Goal: Transaction & Acquisition: Download file/media

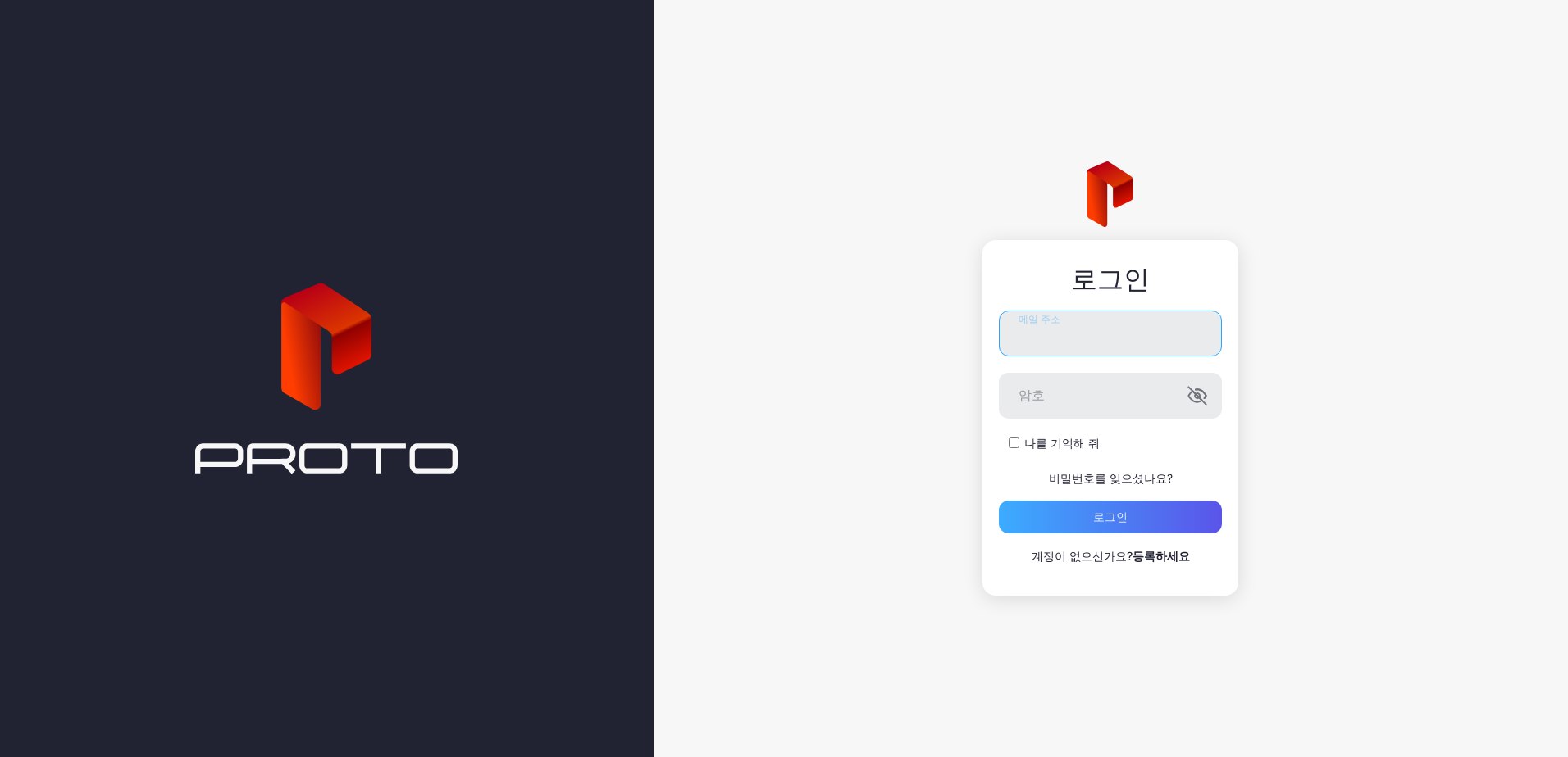
type input "**********"
click at [1083, 520] on div "로그인" at bounding box center [1110, 517] width 223 height 33
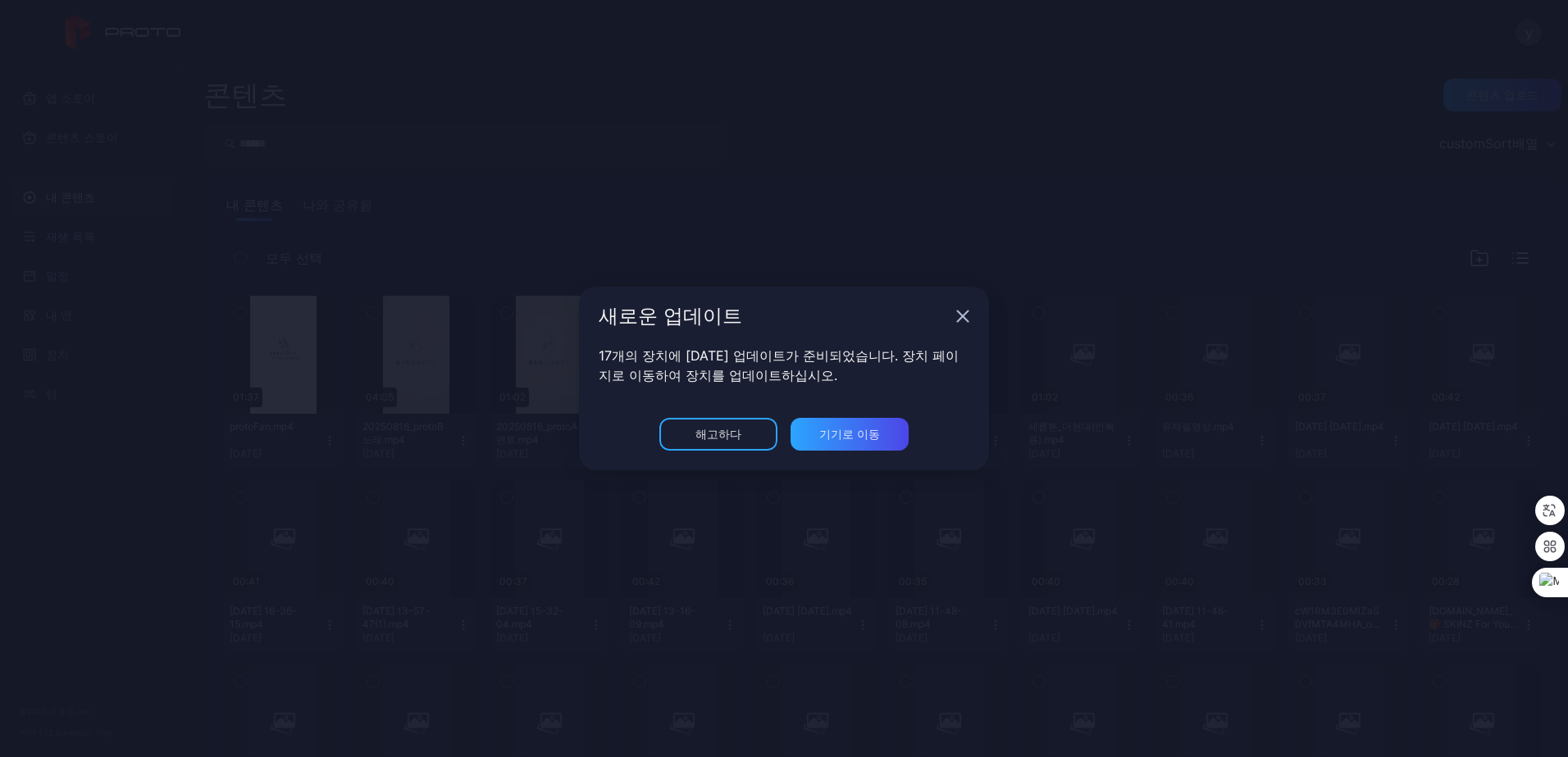
click at [958, 315] on icon "button" at bounding box center [963, 316] width 13 height 13
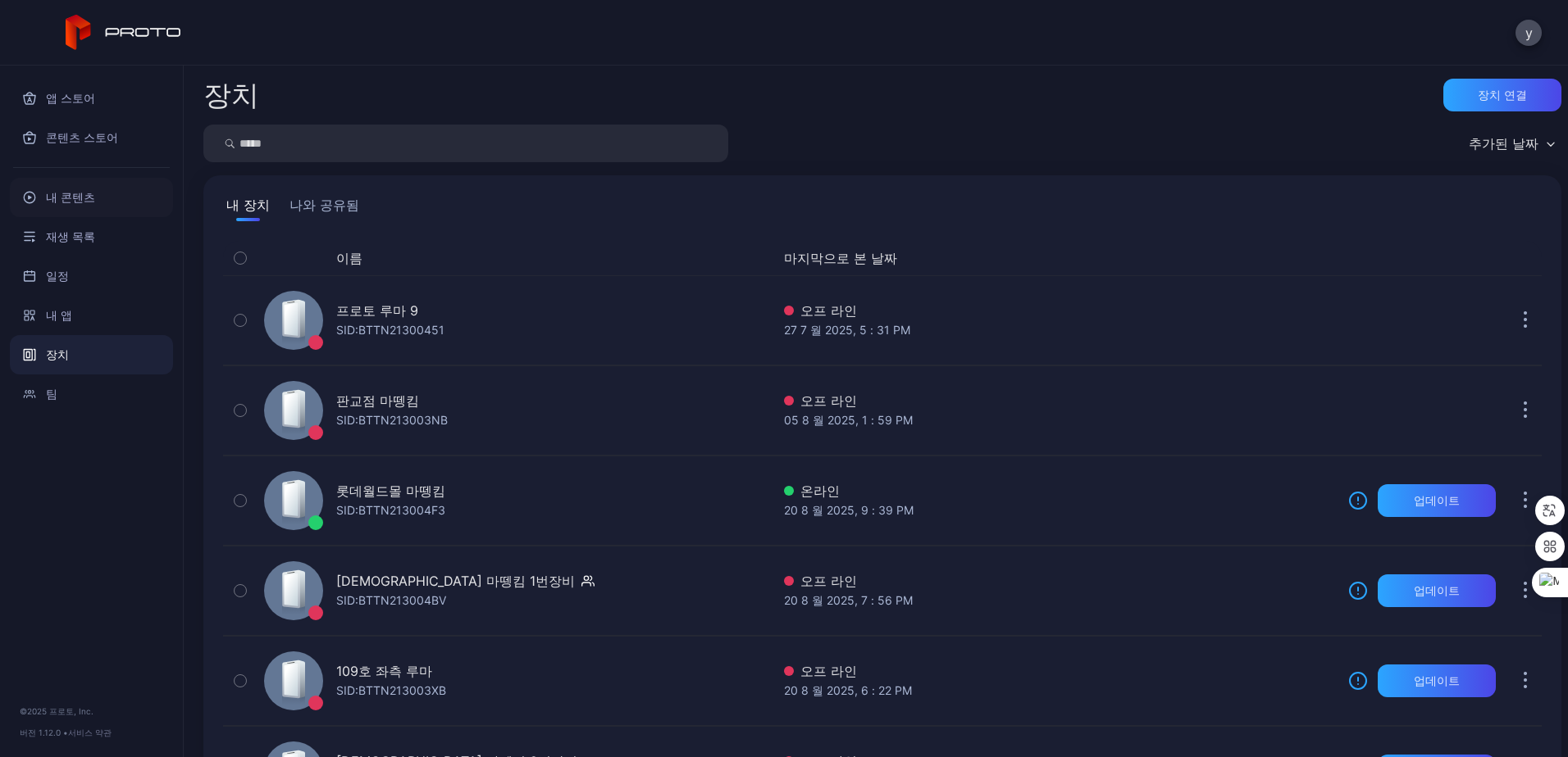
click at [74, 196] on font "내 콘텐츠" at bounding box center [71, 197] width 50 height 19
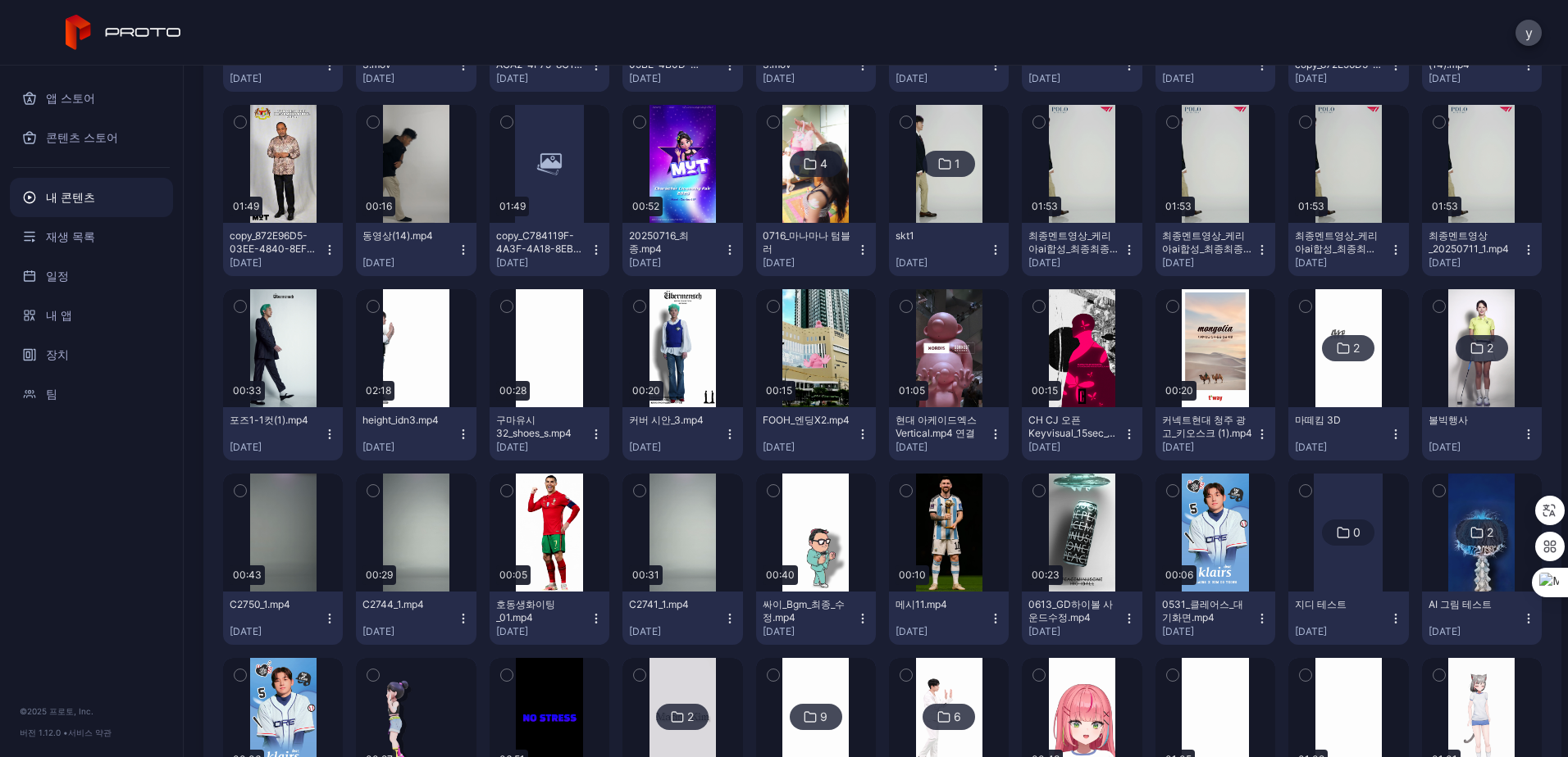
scroll to position [1346, 0]
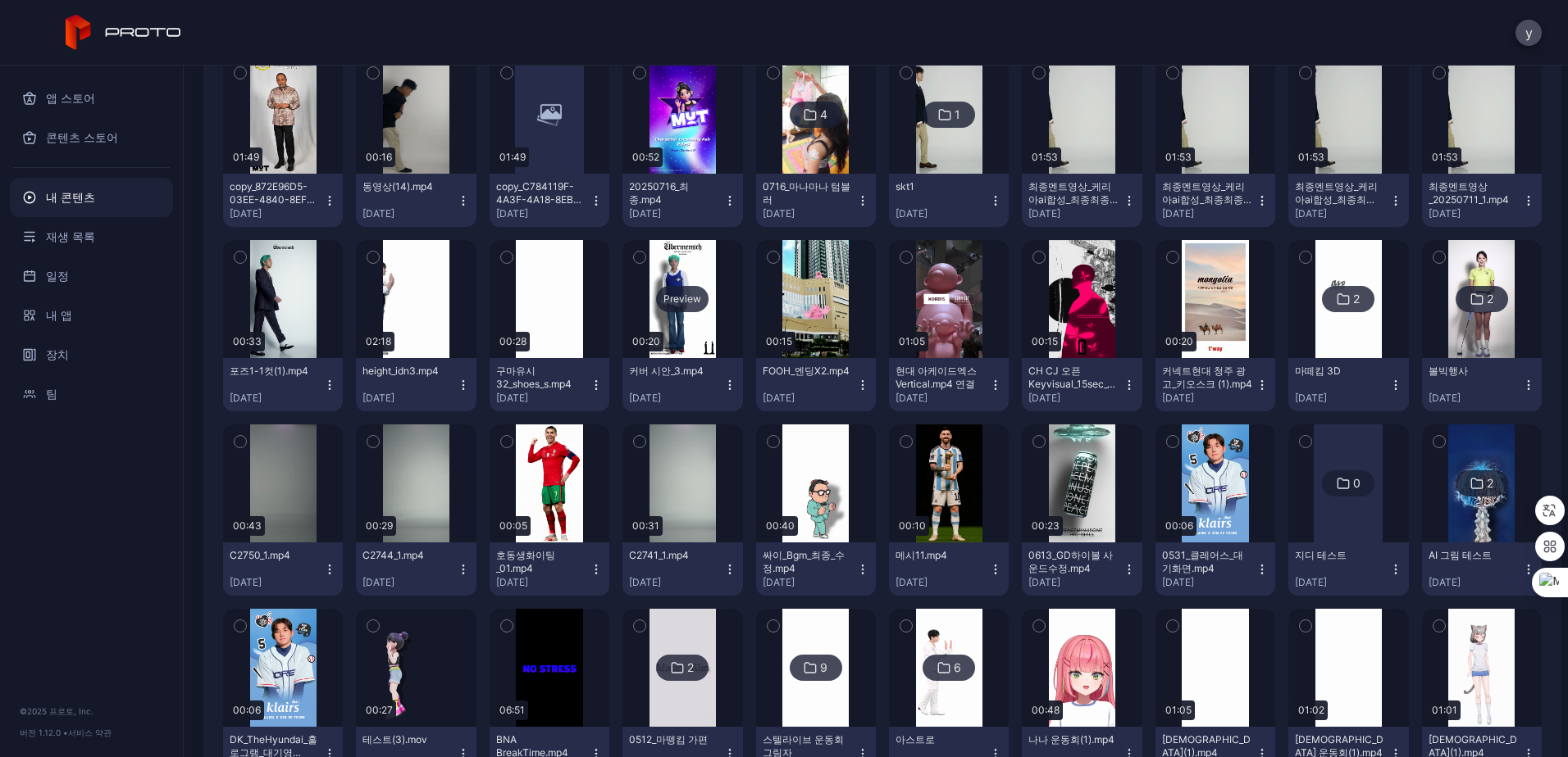
click at [675, 326] on div "Preview" at bounding box center [682, 299] width 120 height 118
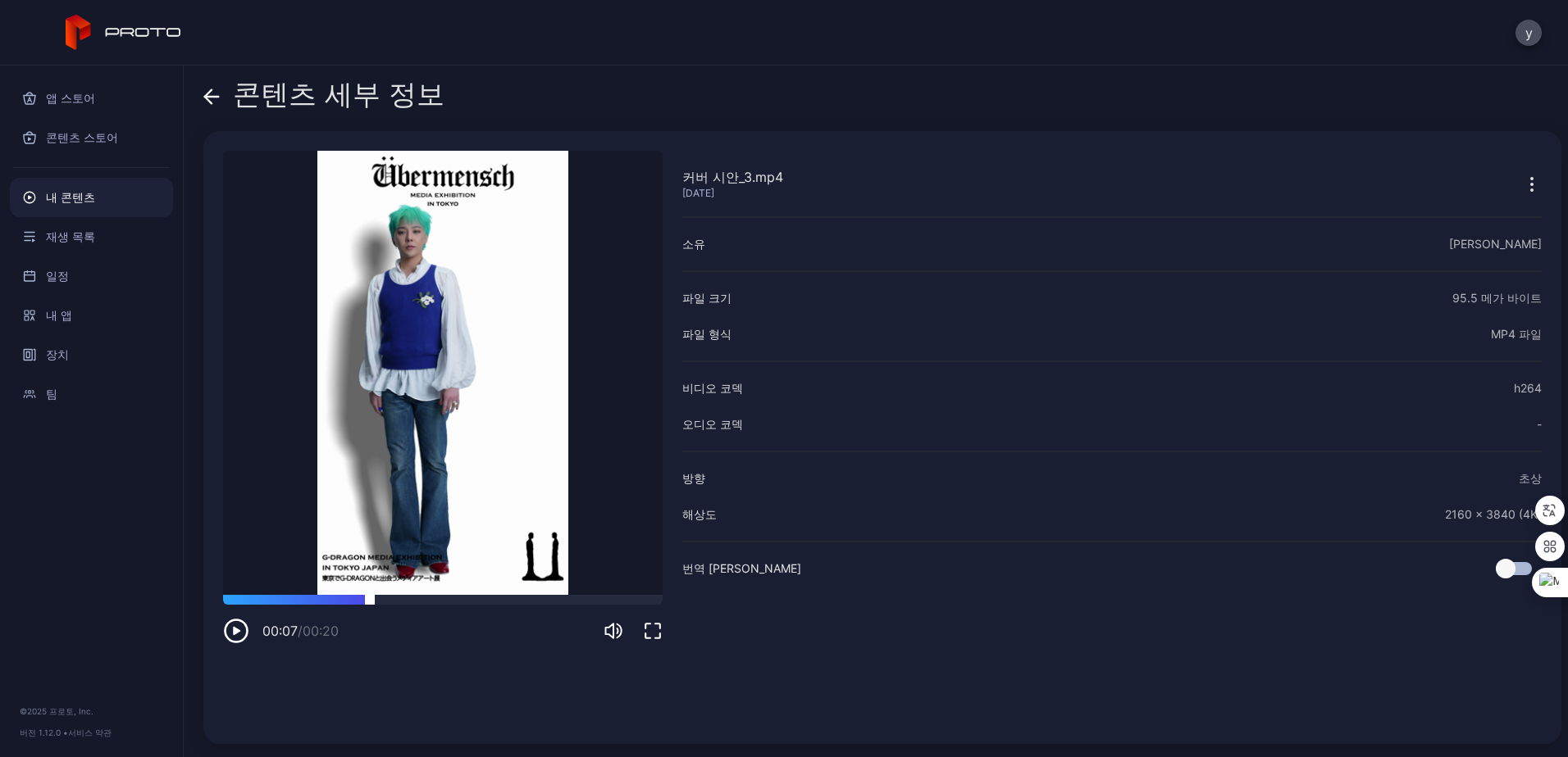
click at [370, 600] on div at bounding box center [442, 599] width 439 height 10
click at [471, 596] on div at bounding box center [442, 599] width 439 height 10
click at [530, 597] on div at bounding box center [442, 599] width 439 height 10
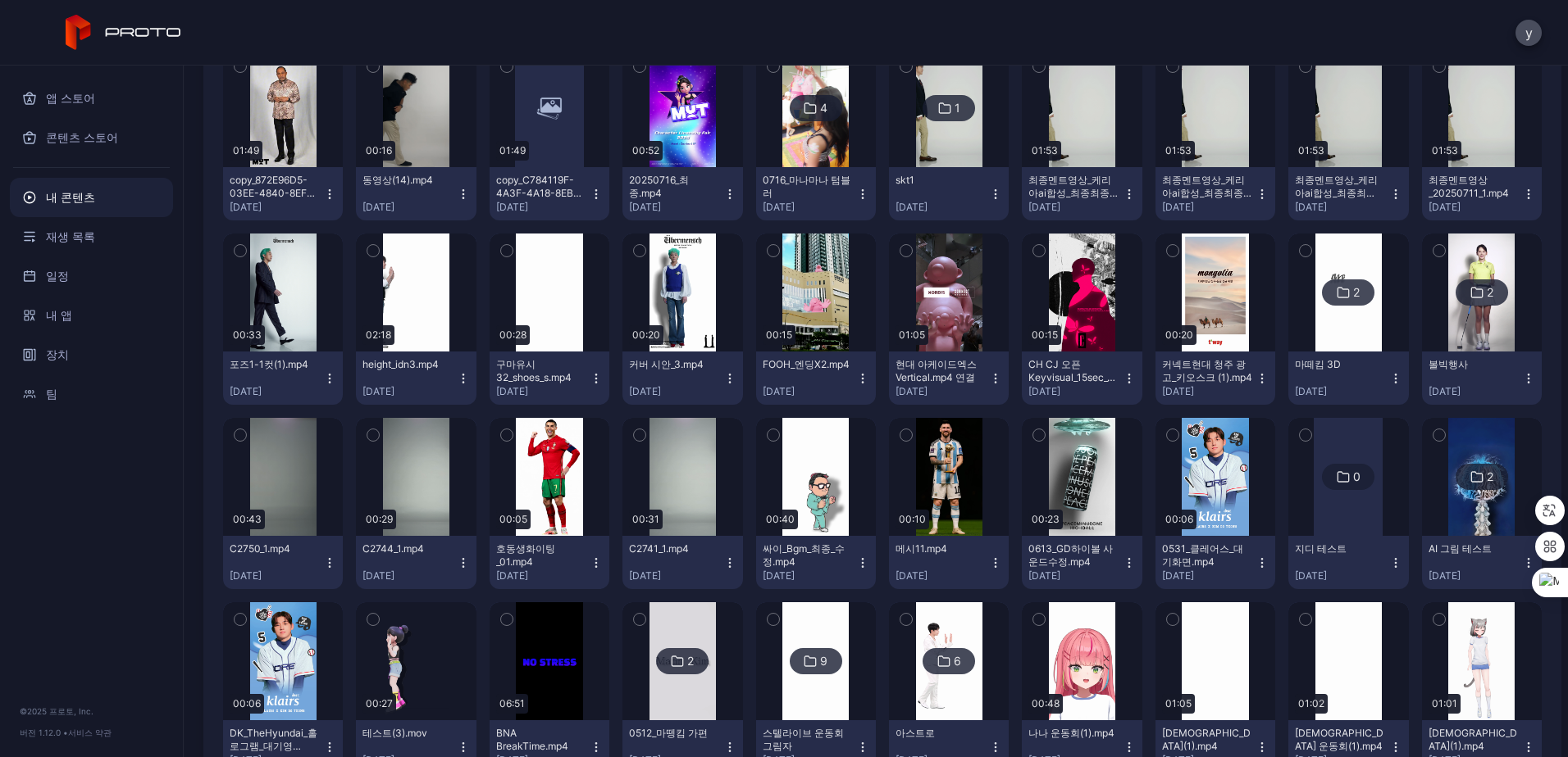
scroll to position [1346, 0]
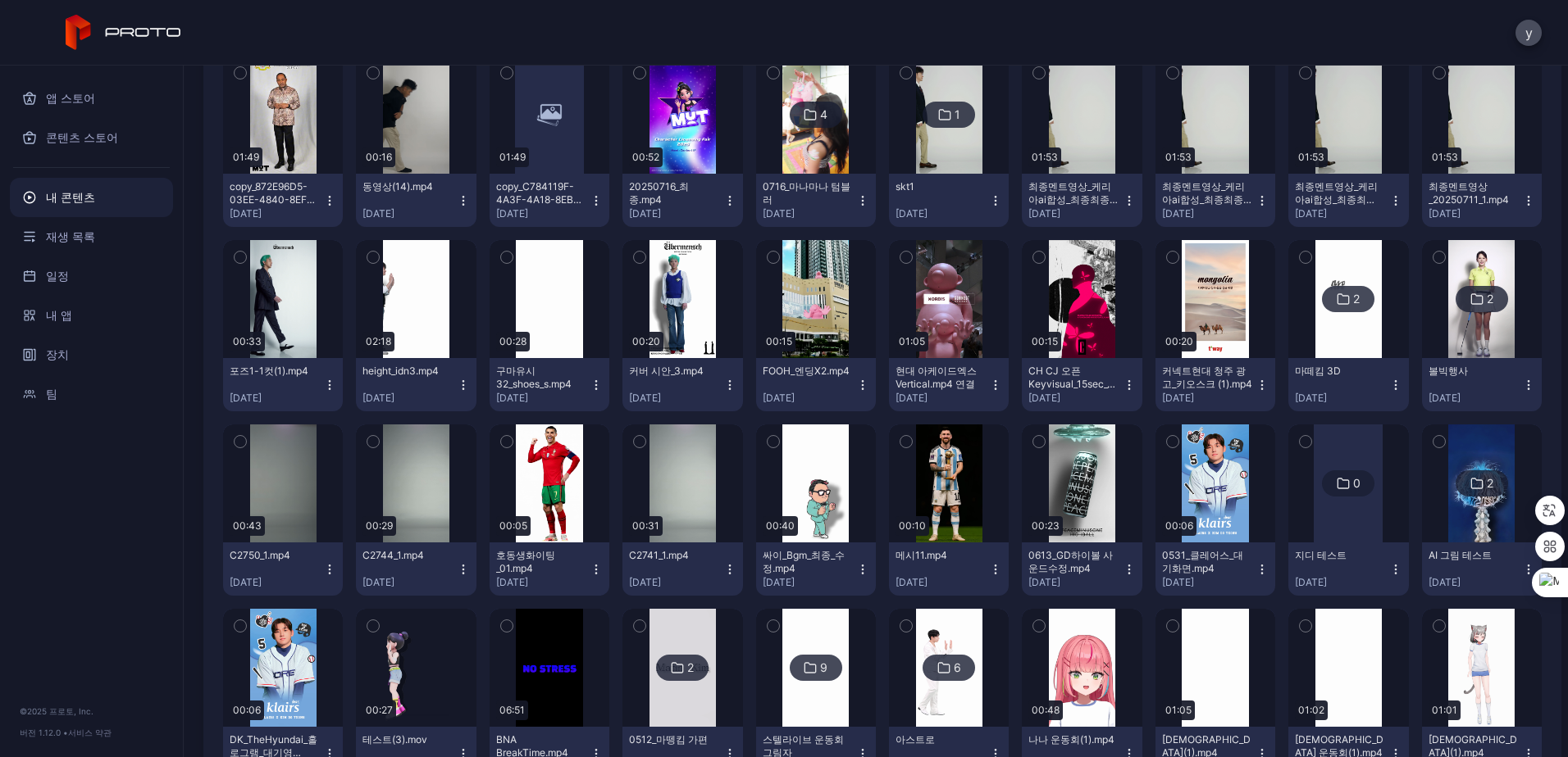
click at [687, 377] on div "커버 시안_3.mp4" at bounding box center [674, 371] width 90 height 13
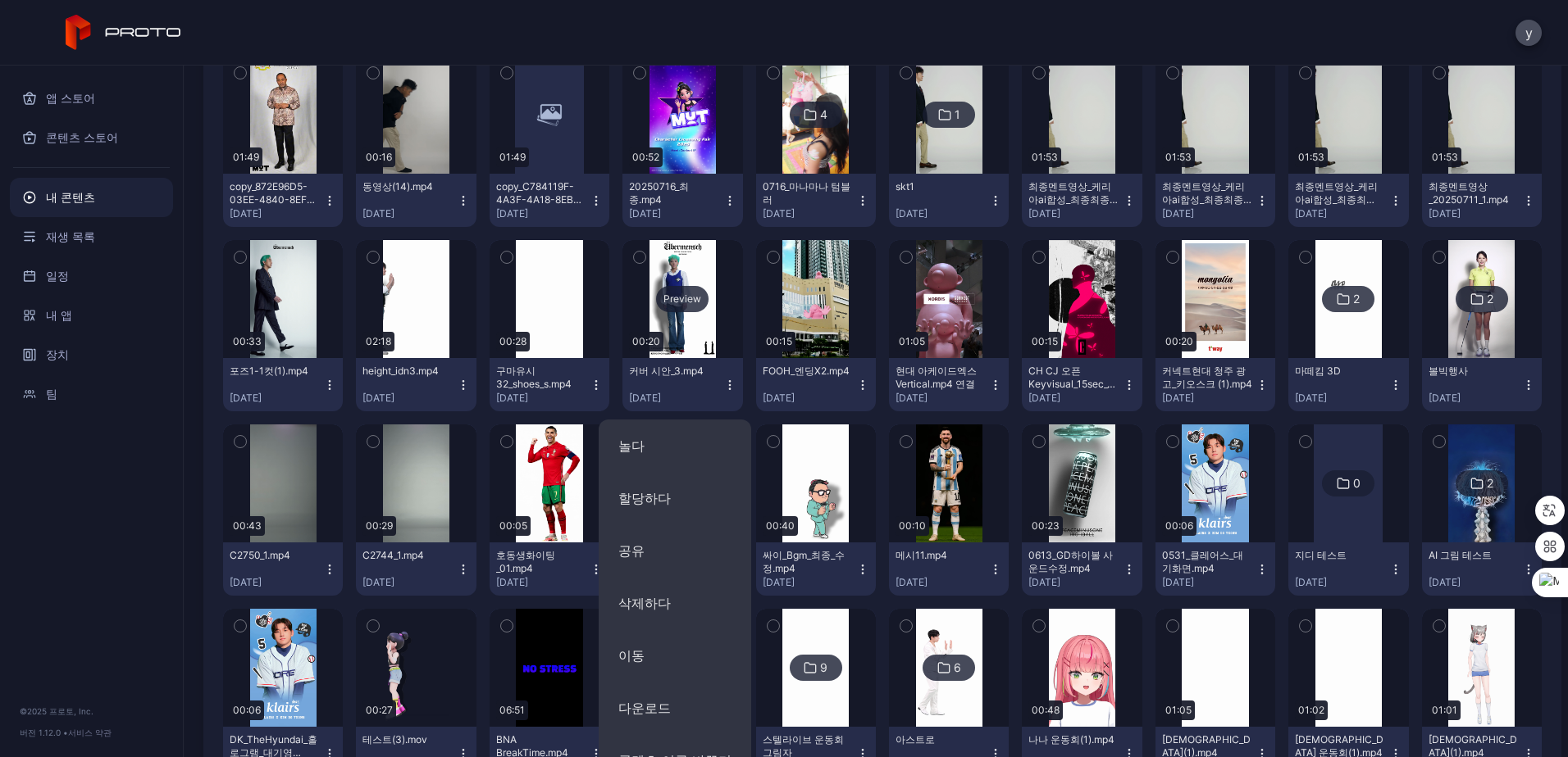
click at [685, 335] on div "Preview" at bounding box center [682, 299] width 120 height 118
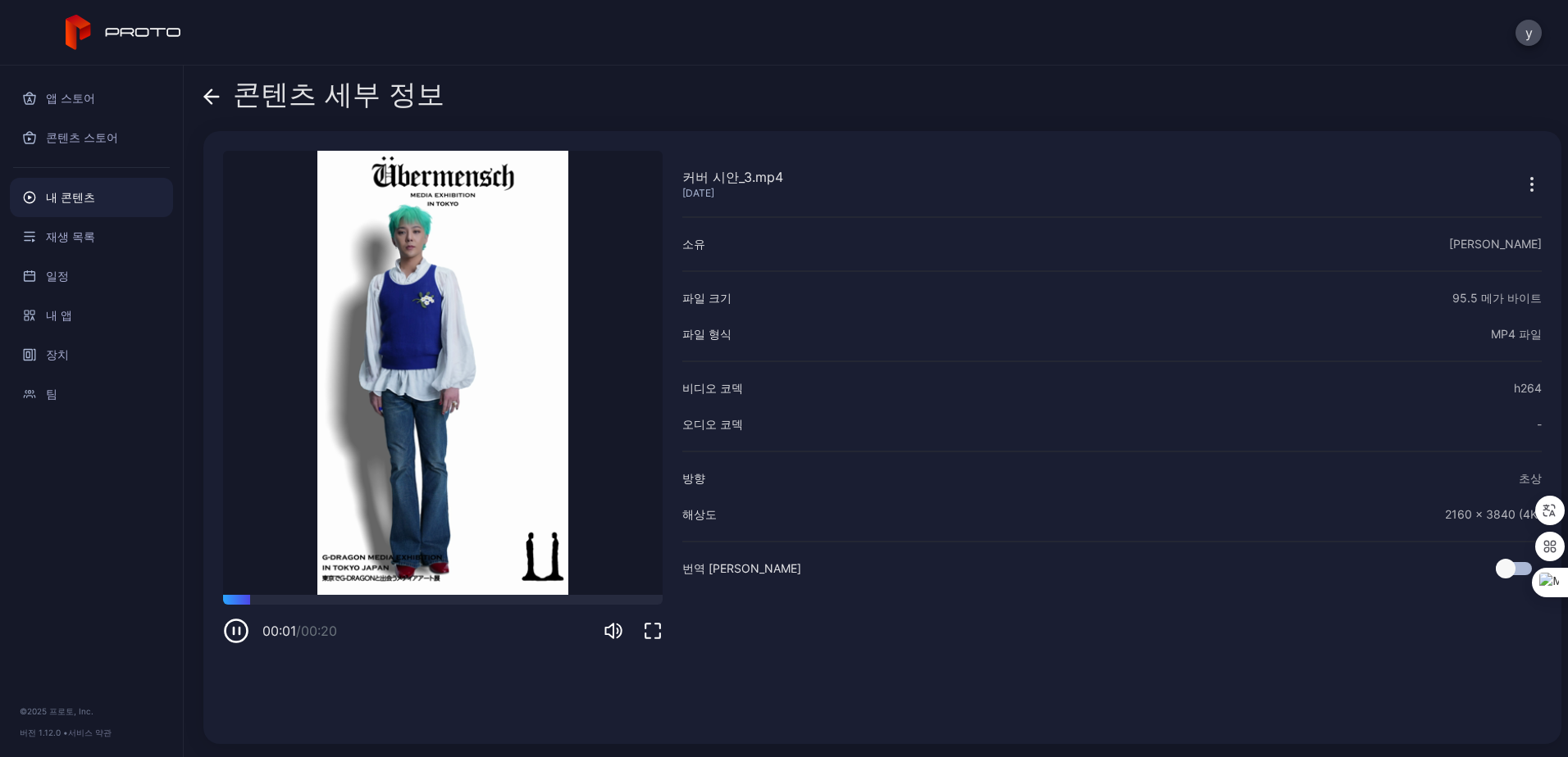
click at [1522, 181] on icon "button" at bounding box center [1531, 183] width 19 height 19
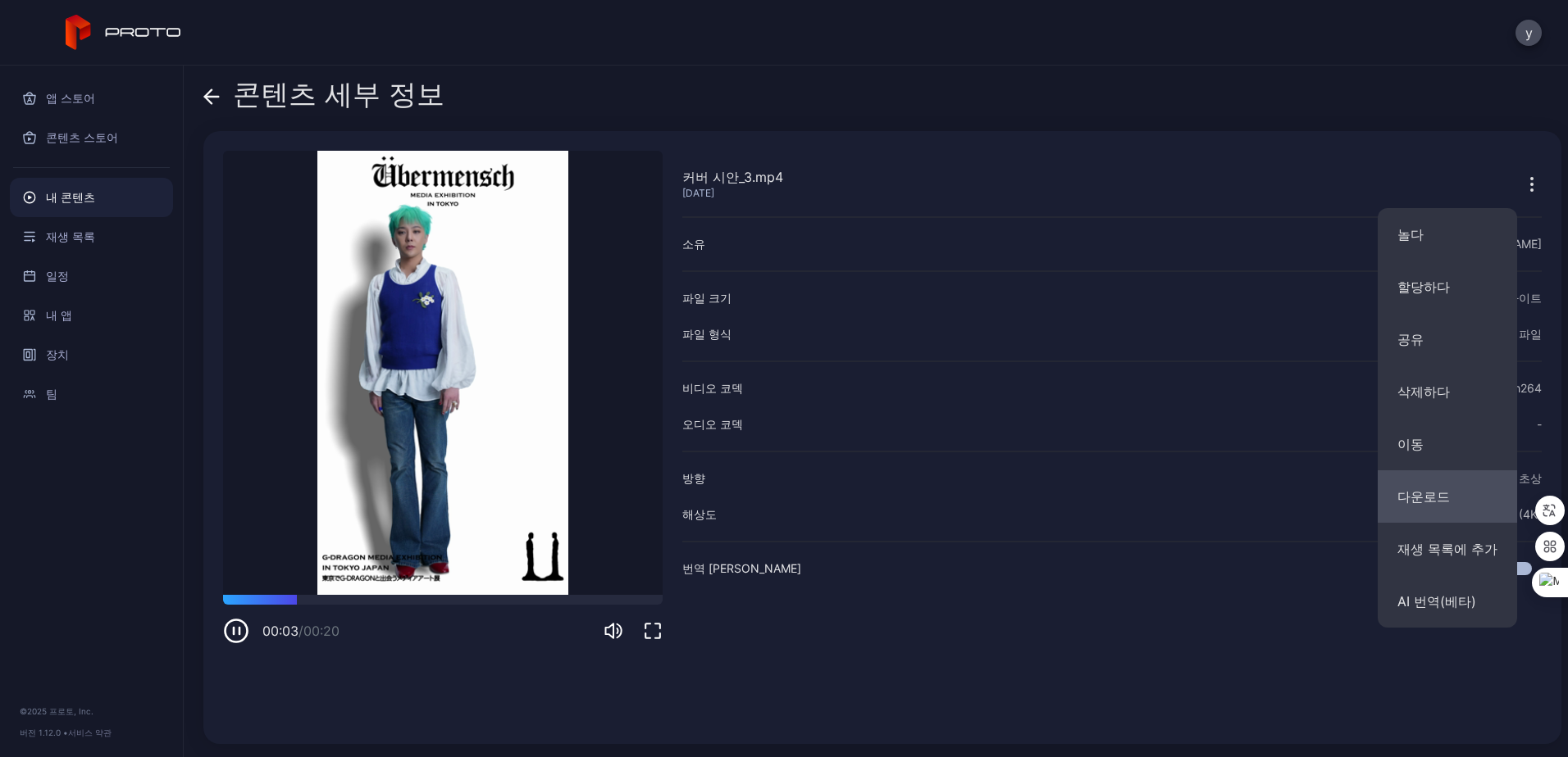
click at [1463, 507] on button "다운로드" at bounding box center [1448, 496] width 139 height 52
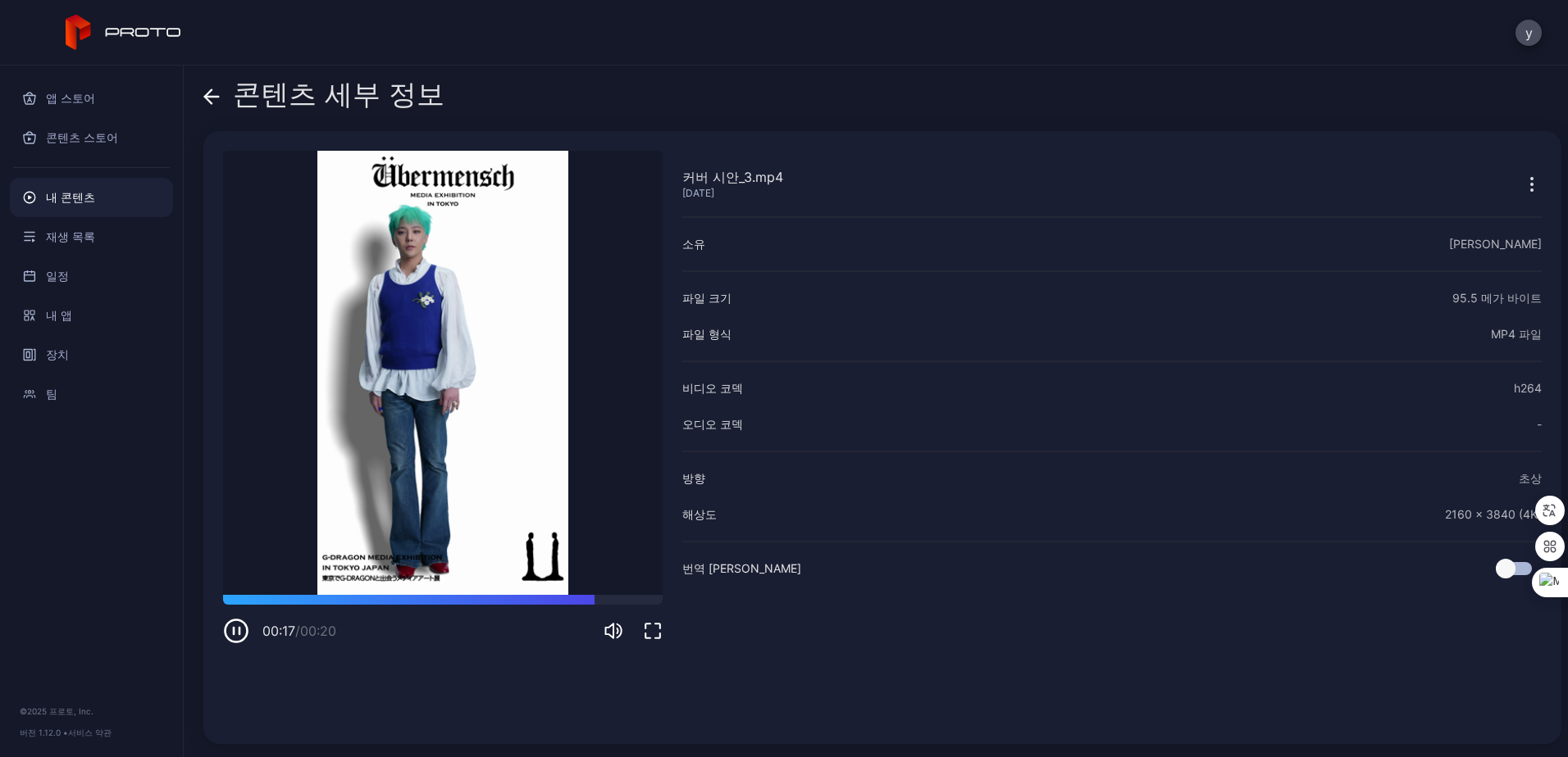
click at [884, 150] on div "커버 시안_3.mp4 Jul 8, 2025 죄송합니다. 귀하의 브라우저는 삽입된 비디오를 지원하지 않습니다. 00:17 / 00:20 커버 시…" at bounding box center [882, 437] width 1358 height 613
click at [936, 19] on div "y" at bounding box center [784, 33] width 1568 height 66
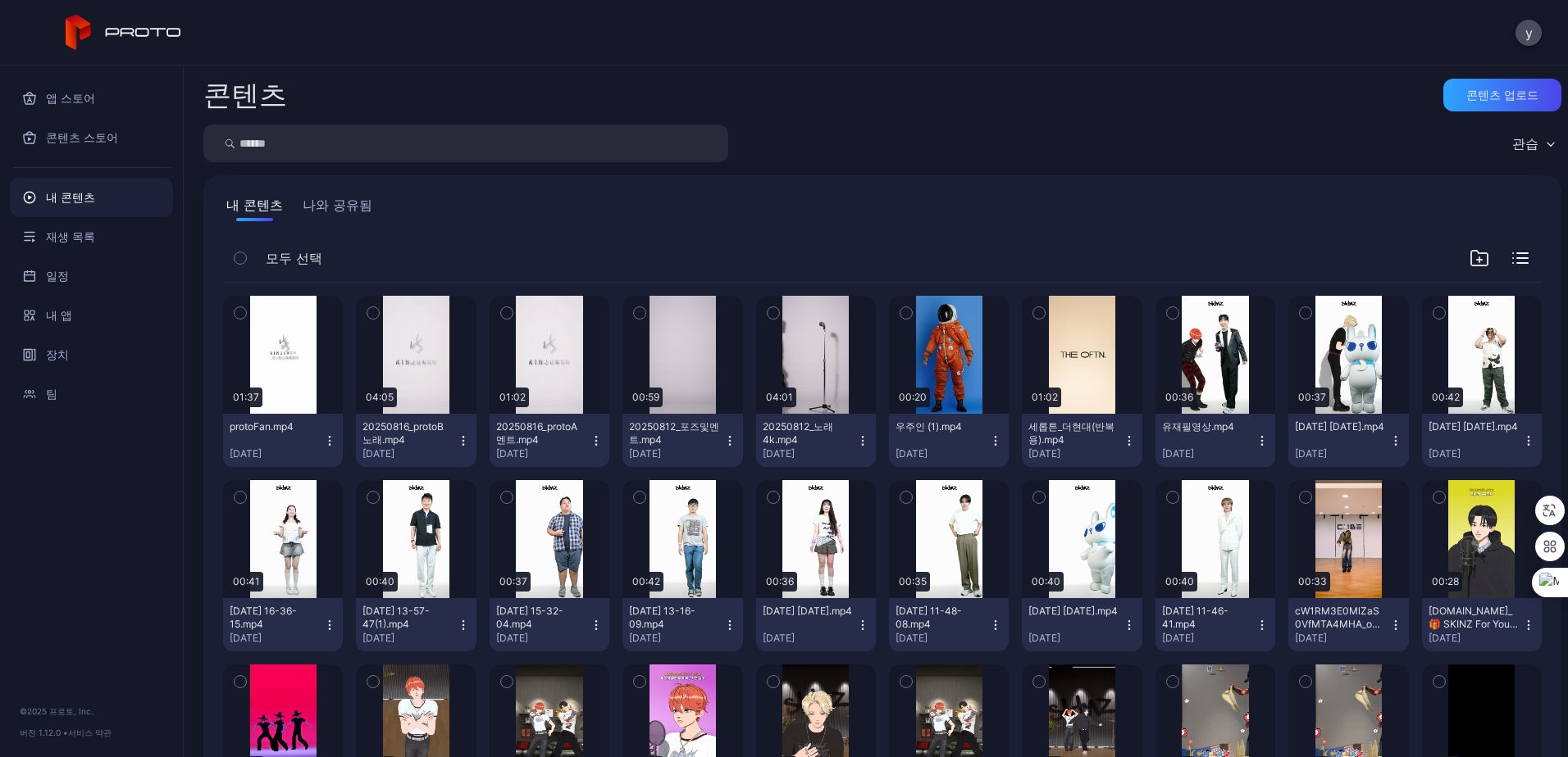
click at [438, 156] on input "search" at bounding box center [466, 143] width 525 height 38
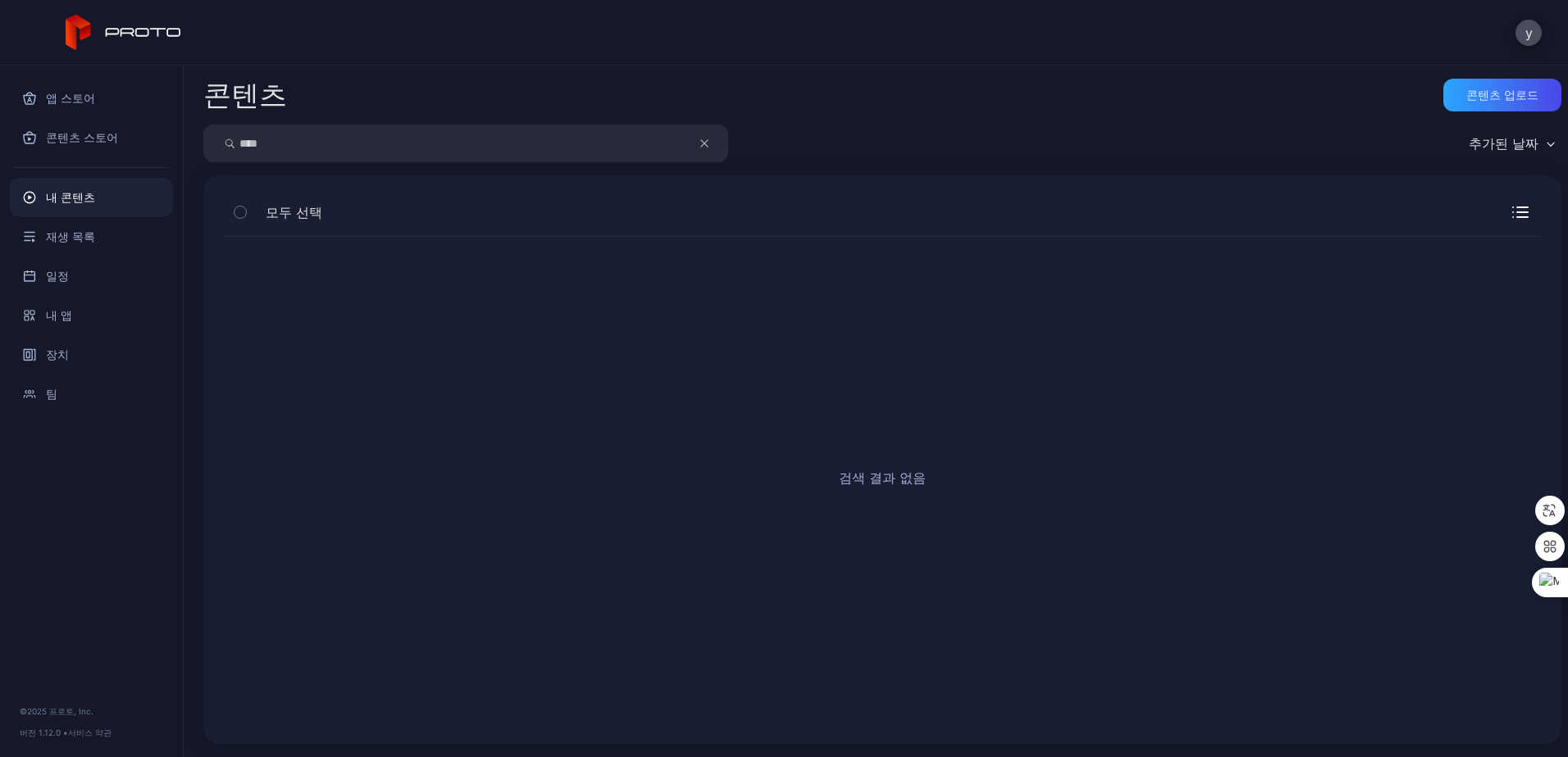
drag, startPoint x: 316, startPoint y: 147, endPoint x: 220, endPoint y: 134, distance: 96.9
click at [220, 134] on div "****" at bounding box center [466, 143] width 525 height 38
type input "****"
click at [708, 152] on icon "button" at bounding box center [704, 143] width 8 height 19
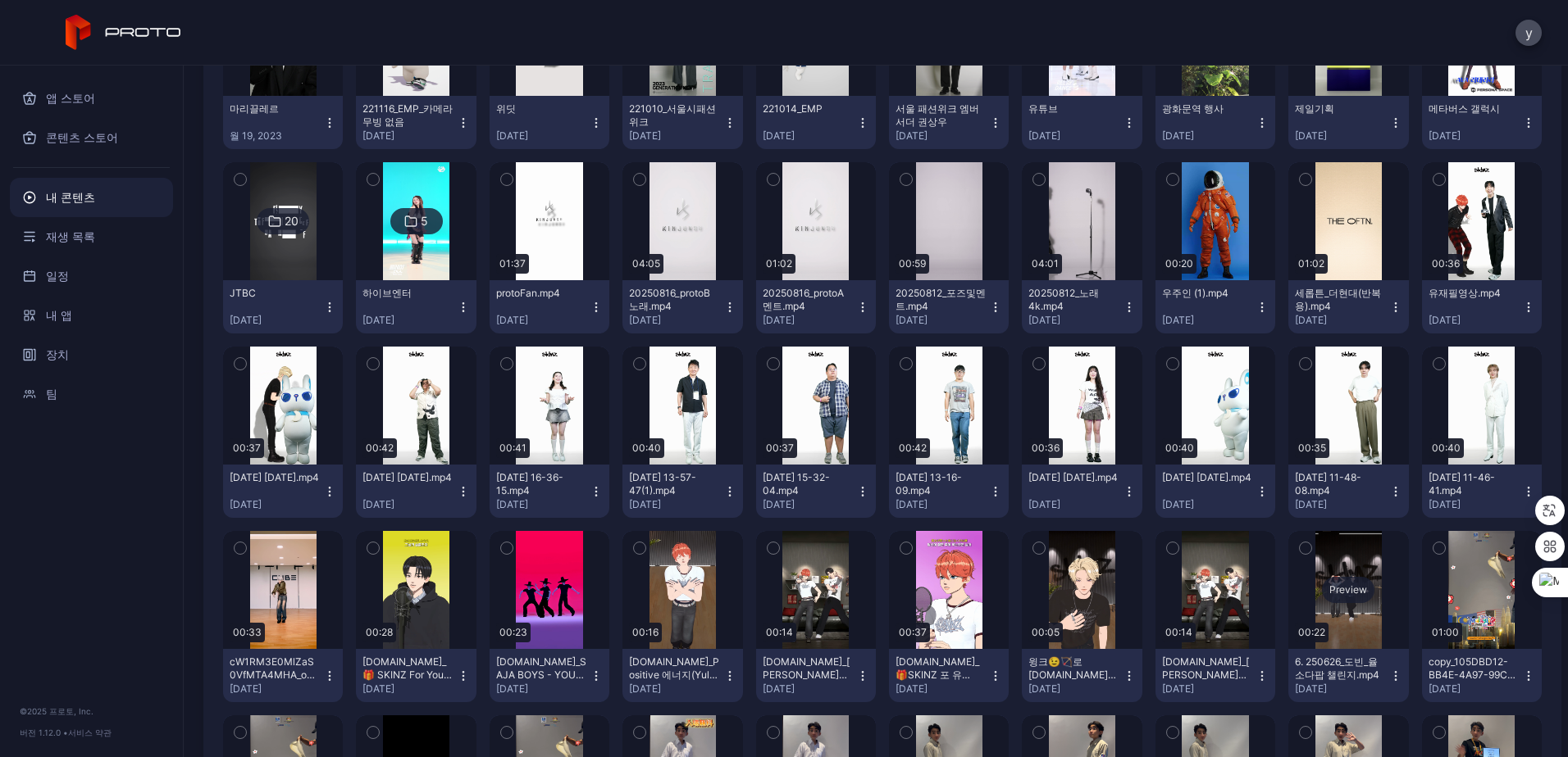
scroll to position [650, 0]
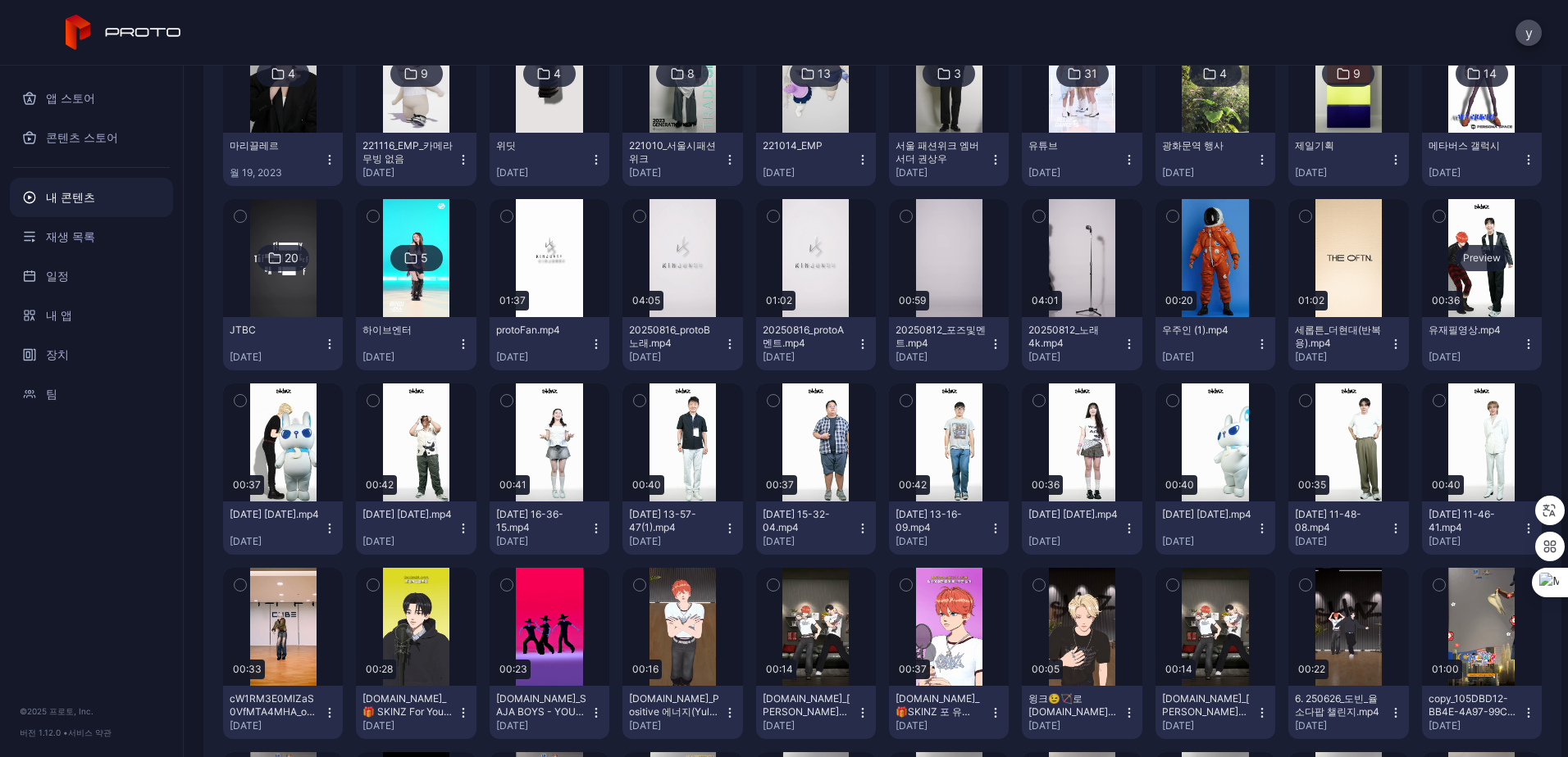
click at [1481, 295] on div "Preview" at bounding box center [1482, 258] width 120 height 118
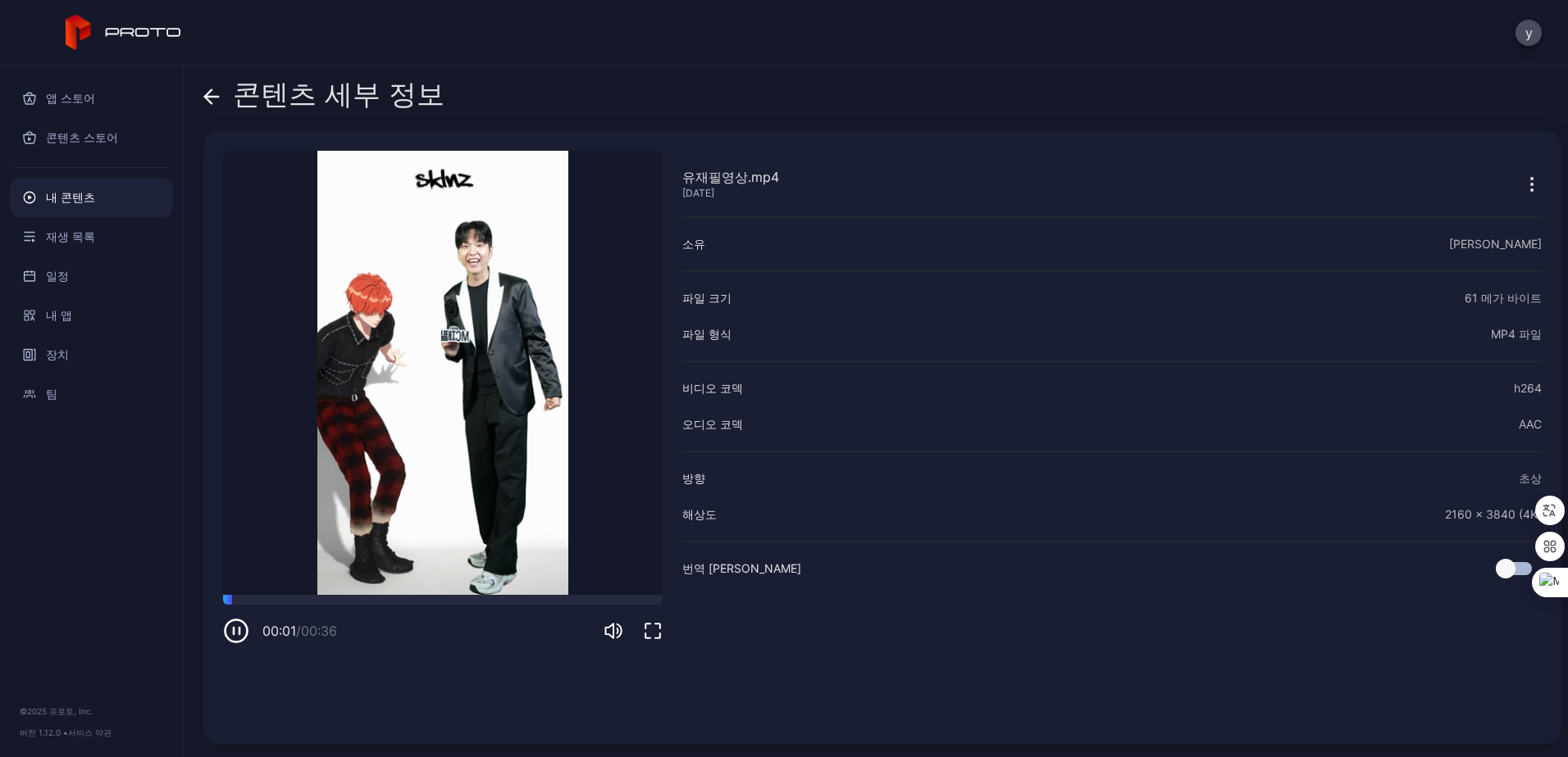
click at [332, 593] on video "죄송합니다. 귀하의 브라우저는 삽입된 비디오를 지원하지 않습니다." at bounding box center [442, 373] width 439 height 444
click at [364, 593] on video "죄송합니다. 귀하의 브라우저는 삽입된 비디오를 지원하지 않습니다." at bounding box center [442, 373] width 439 height 444
click at [379, 605] on div "00:02 / 00:36" at bounding box center [442, 620] width 439 height 49
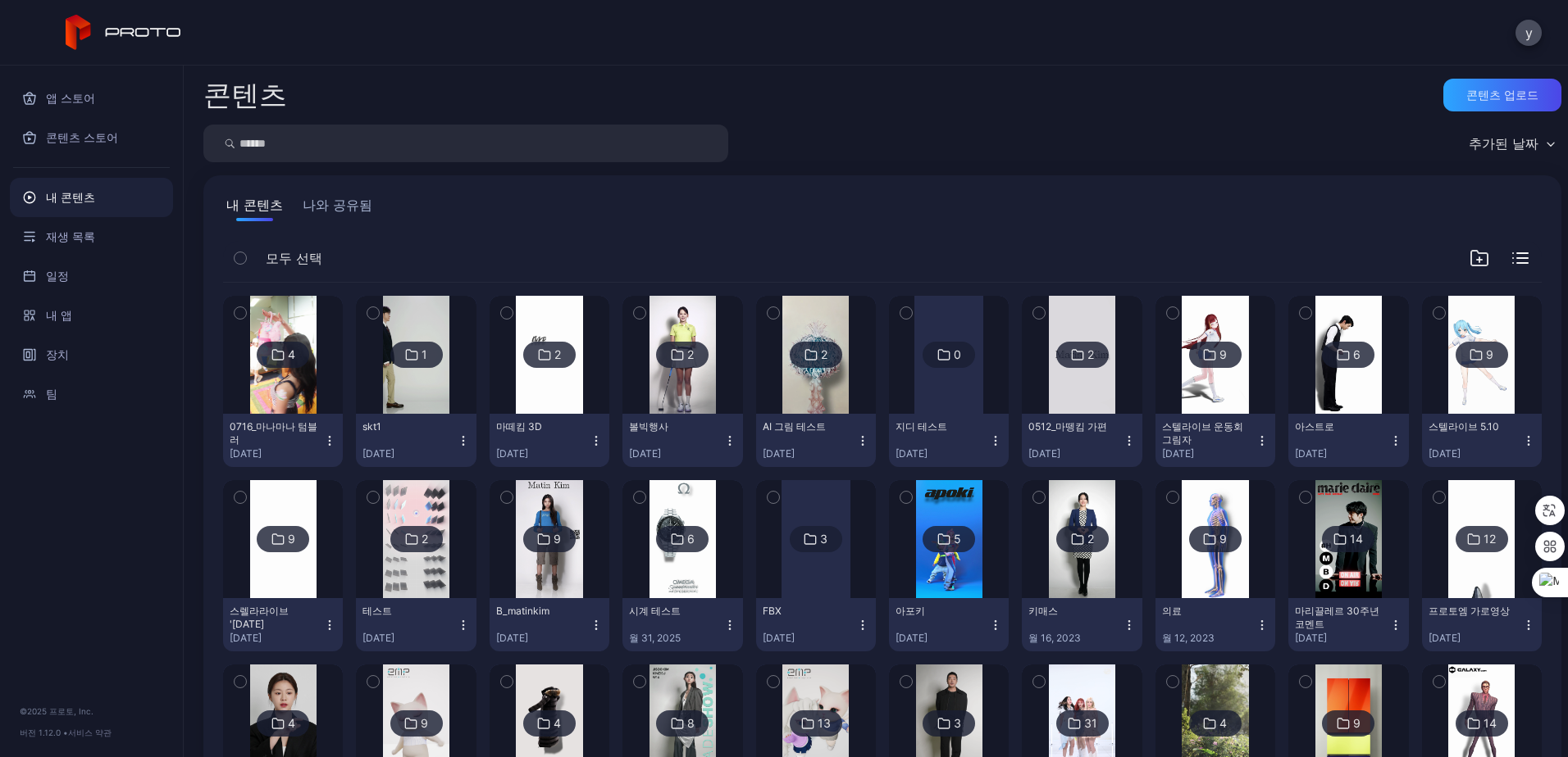
click at [325, 151] on input "search" at bounding box center [466, 143] width 525 height 38
type input "*****"
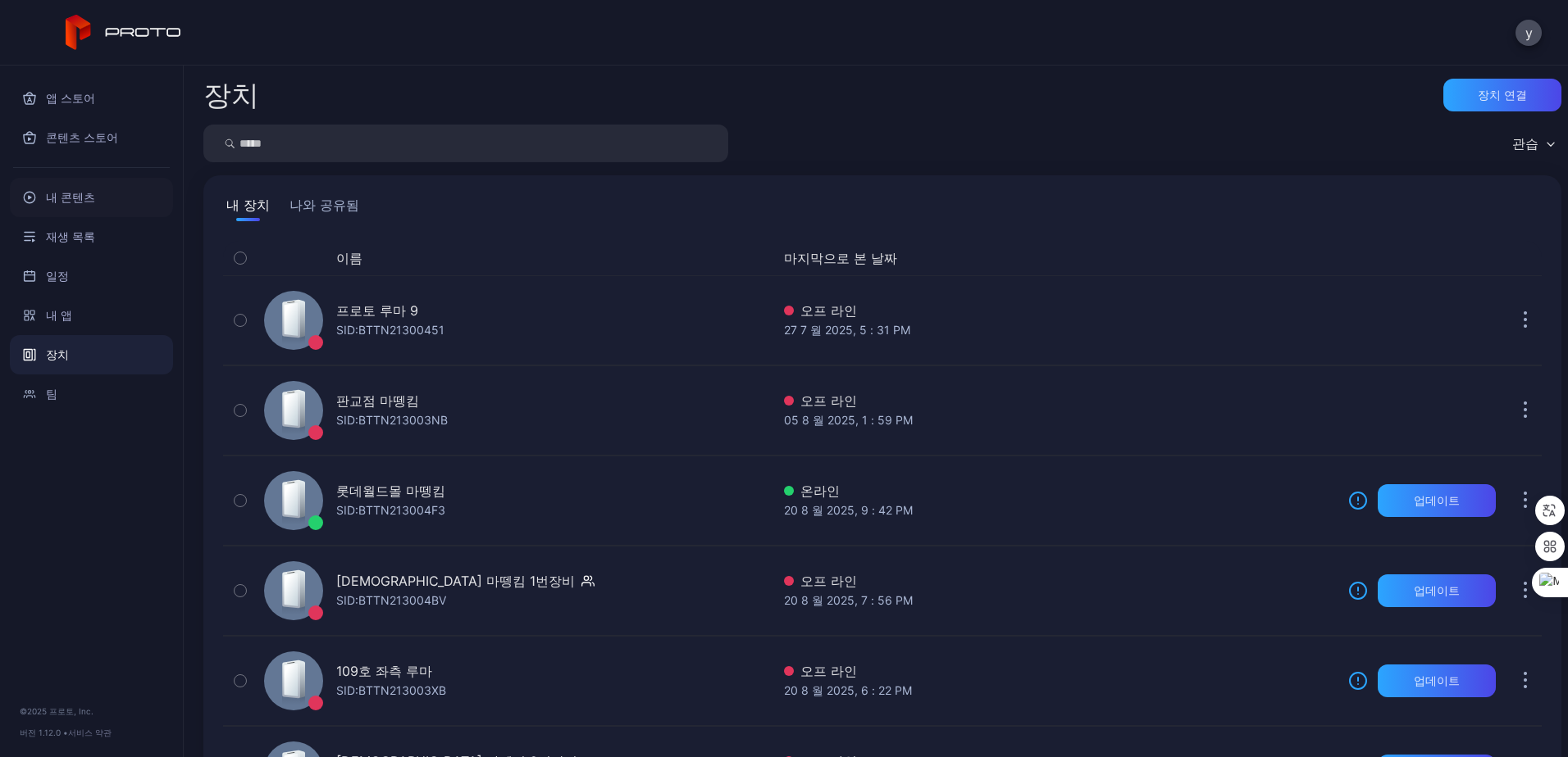
click at [63, 197] on font "내 콘텐츠" at bounding box center [71, 197] width 50 height 19
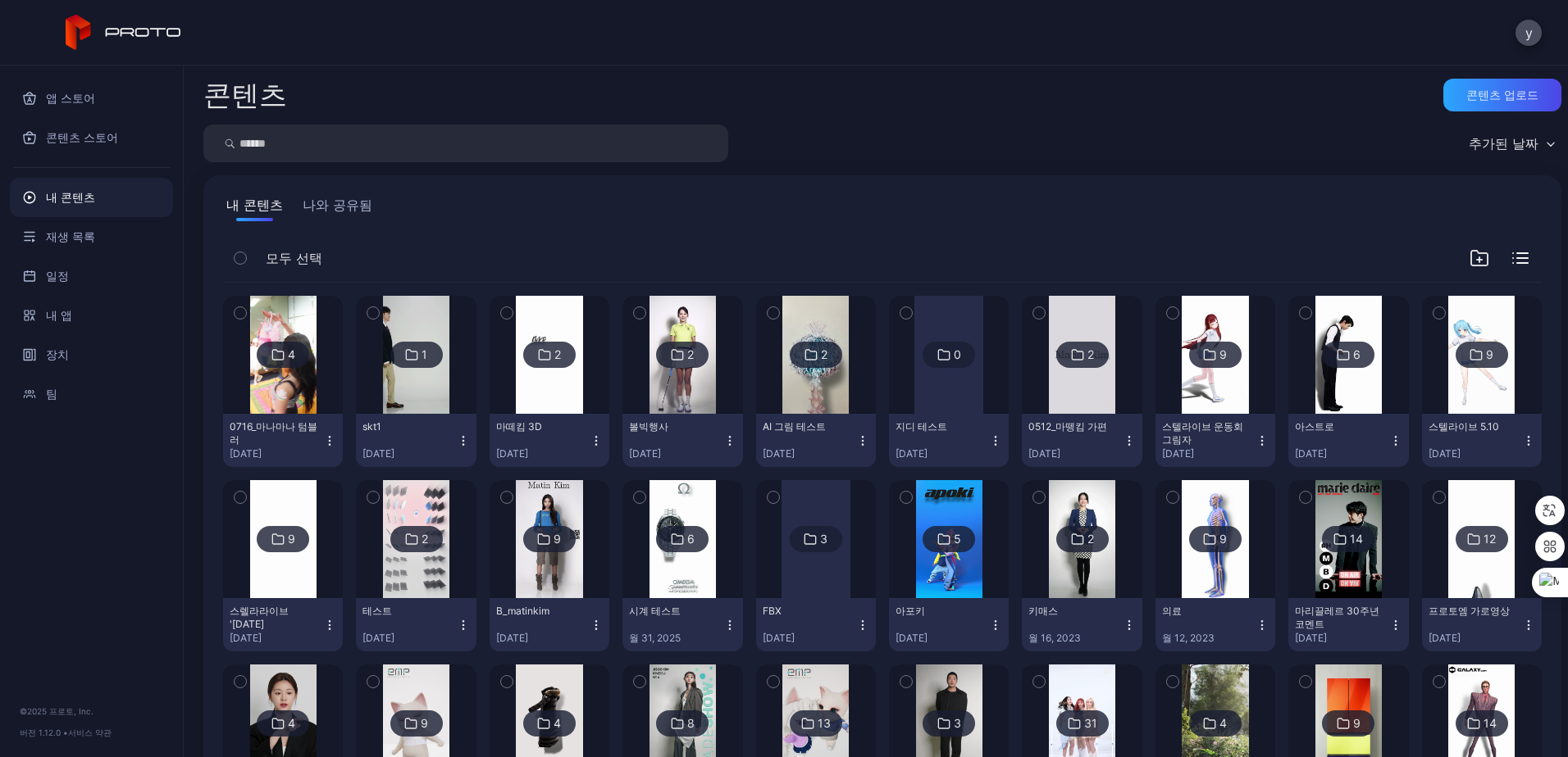
click at [304, 153] on input "search" at bounding box center [466, 143] width 525 height 38
type input "***"
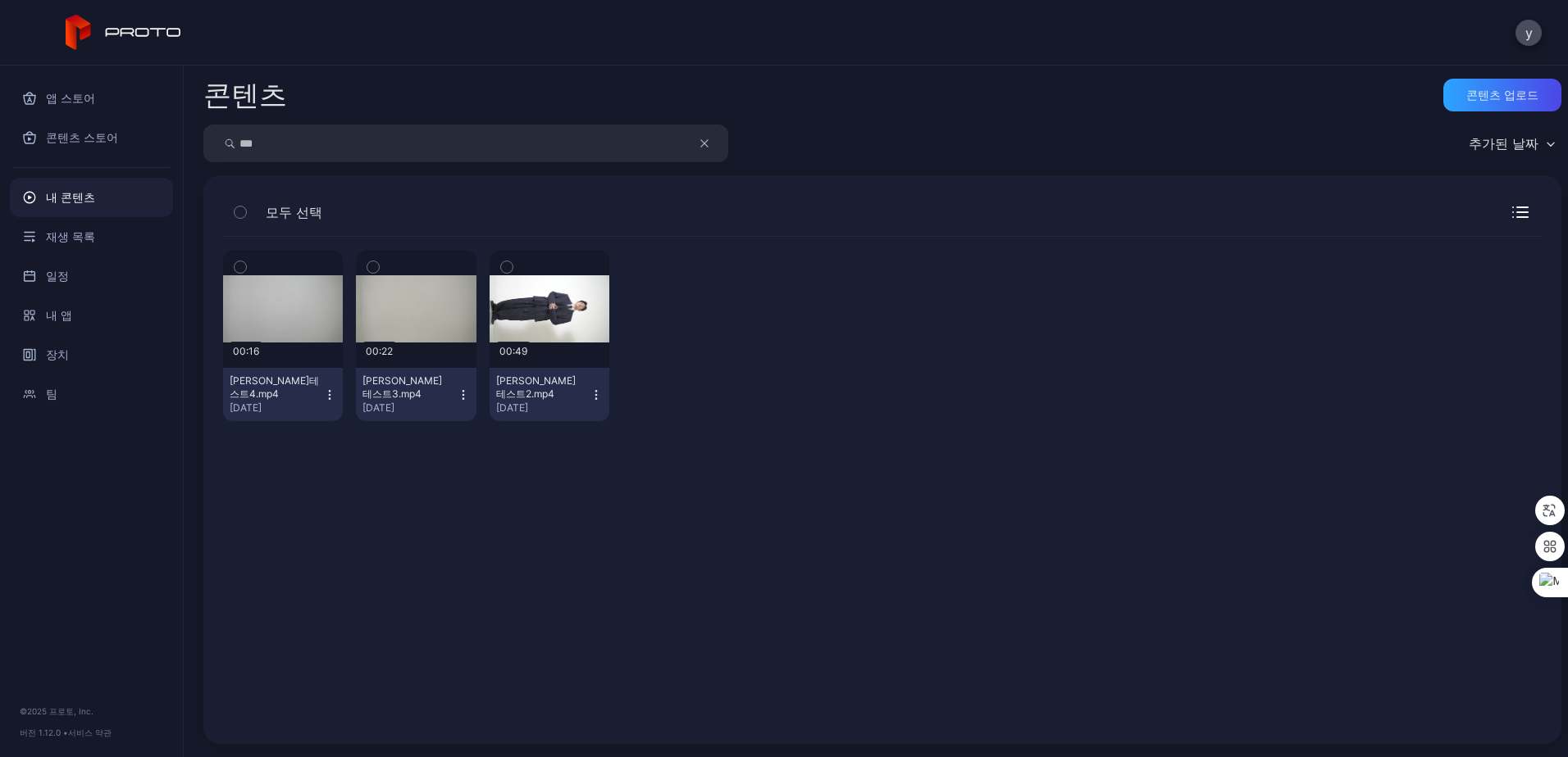
click at [704, 140] on icon "button" at bounding box center [704, 143] width 8 height 19
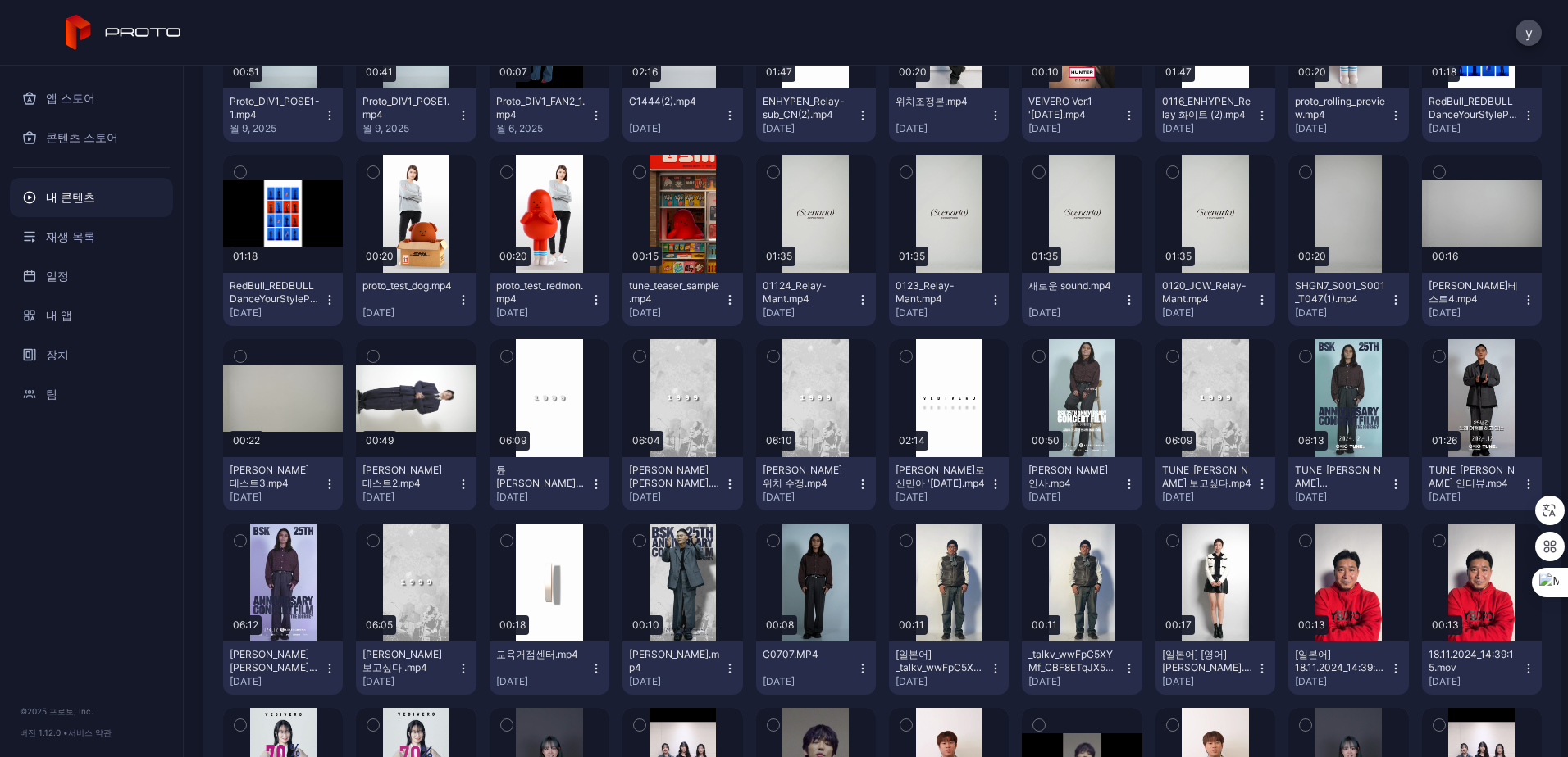
scroll to position [3273, 0]
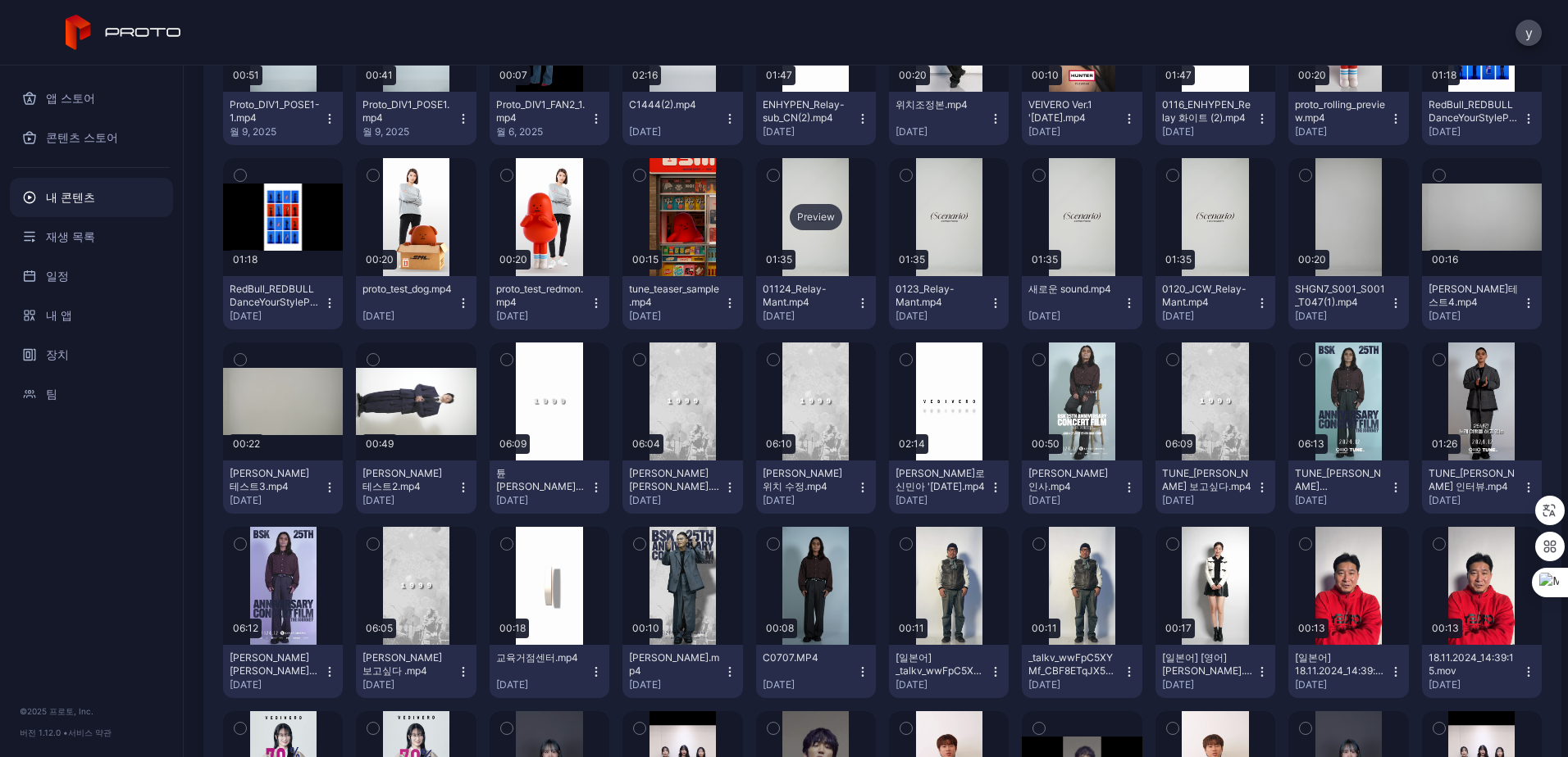
click at [812, 252] on div "Preview" at bounding box center [816, 217] width 120 height 118
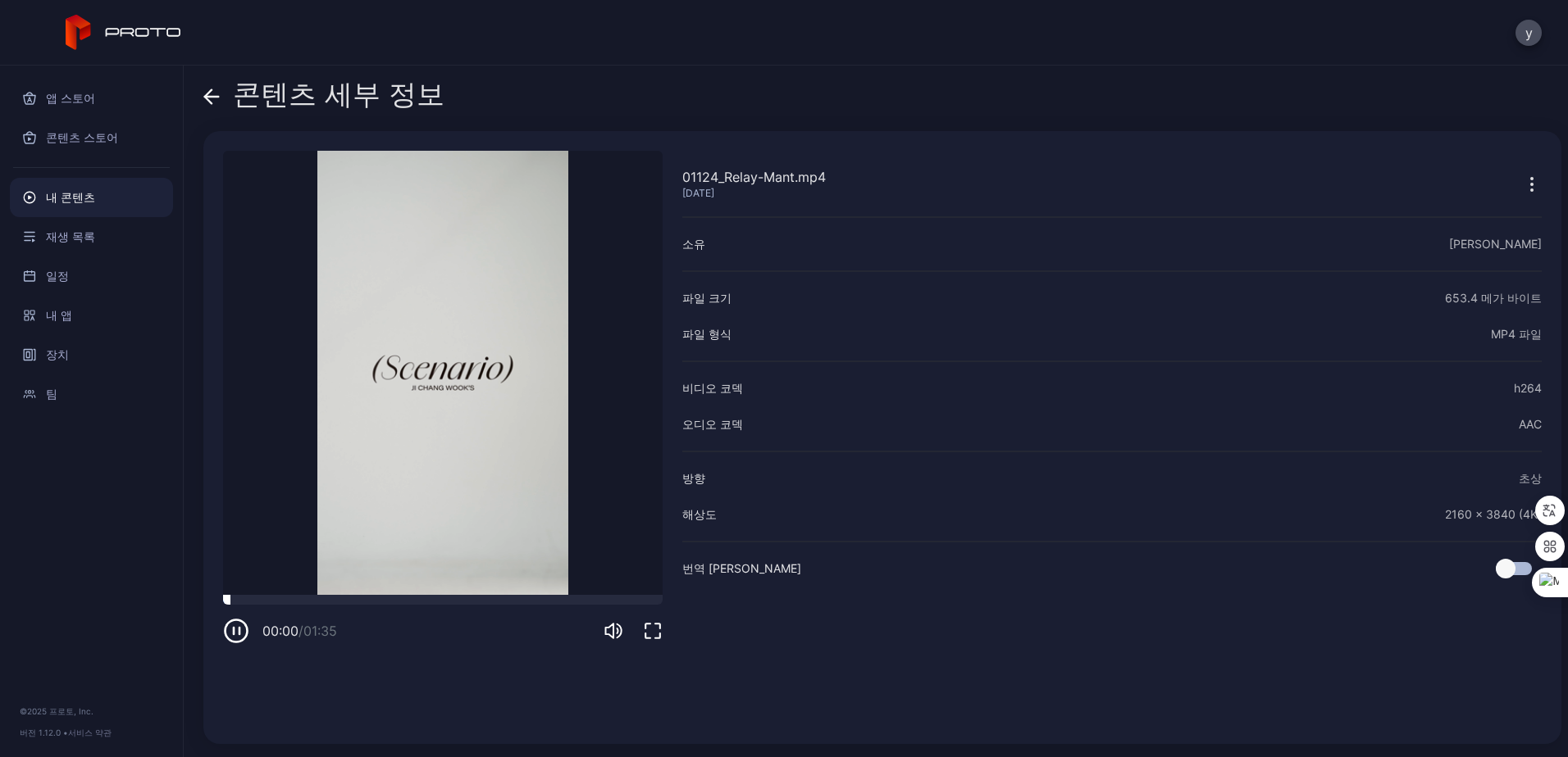
click at [346, 601] on div at bounding box center [442, 599] width 439 height 10
click at [490, 601] on div at bounding box center [442, 599] width 439 height 10
click at [533, 600] on div at bounding box center [442, 599] width 439 height 10
click at [405, 603] on div at bounding box center [442, 599] width 439 height 10
click at [209, 98] on icon at bounding box center [212, 97] width 17 height 16
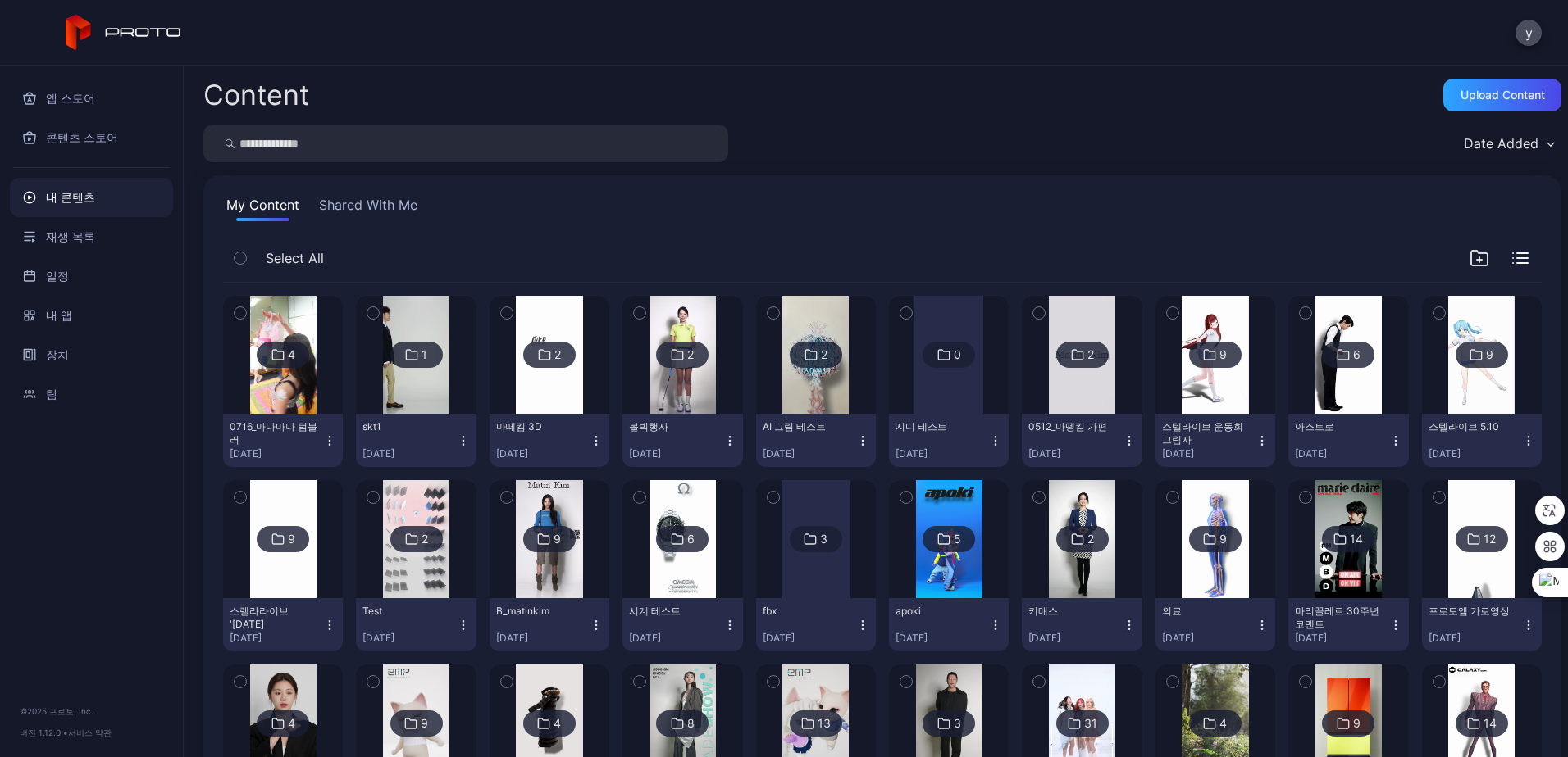
scroll to position [3273, 0]
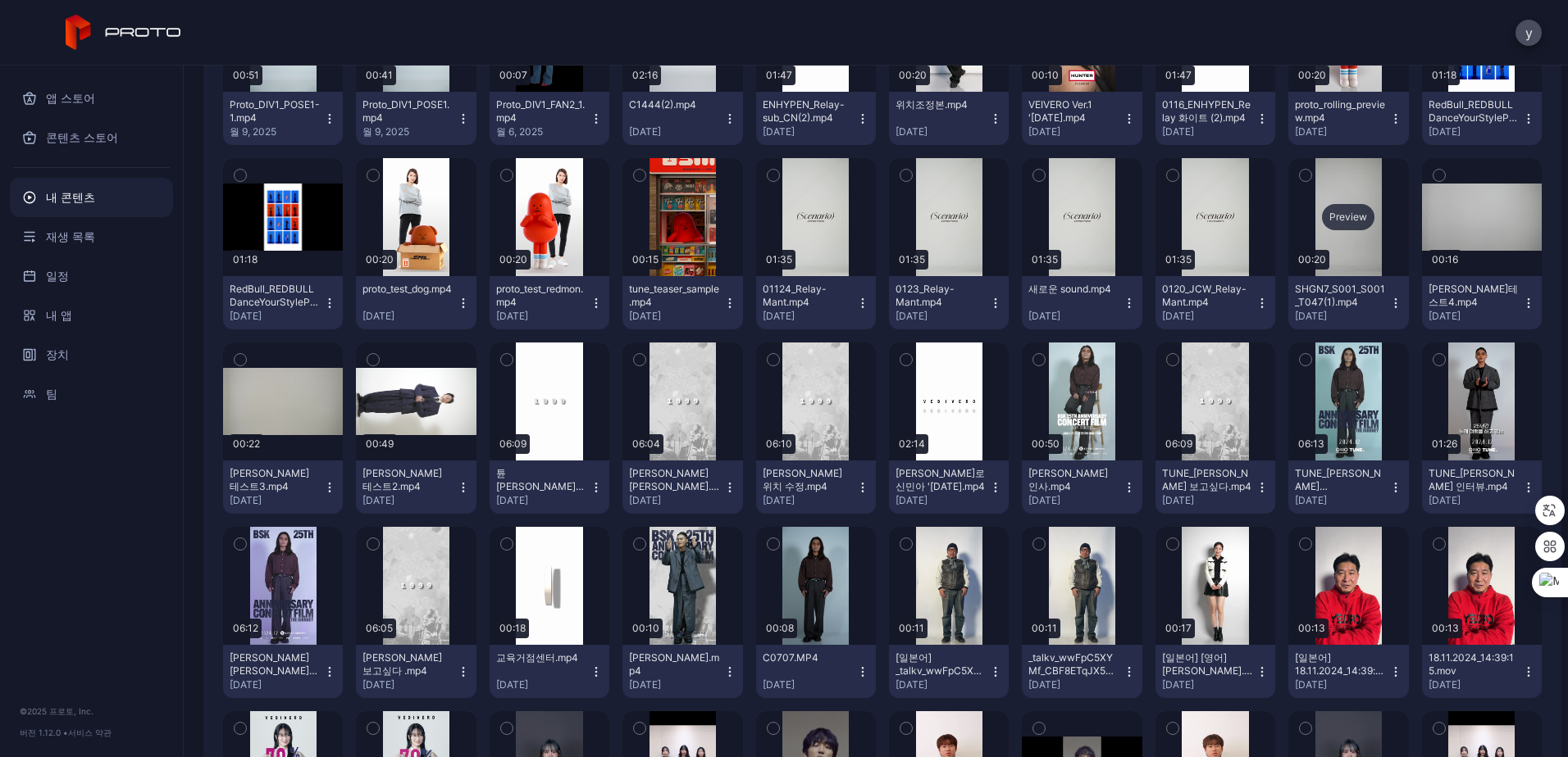
click at [1322, 214] on div "Preview" at bounding box center [1348, 217] width 52 height 27
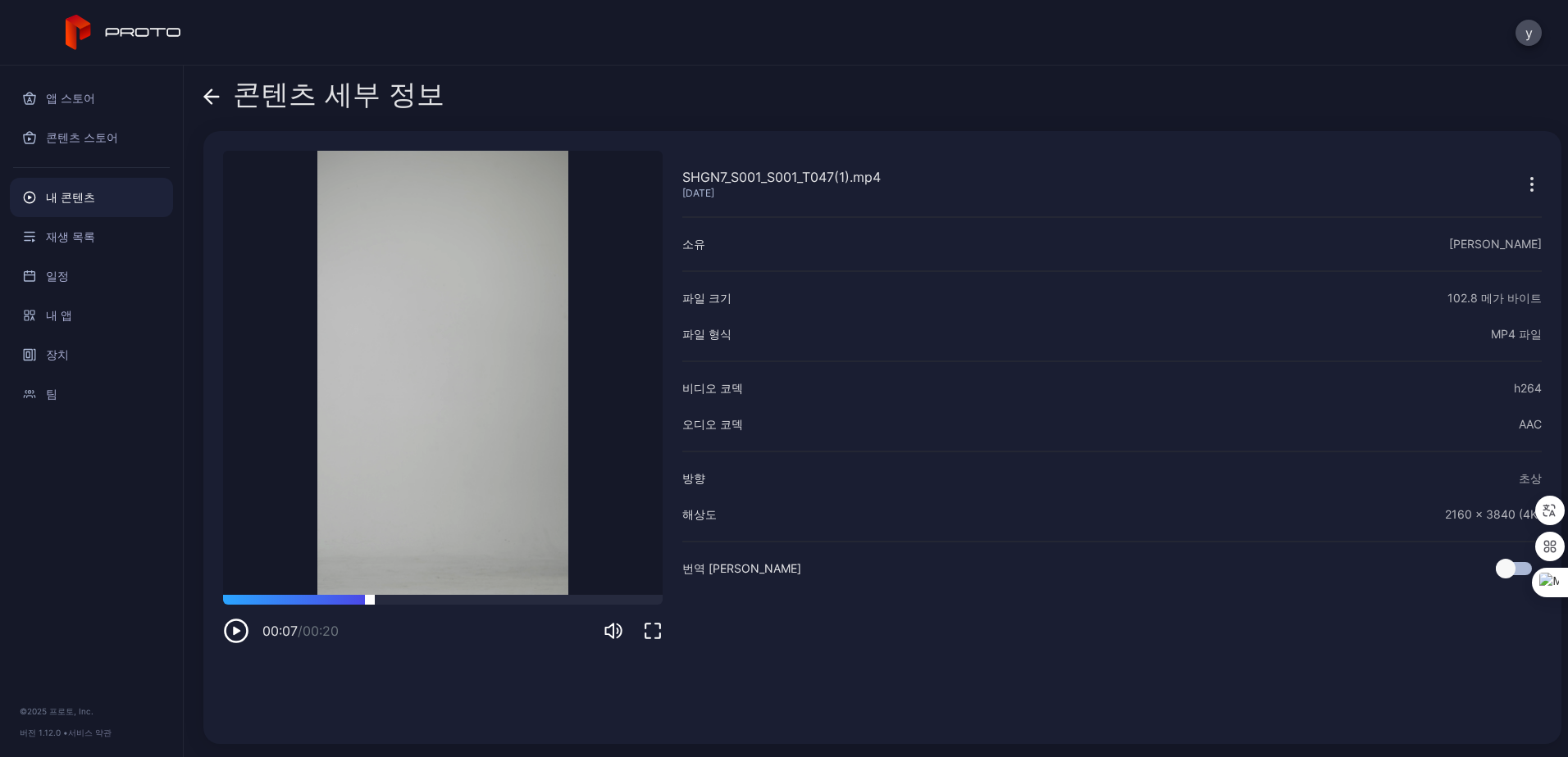
click at [370, 601] on div at bounding box center [442, 599] width 439 height 10
click at [502, 597] on div at bounding box center [442, 599] width 439 height 10
click at [458, 603] on div at bounding box center [442, 599] width 439 height 10
click at [395, 606] on div "00:11 / 00:20" at bounding box center [442, 620] width 439 height 49
click at [373, 598] on div at bounding box center [442, 599] width 439 height 10
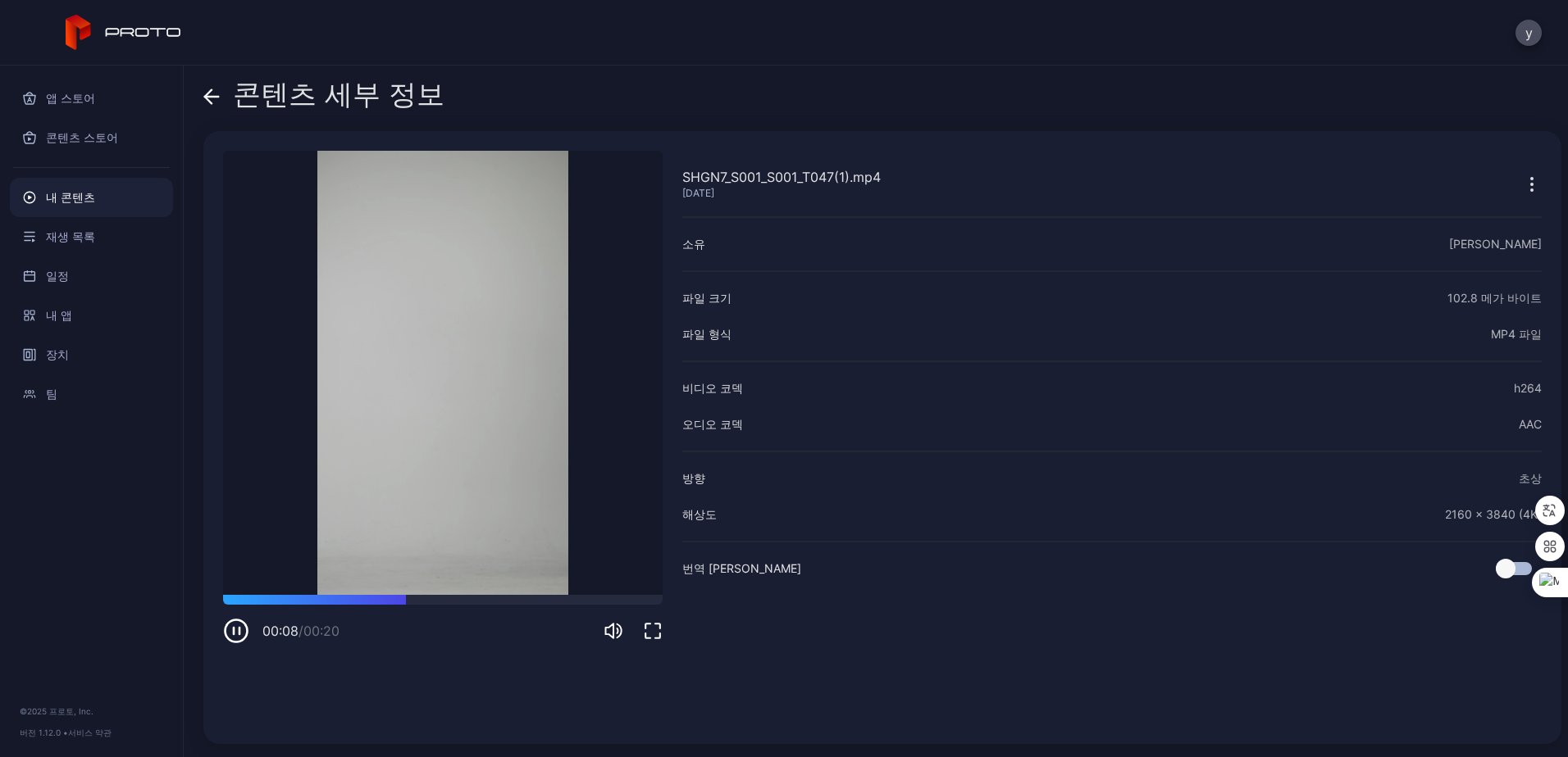
click at [201, 98] on div "콘텐츠 세부 정보 SHGN7_S001_S001_T047(1).mp4 Dec 30, 2024 죄송합니다. 귀하의 브라우저는 삽입된 비디오를 지원…" at bounding box center [876, 411] width 1385 height 692
click at [207, 93] on icon at bounding box center [208, 95] width 6 height 14
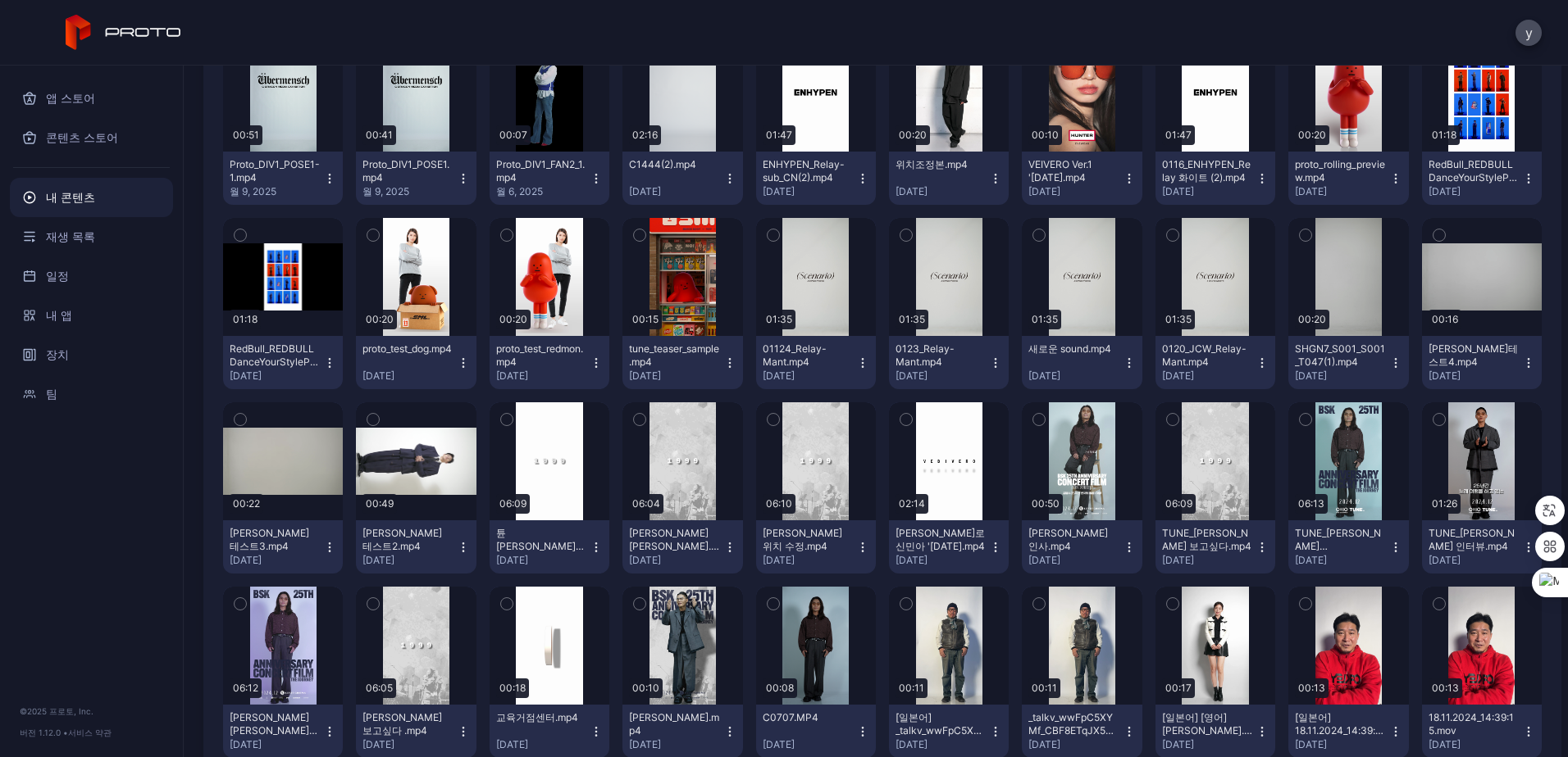
scroll to position [3191, 0]
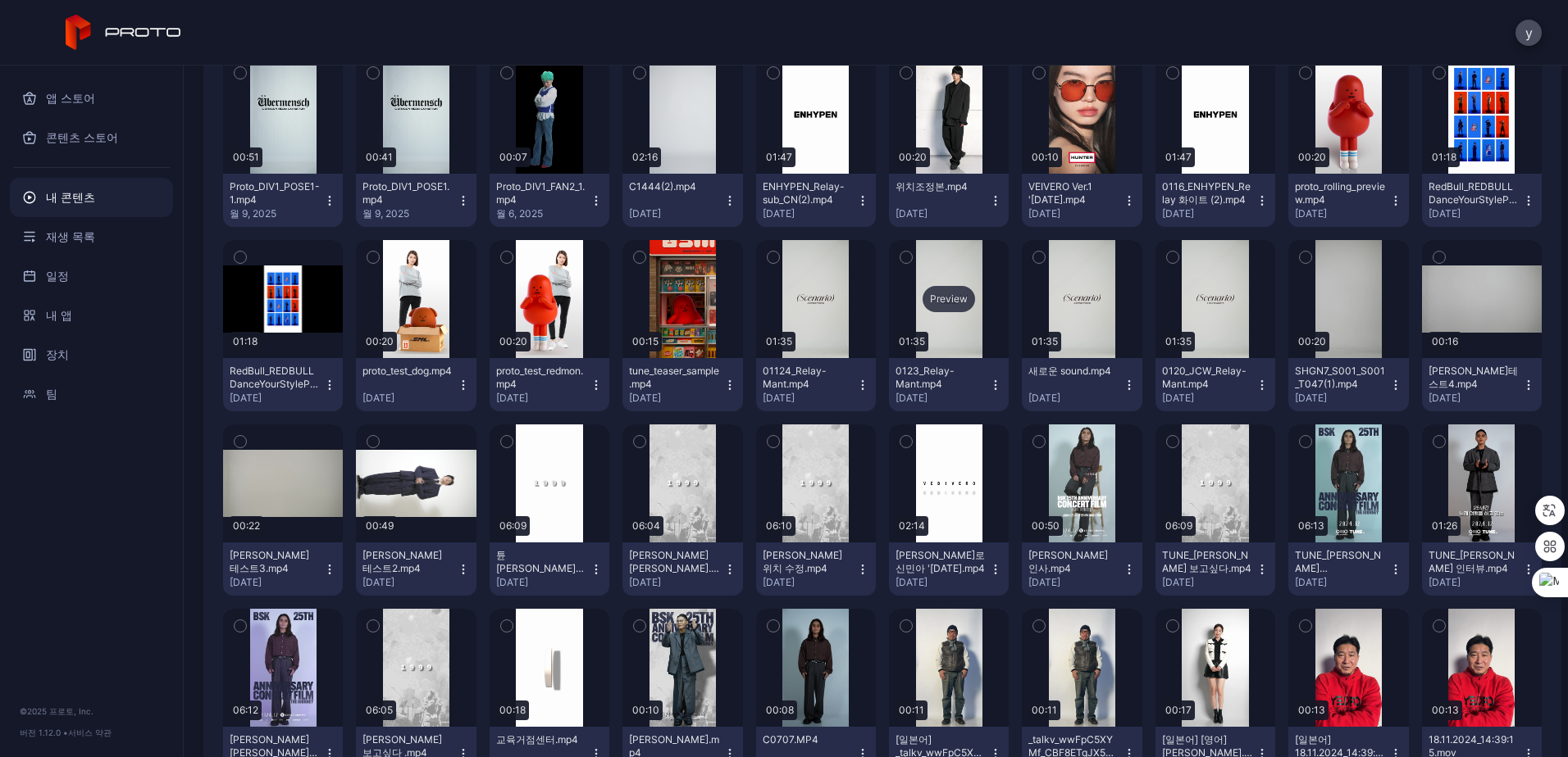
click at [956, 330] on div "Preview" at bounding box center [948, 299] width 120 height 118
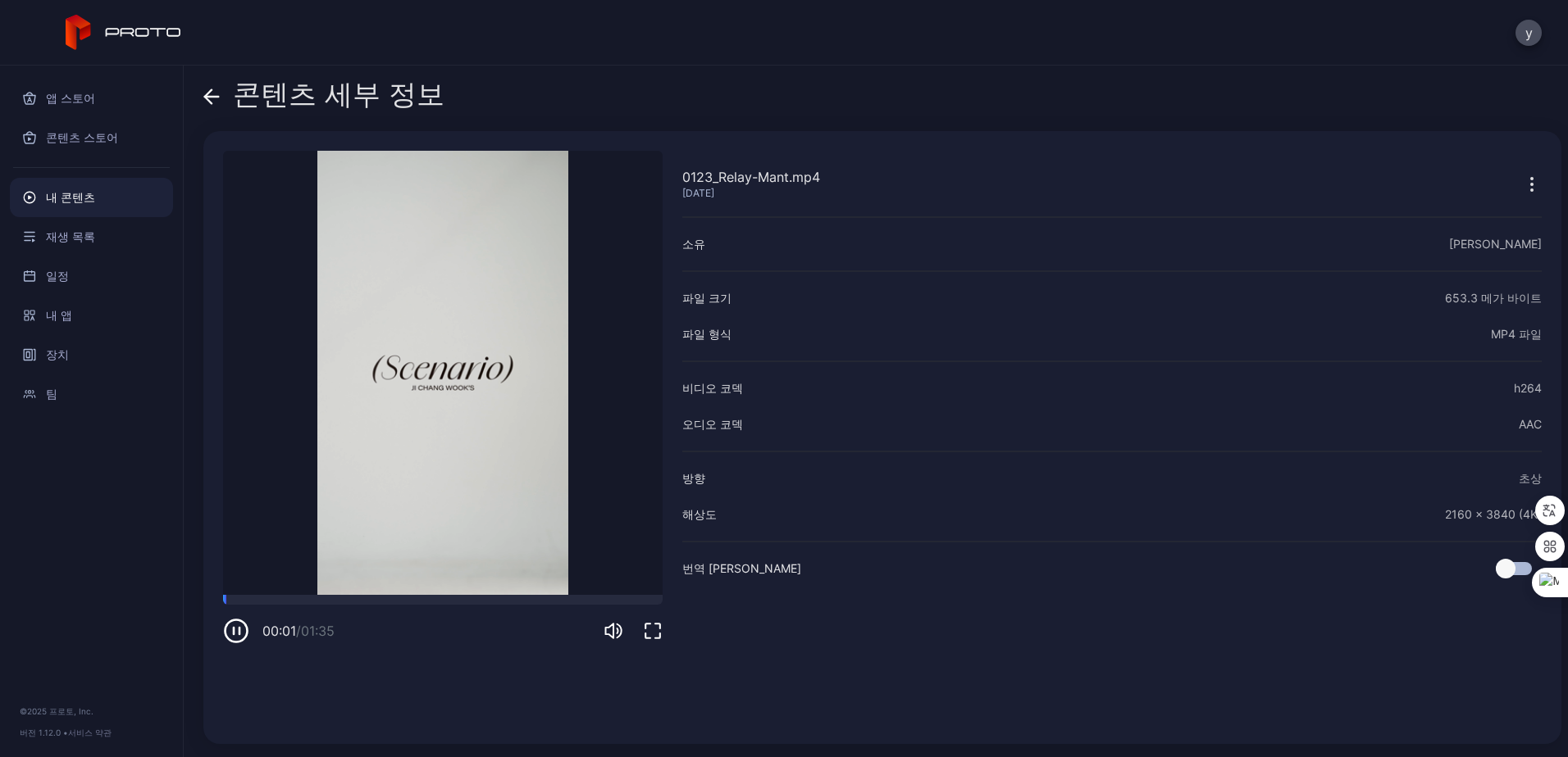
click at [345, 587] on video "죄송합니다. 귀하의 브라우저는 삽입된 비디오를 지원하지 않습니다." at bounding box center [442, 373] width 439 height 444
click at [338, 593] on video "죄송합니다. 귀하의 브라우저는 삽입된 비디오를 지원하지 않습니다." at bounding box center [442, 373] width 439 height 444
click at [337, 602] on div at bounding box center [442, 599] width 439 height 10
click at [232, 640] on icon "button" at bounding box center [236, 631] width 27 height 27
click at [423, 596] on div at bounding box center [442, 599] width 439 height 10
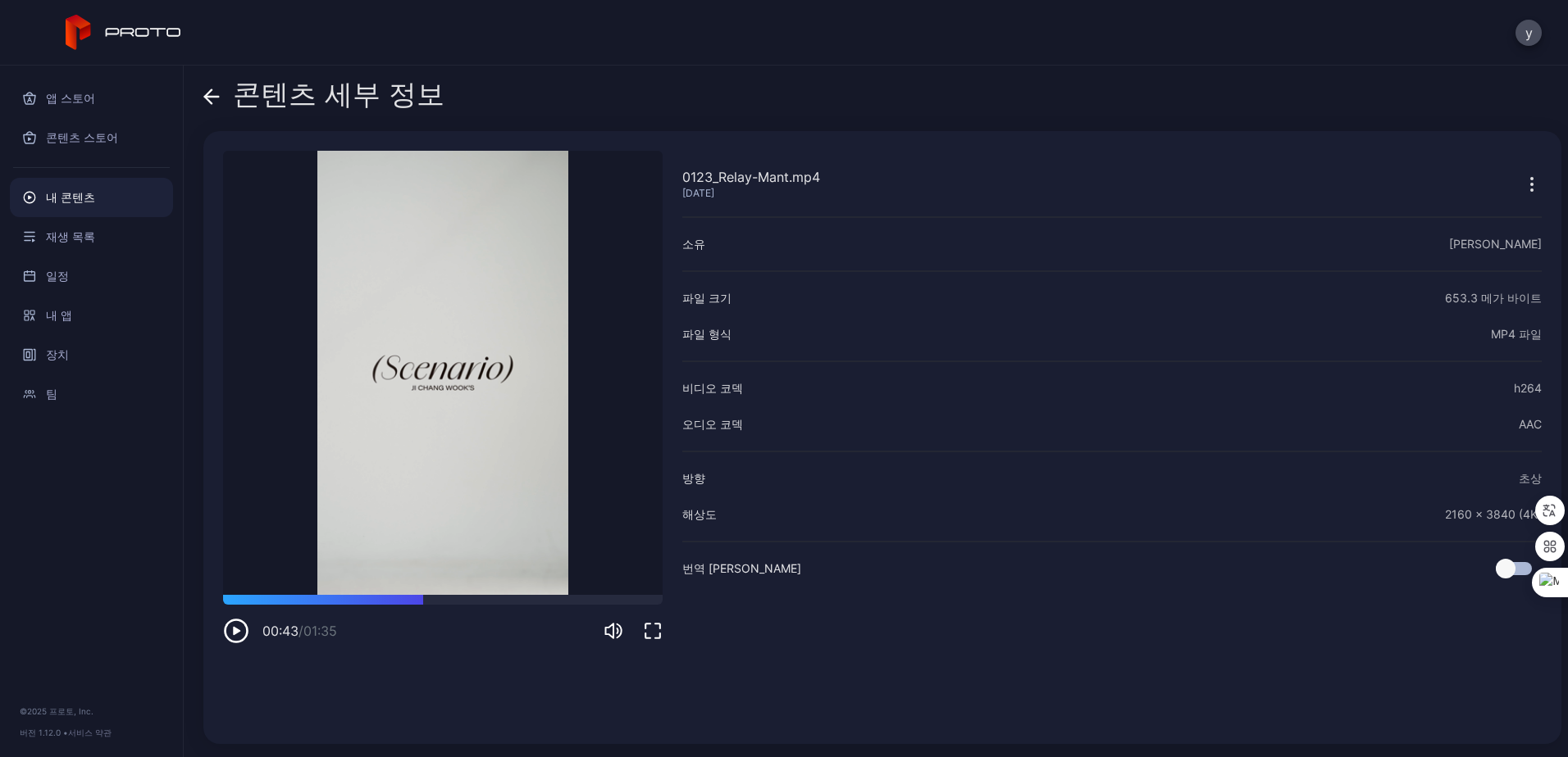
click at [215, 99] on icon at bounding box center [212, 97] width 17 height 16
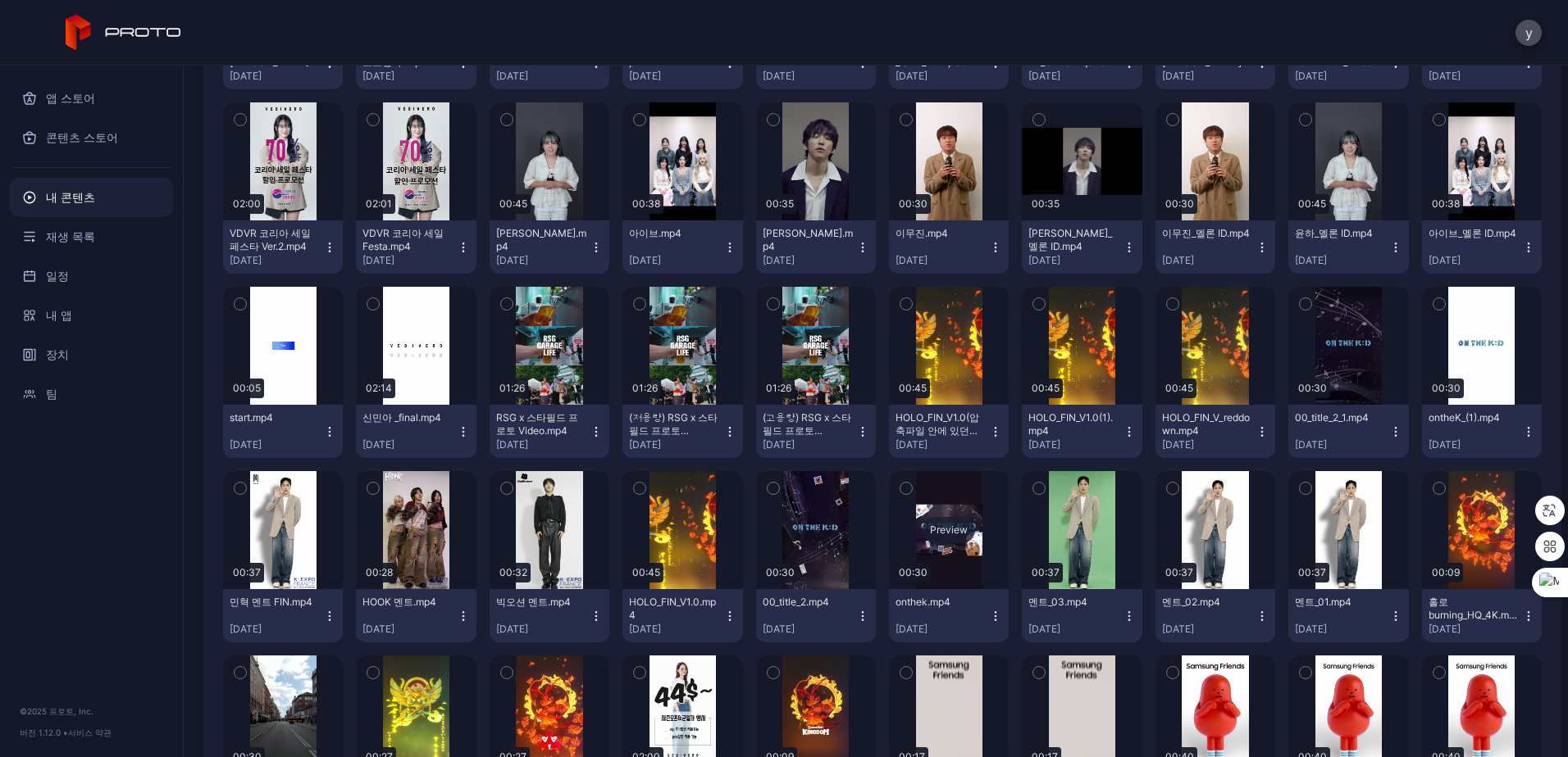
scroll to position [3852, 0]
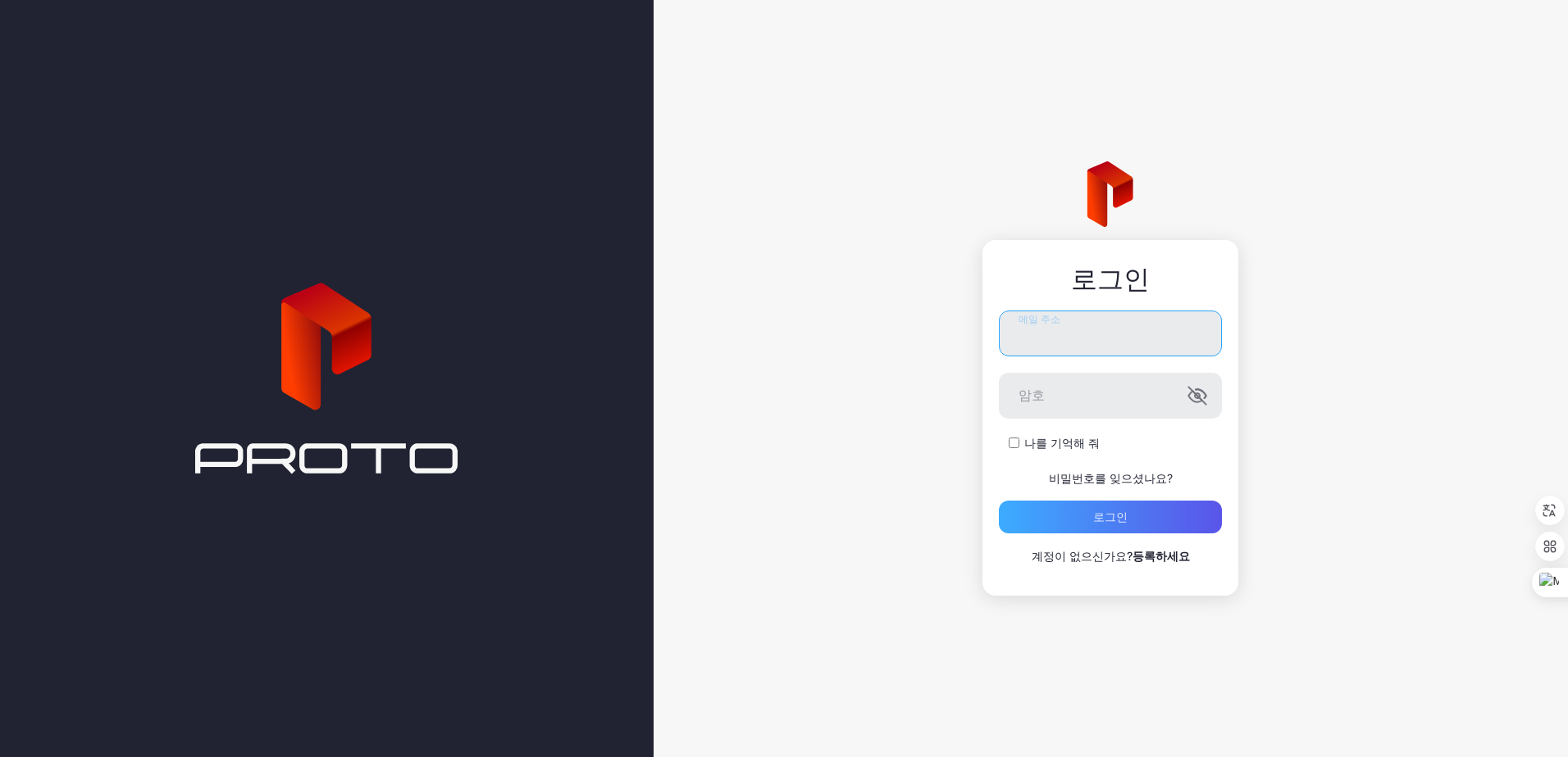
type input "**********"
click at [1114, 507] on div "로그인" at bounding box center [1110, 517] width 223 height 33
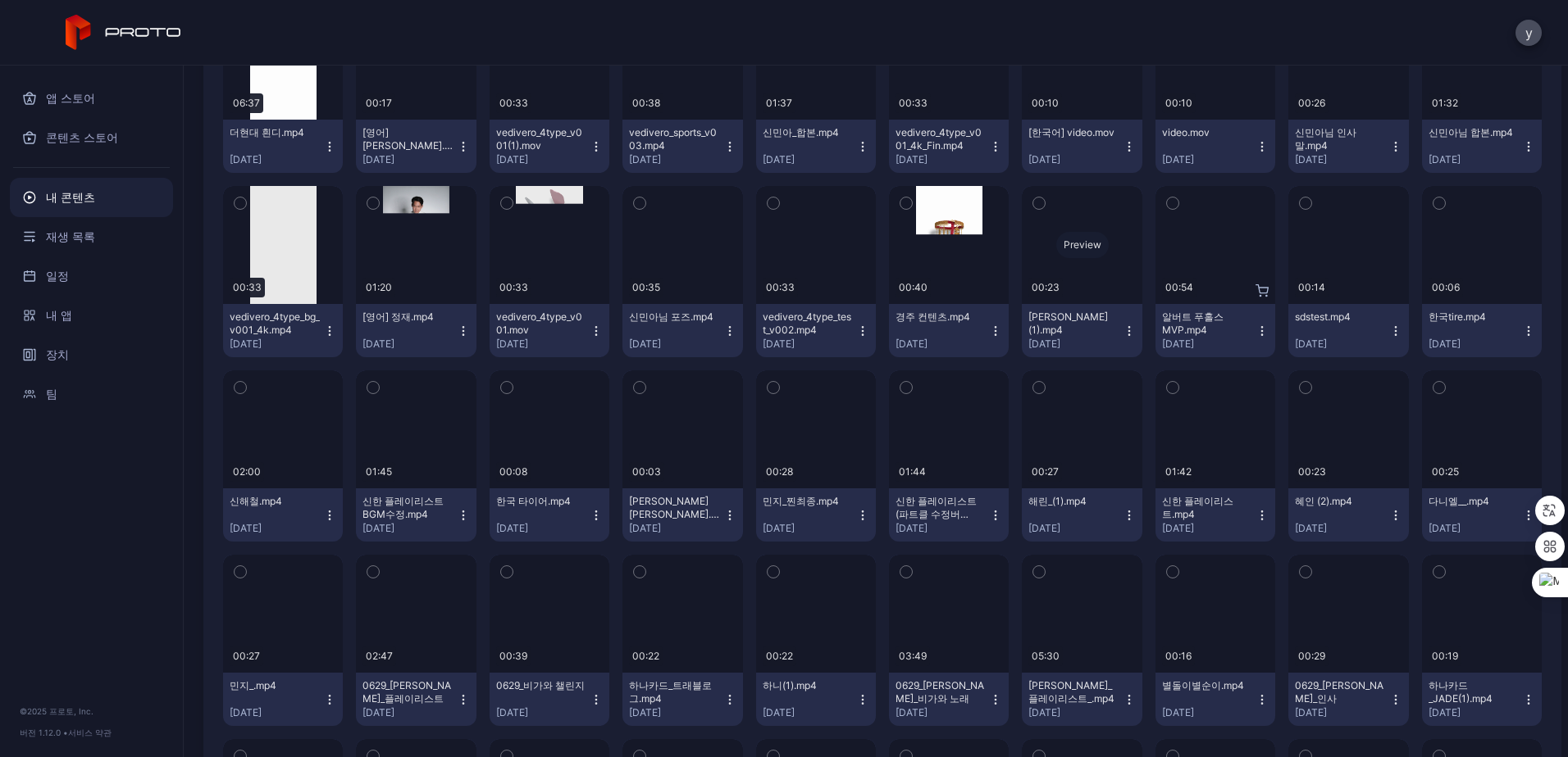
scroll to position [4584, 0]
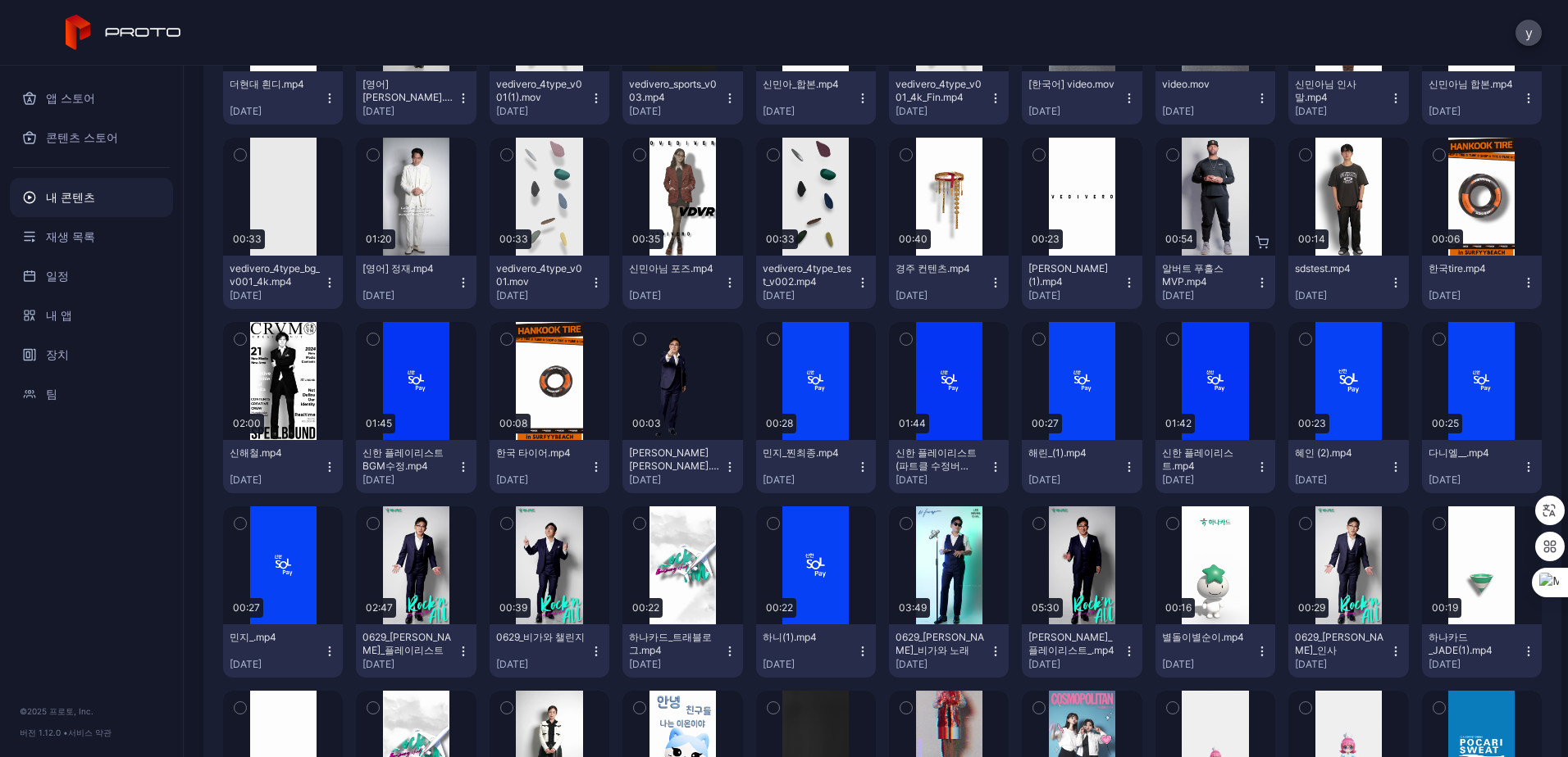
click at [421, 263] on div "[영어] 정재.mp4" at bounding box center [407, 269] width 90 height 13
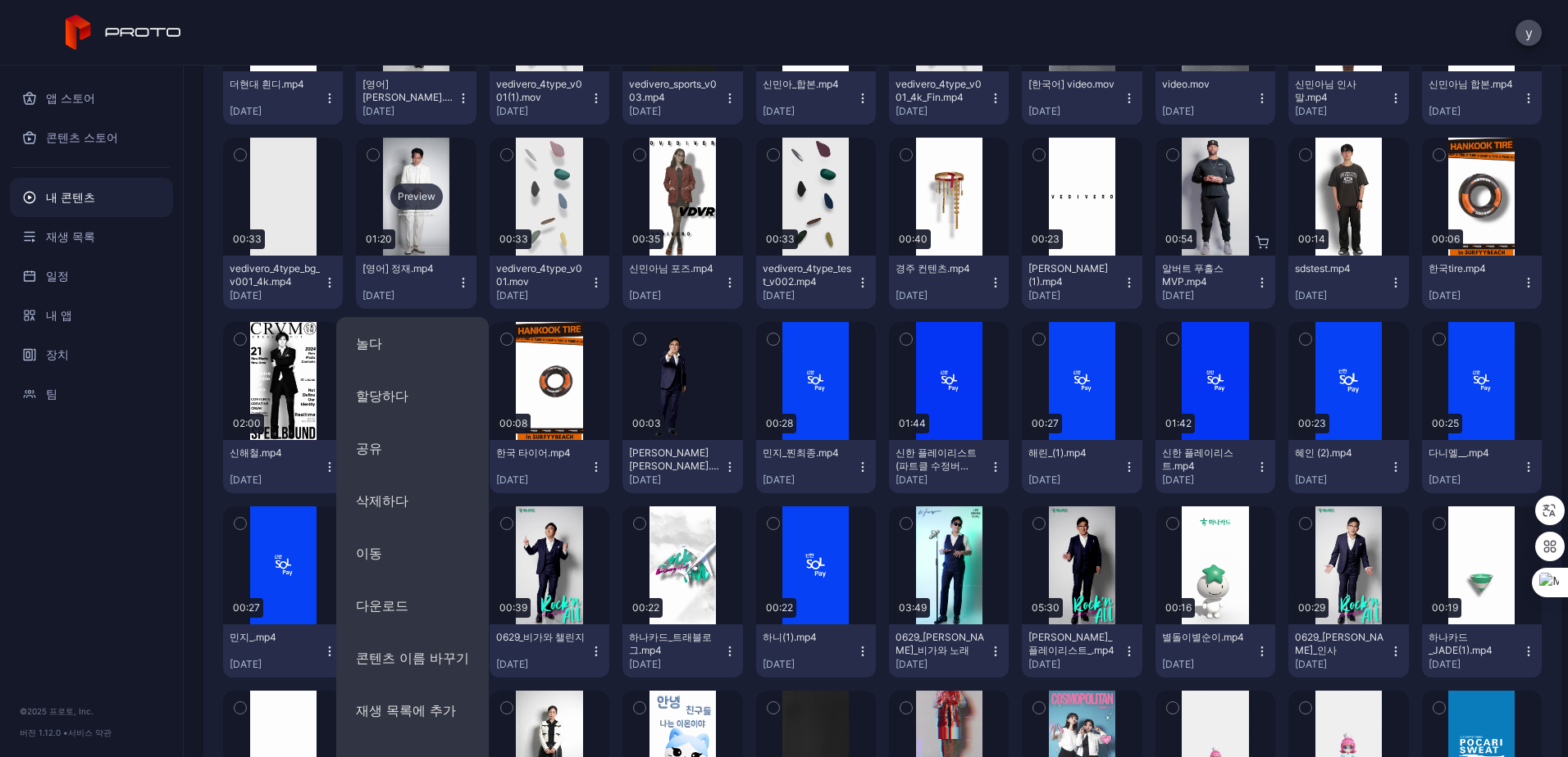
click at [407, 238] on div "Preview" at bounding box center [415, 196] width 120 height 118
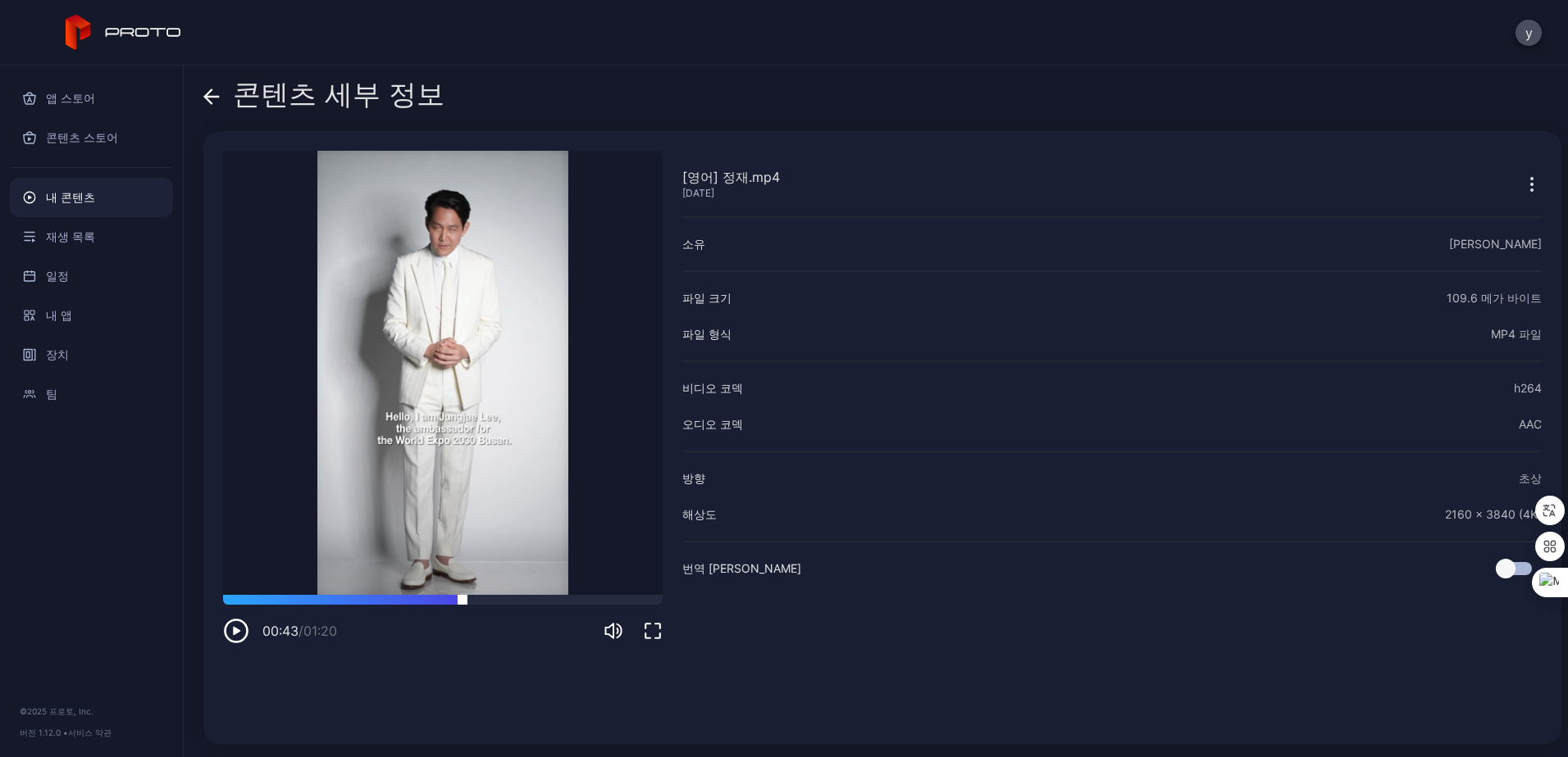
click at [462, 596] on div at bounding box center [442, 599] width 439 height 10
click at [208, 97] on icon at bounding box center [212, 97] width 17 height 16
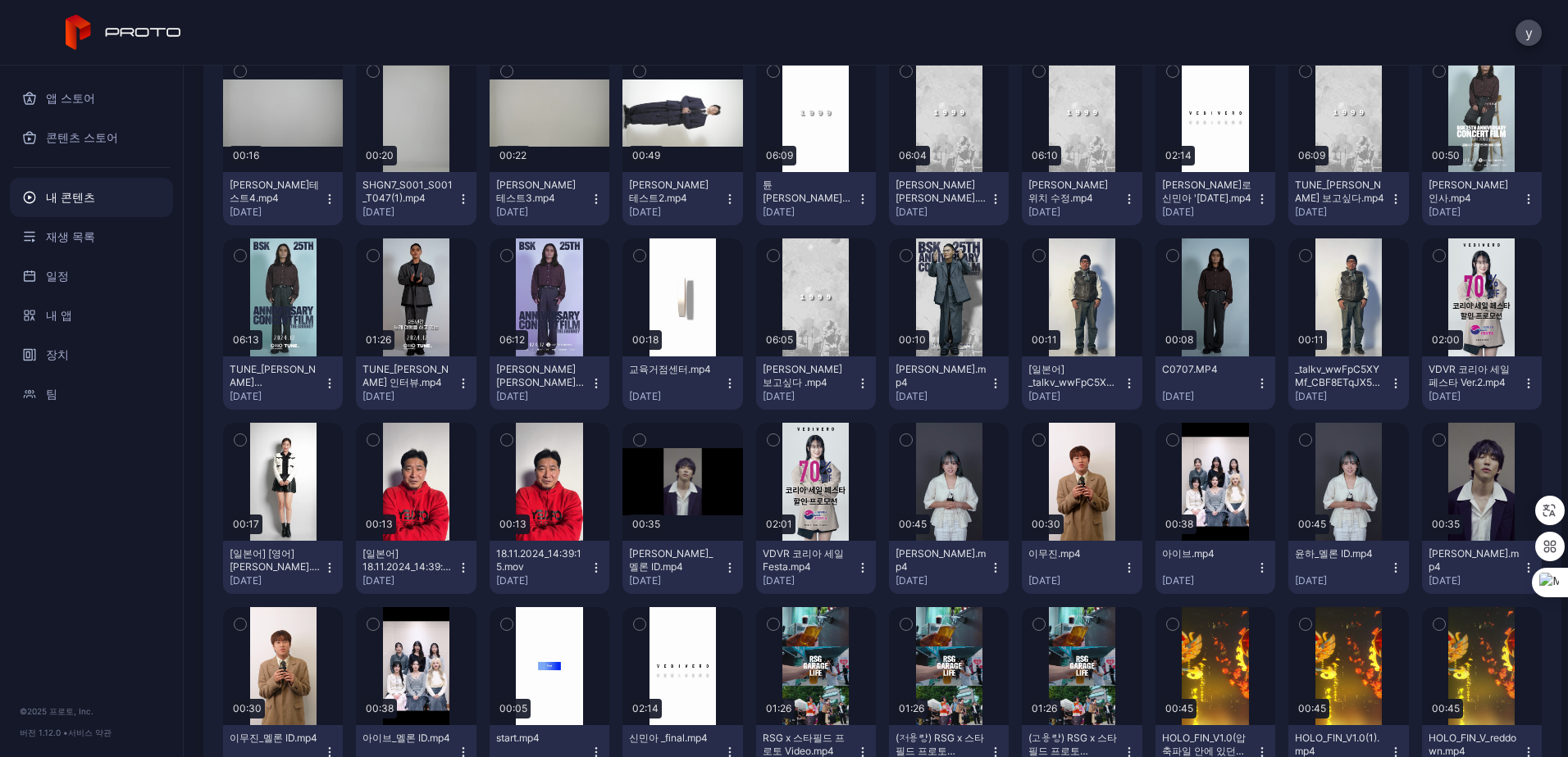
scroll to position [3191, 0]
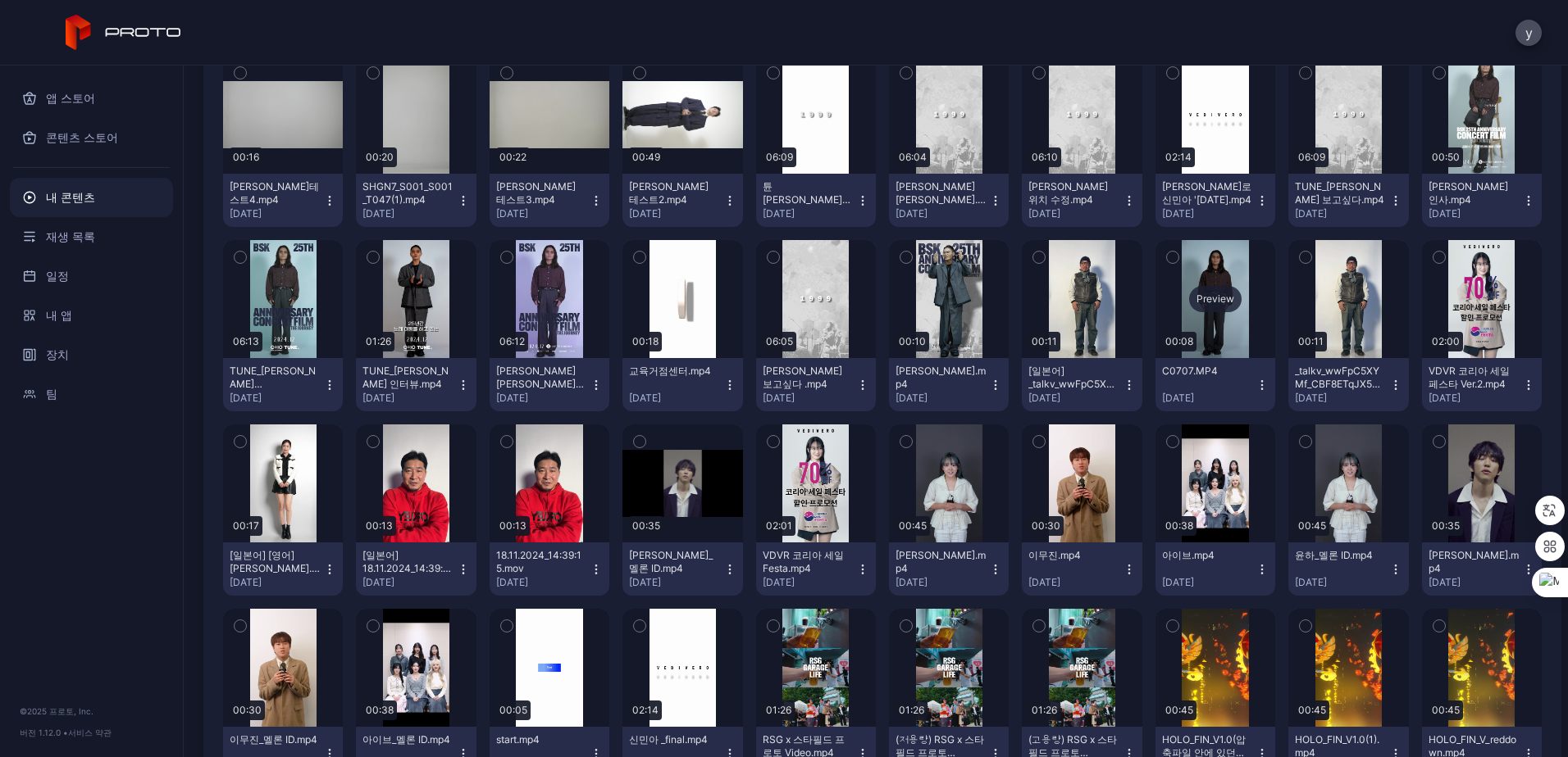
click at [1225, 327] on div "Preview" at bounding box center [1215, 299] width 120 height 118
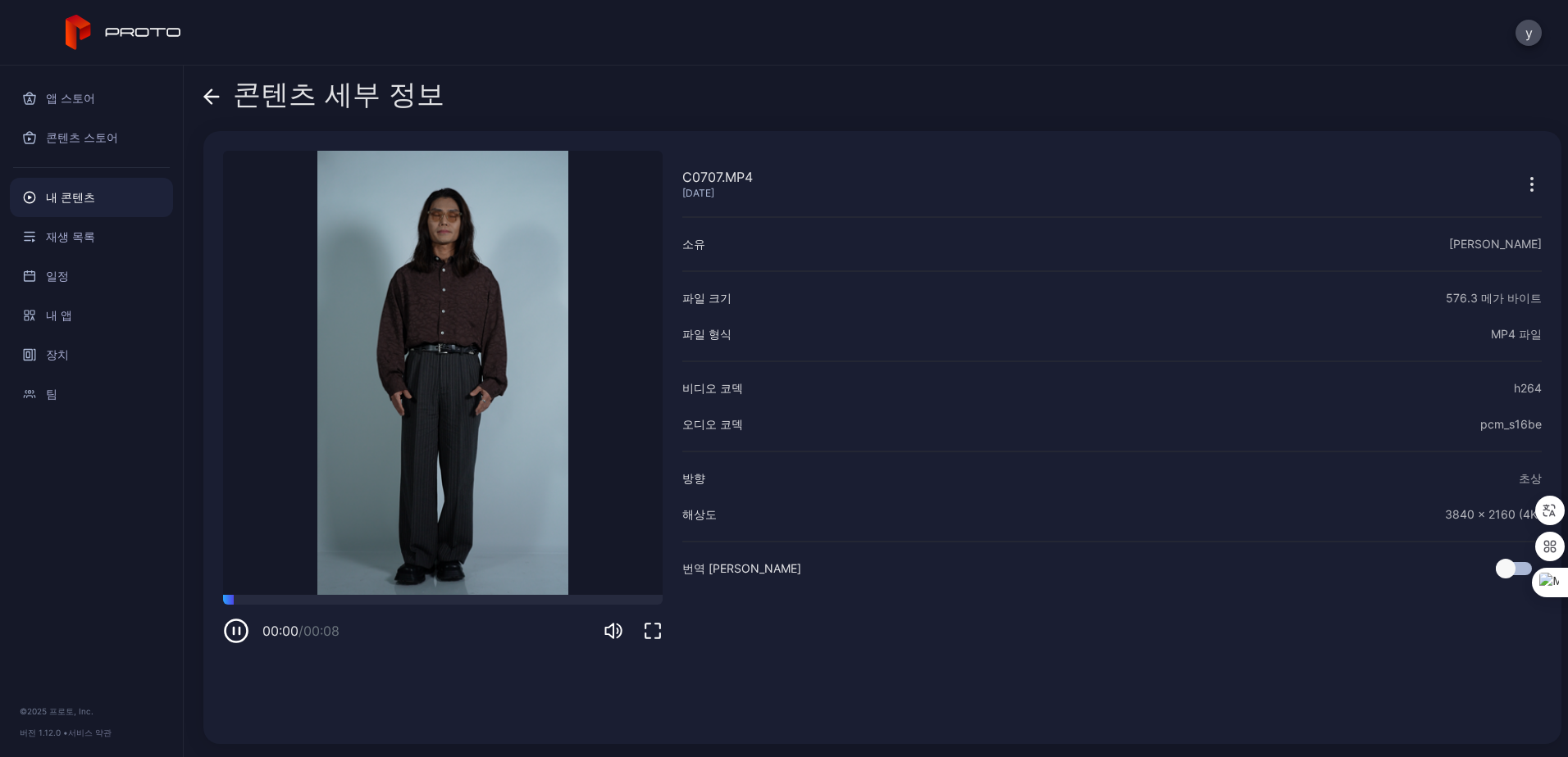
click at [403, 591] on video "죄송합니다. 귀하의 브라우저는 삽입된 비디오를 지원하지 않습니다." at bounding box center [442, 373] width 439 height 444
click at [438, 596] on div at bounding box center [442, 599] width 439 height 10
click at [210, 100] on icon at bounding box center [212, 97] width 17 height 16
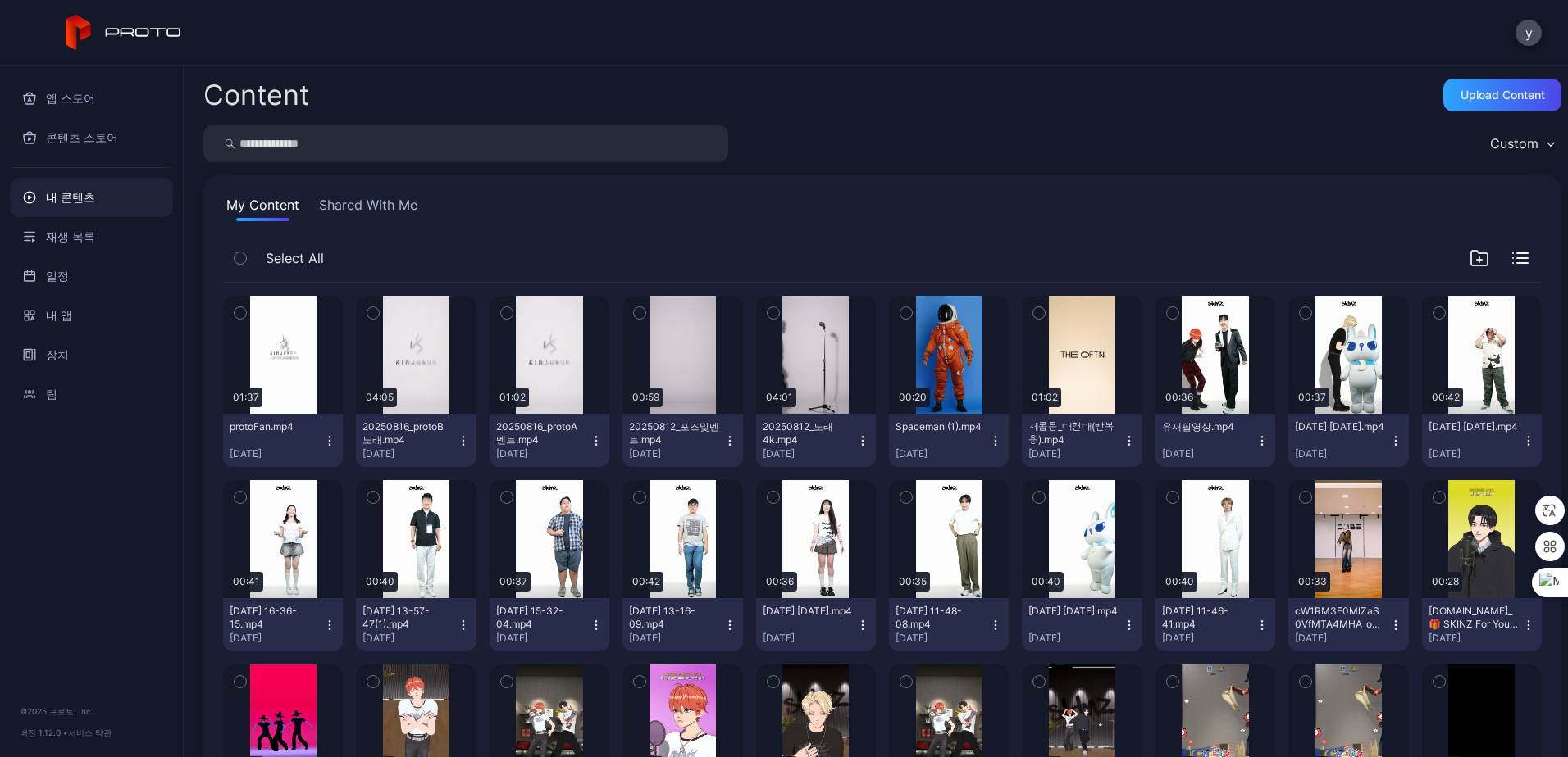
scroll to position [3191, 0]
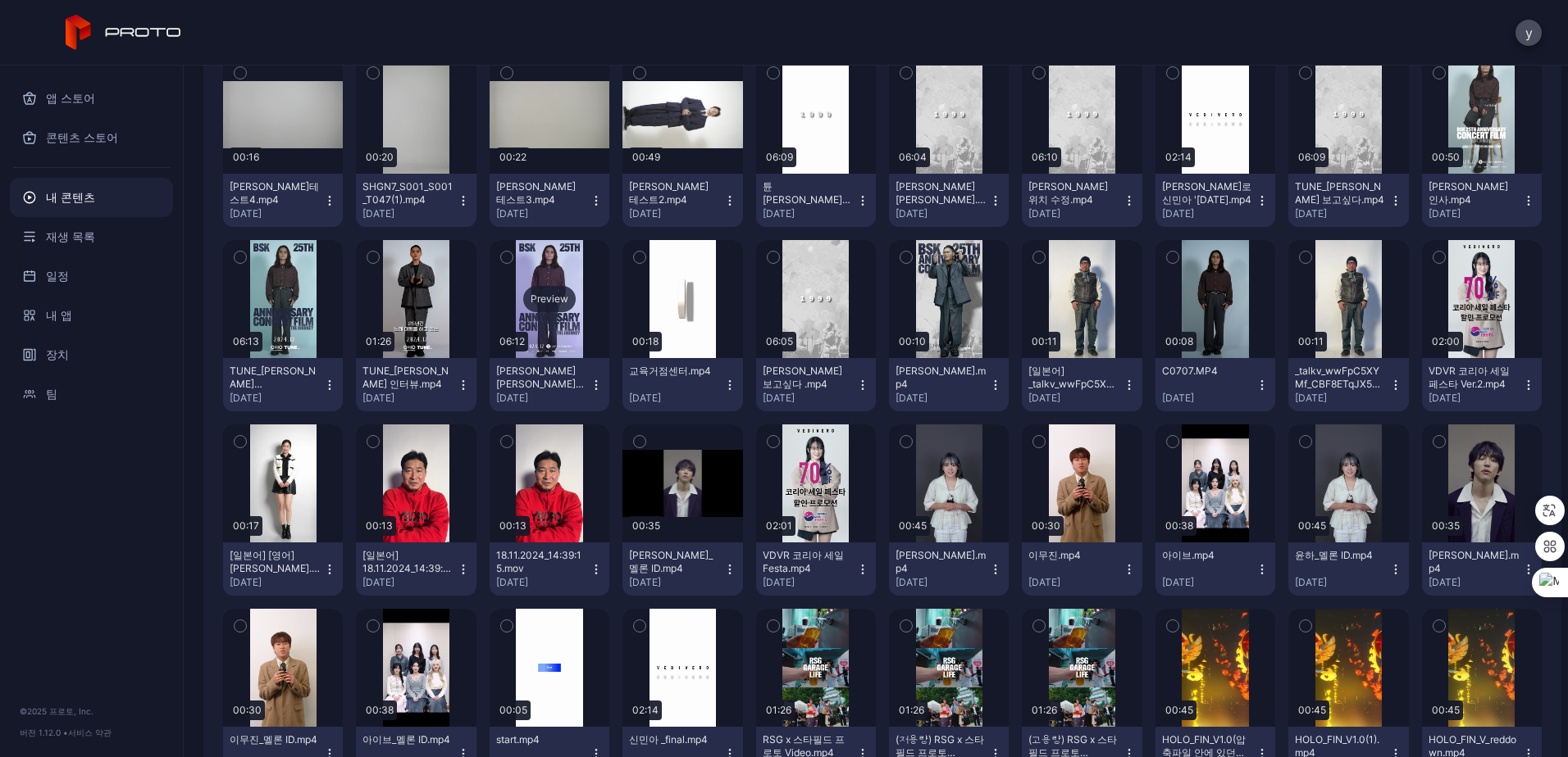
click at [558, 337] on div "Preview" at bounding box center [549, 299] width 120 height 118
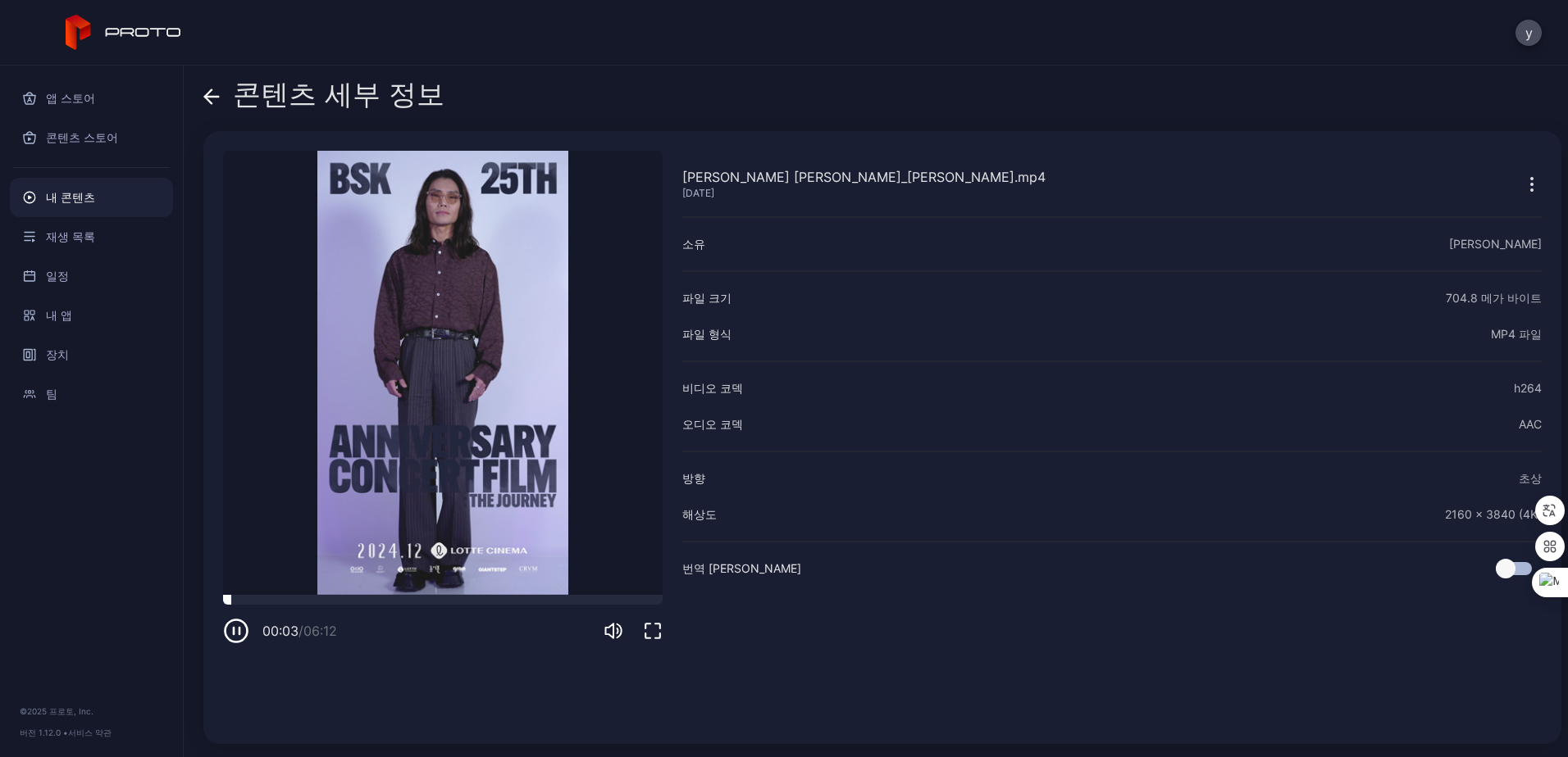
click at [529, 595] on div at bounding box center [442, 599] width 439 height 10
click at [605, 598] on div at bounding box center [442, 599] width 439 height 10
click at [215, 98] on icon at bounding box center [212, 97] width 17 height 16
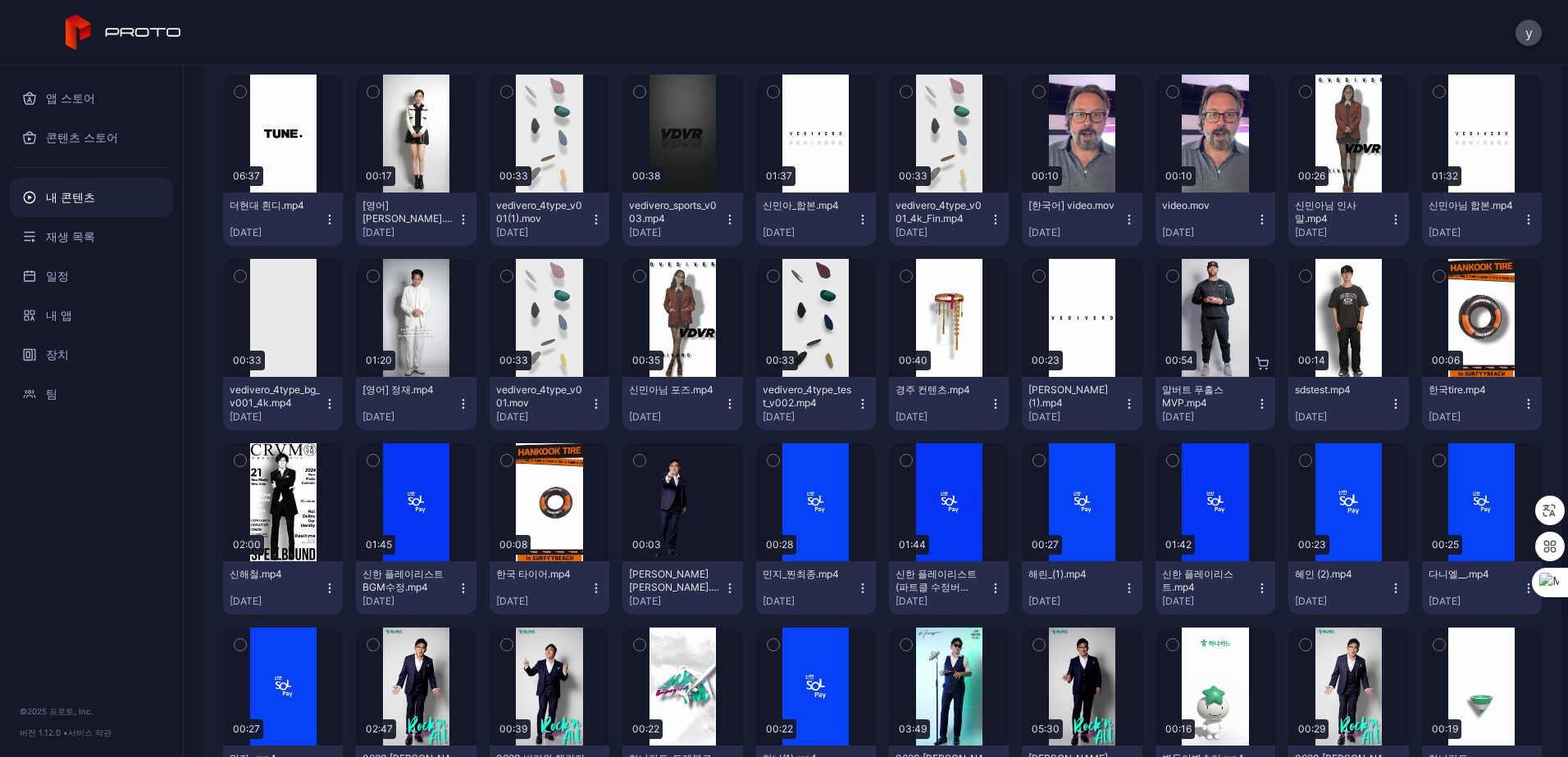
scroll to position [4503, 0]
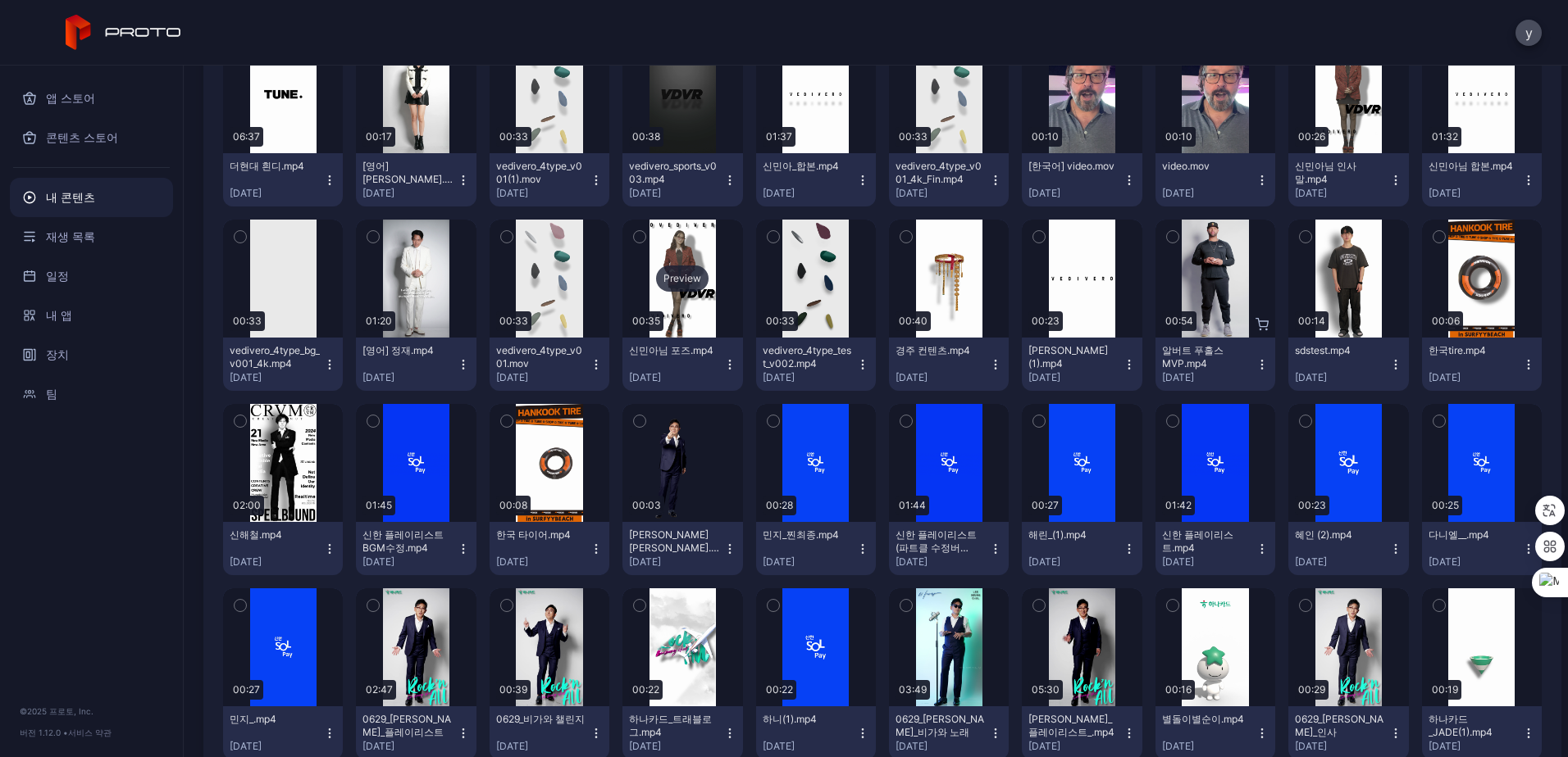
click at [678, 302] on div "Preview" at bounding box center [682, 279] width 120 height 118
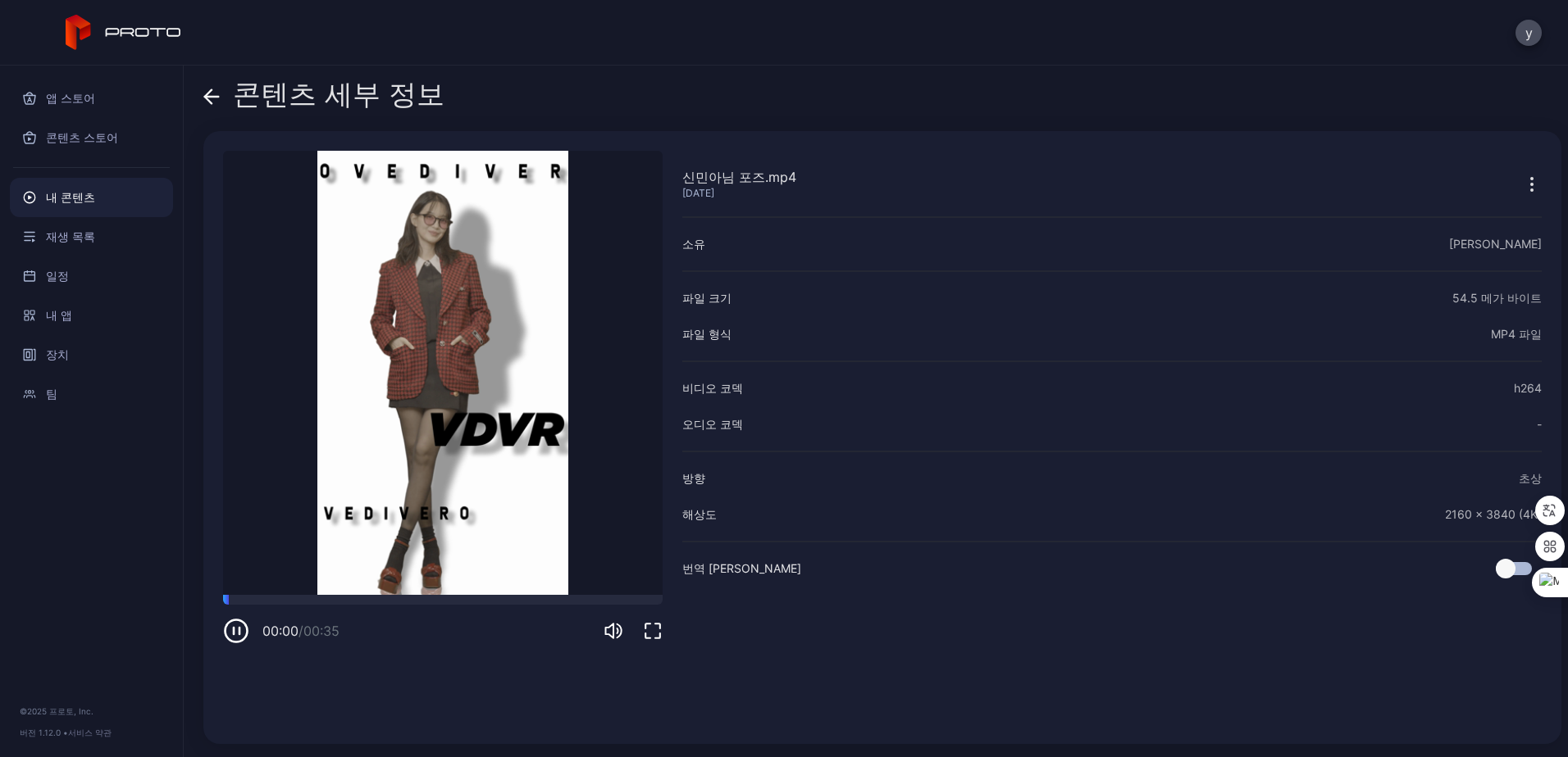
click at [406, 592] on video "죄송합니다. 귀하의 브라우저는 삽입된 비디오를 지원하지 않습니다." at bounding box center [442, 373] width 439 height 444
click at [406, 597] on div at bounding box center [442, 599] width 439 height 10
click at [208, 97] on icon at bounding box center [212, 97] width 14 height 0
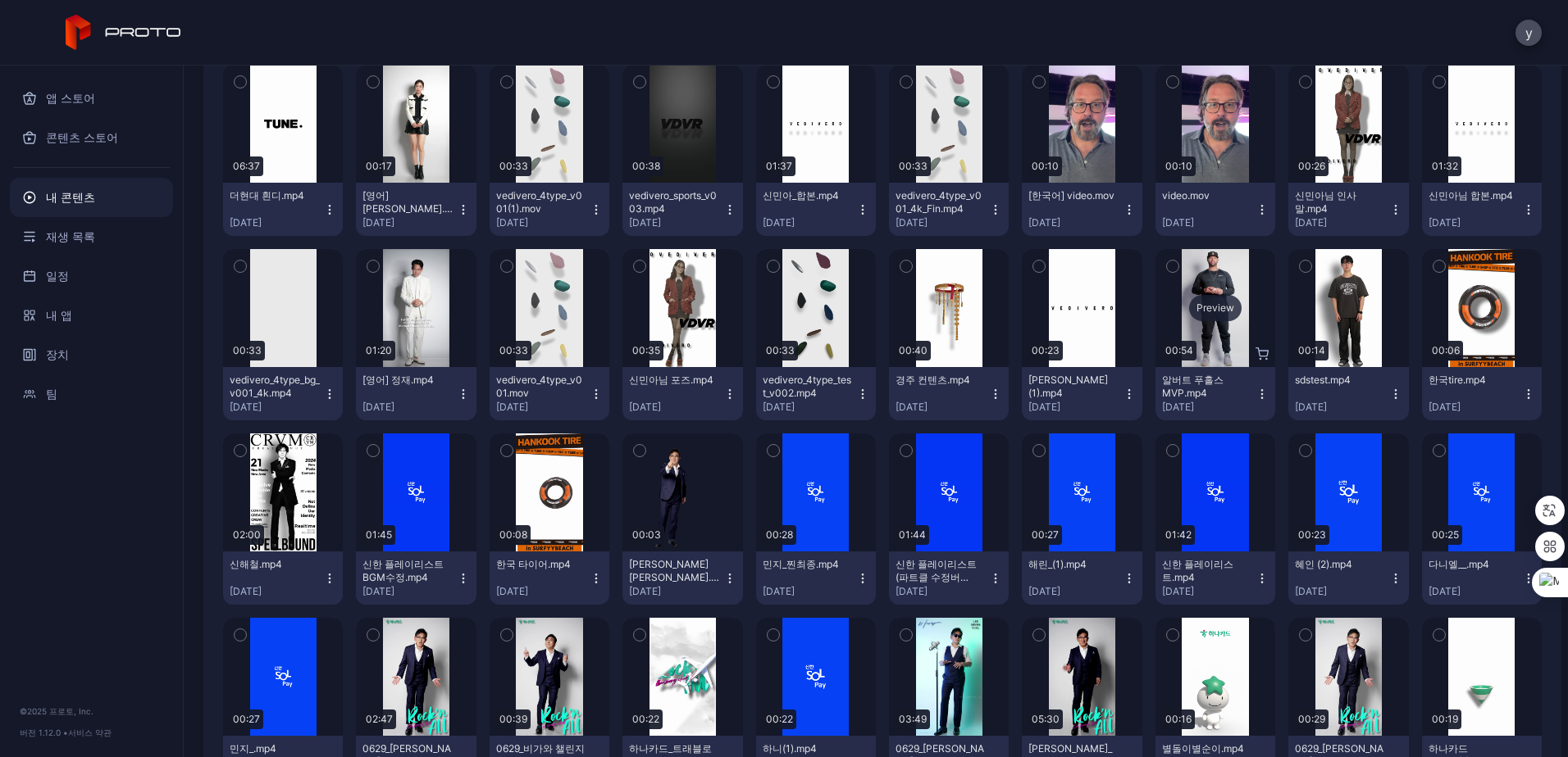
scroll to position [4420, 0]
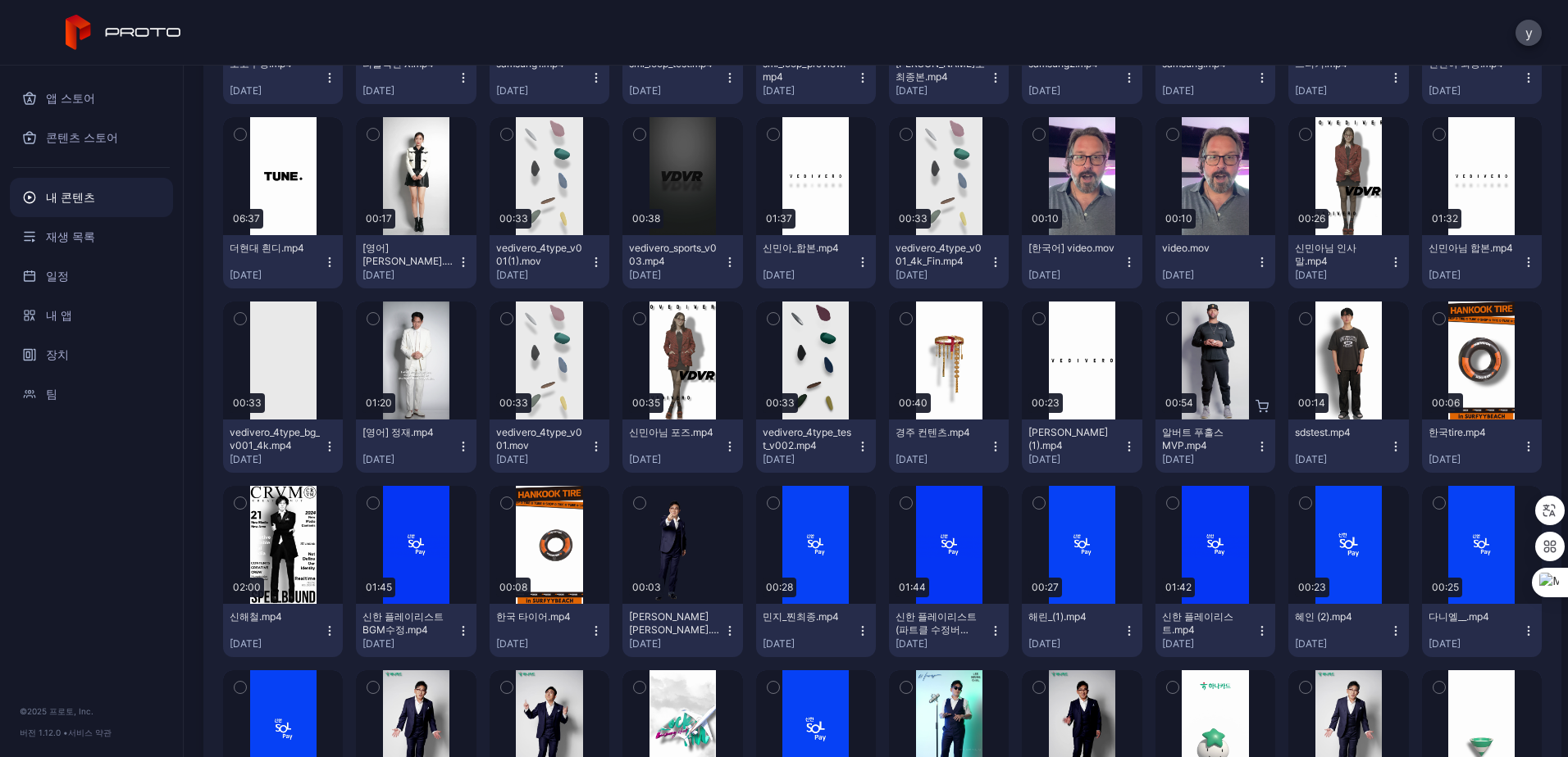
click at [1389, 259] on icon "button" at bounding box center [1396, 262] width 13 height 13
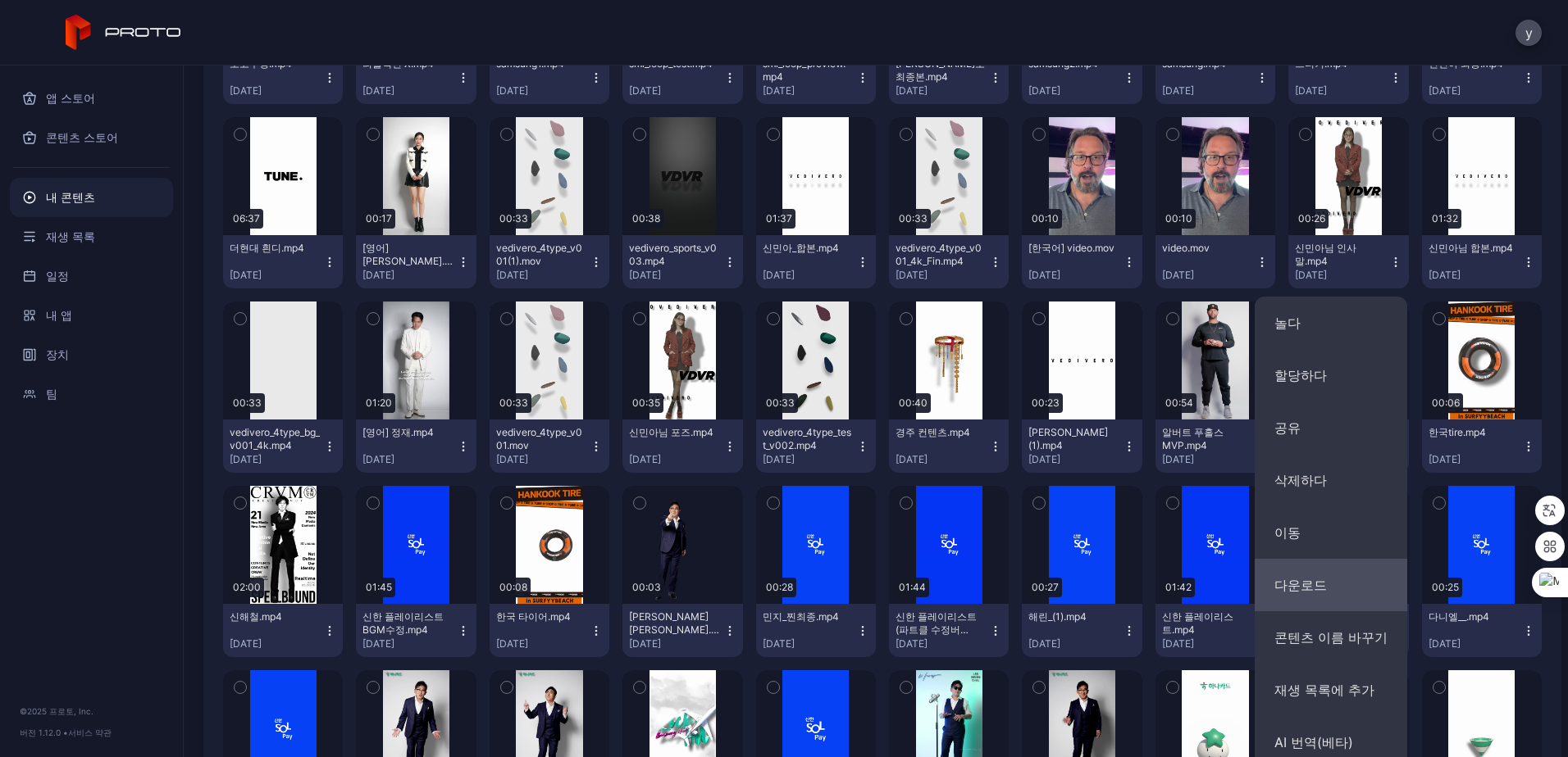
click at [1275, 595] on button "다운로드" at bounding box center [1331, 585] width 152 height 52
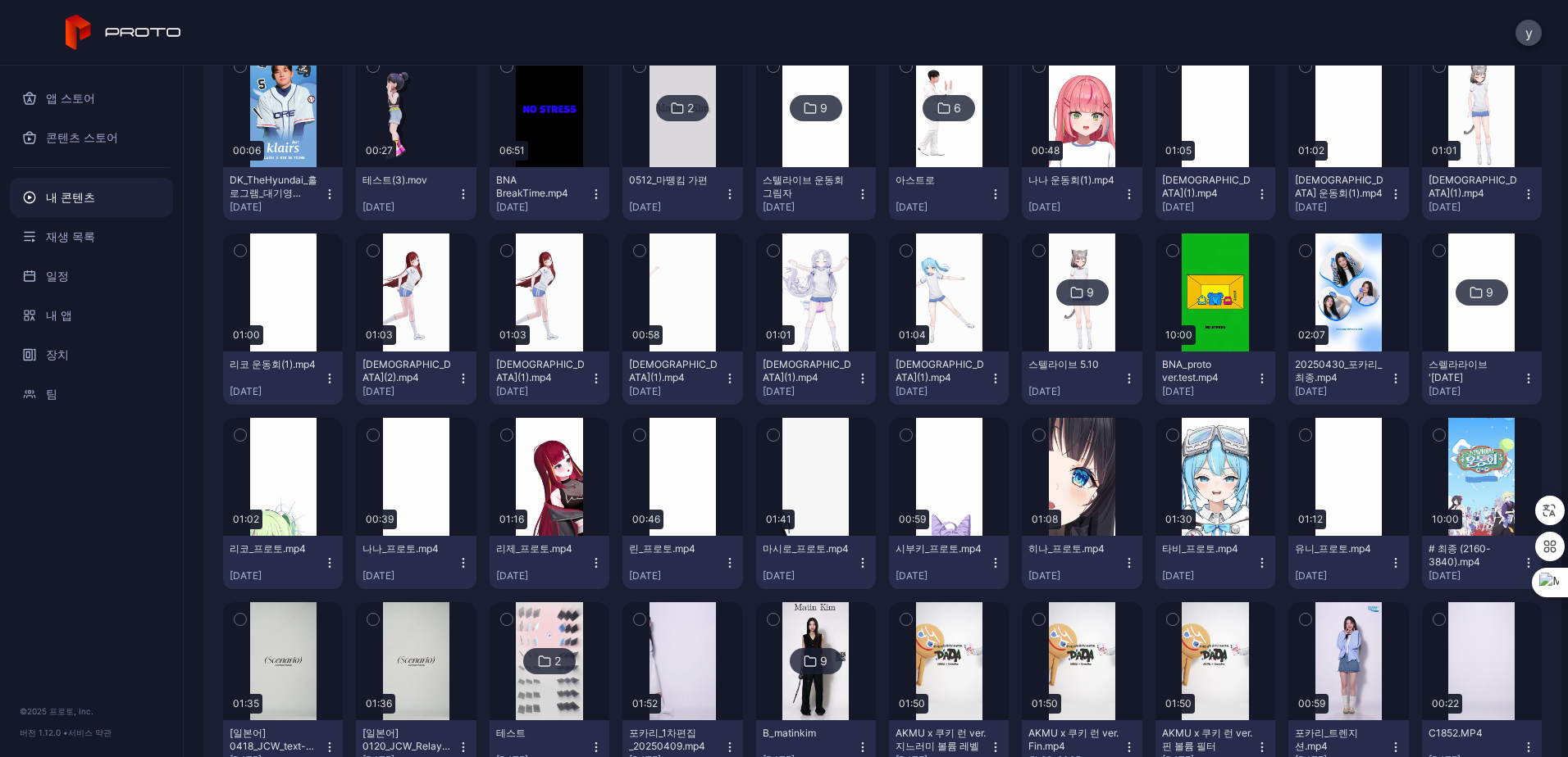
scroll to position [1880, 0]
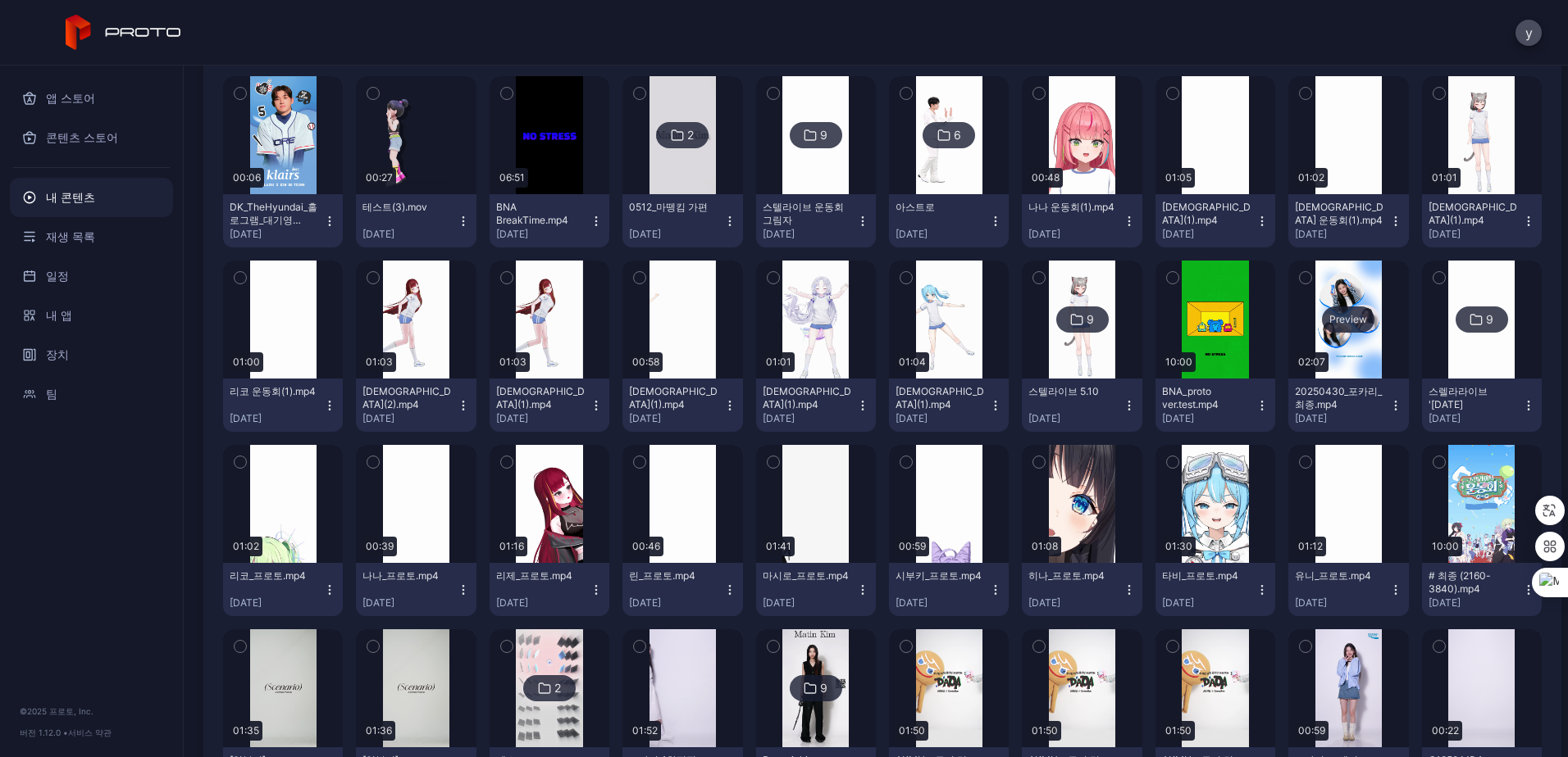
click at [1334, 357] on div "Preview" at bounding box center [1348, 319] width 120 height 118
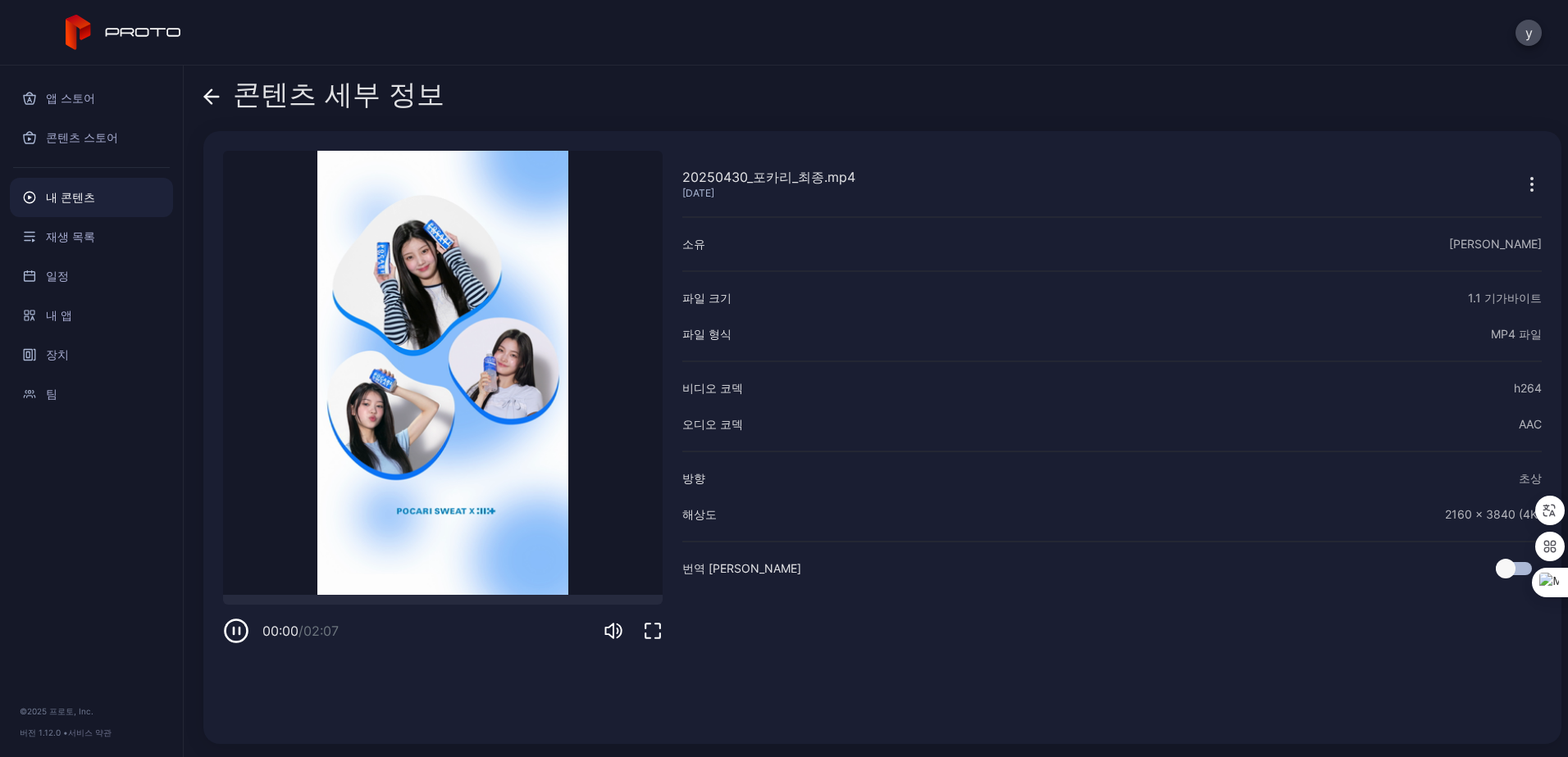
click at [481, 591] on video "죄송합니다. 귀하의 브라우저는 삽입된 비디오를 지원하지 않습니다." at bounding box center [442, 373] width 439 height 444
click at [480, 595] on div at bounding box center [442, 599] width 439 height 10
click at [248, 599] on div at bounding box center [442, 599] width 439 height 10
click at [1522, 184] on icon "button" at bounding box center [1531, 183] width 19 height 19
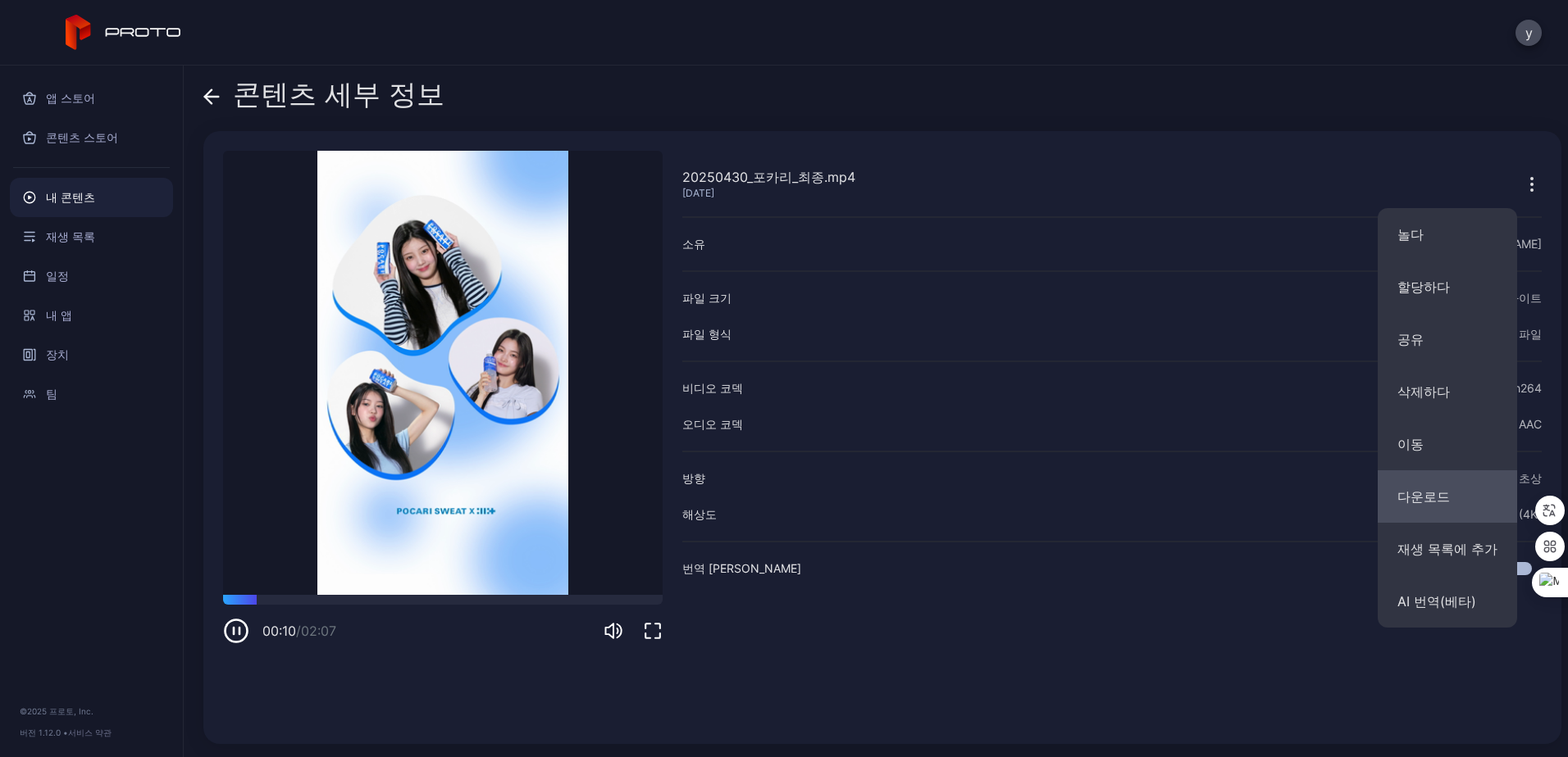
click at [1452, 512] on button "다운로드" at bounding box center [1448, 496] width 139 height 52
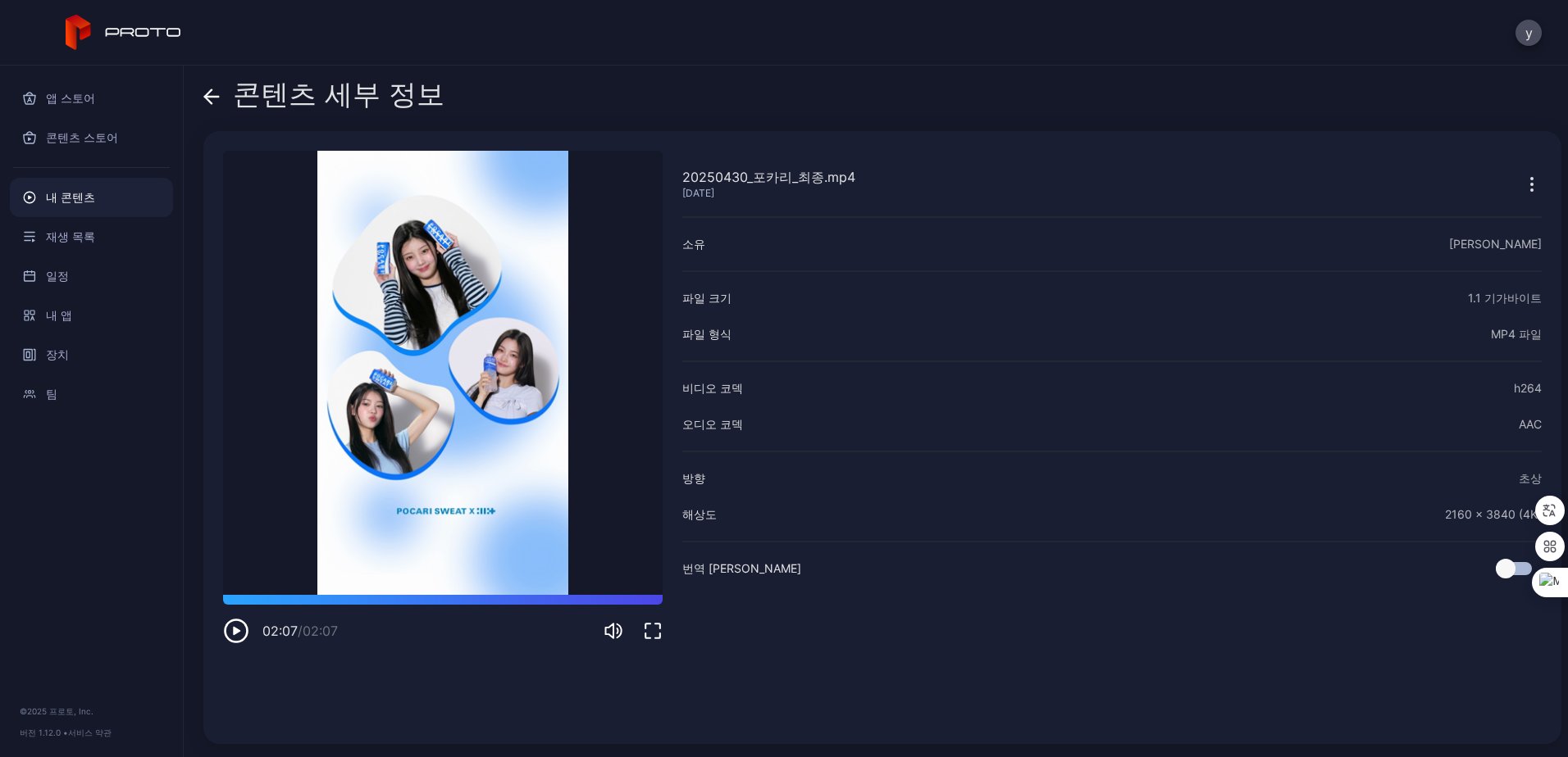
click at [212, 93] on icon at bounding box center [212, 97] width 17 height 16
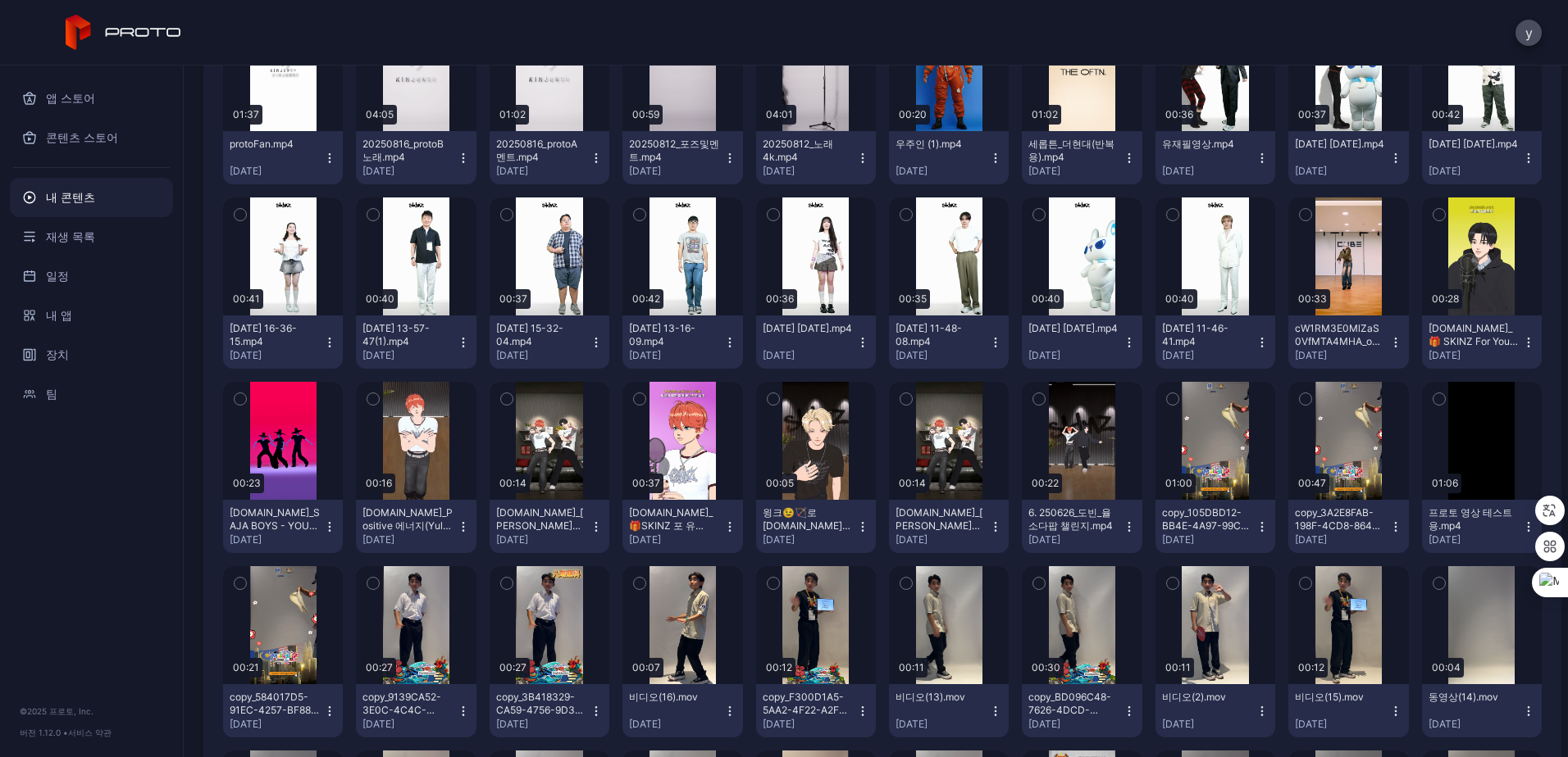
scroll to position [76, 0]
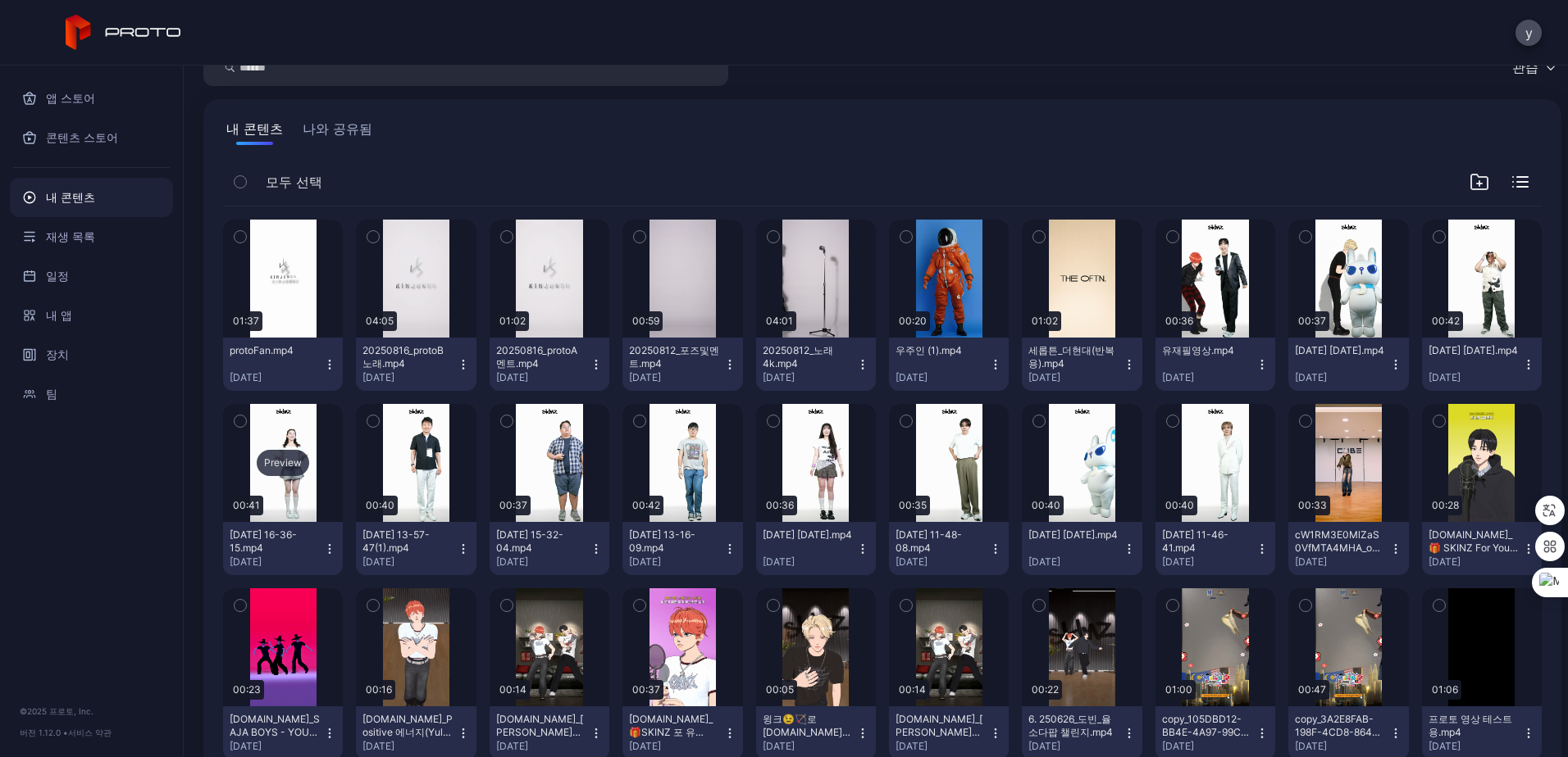
click at [291, 469] on div "Preview" at bounding box center [282, 463] width 52 height 27
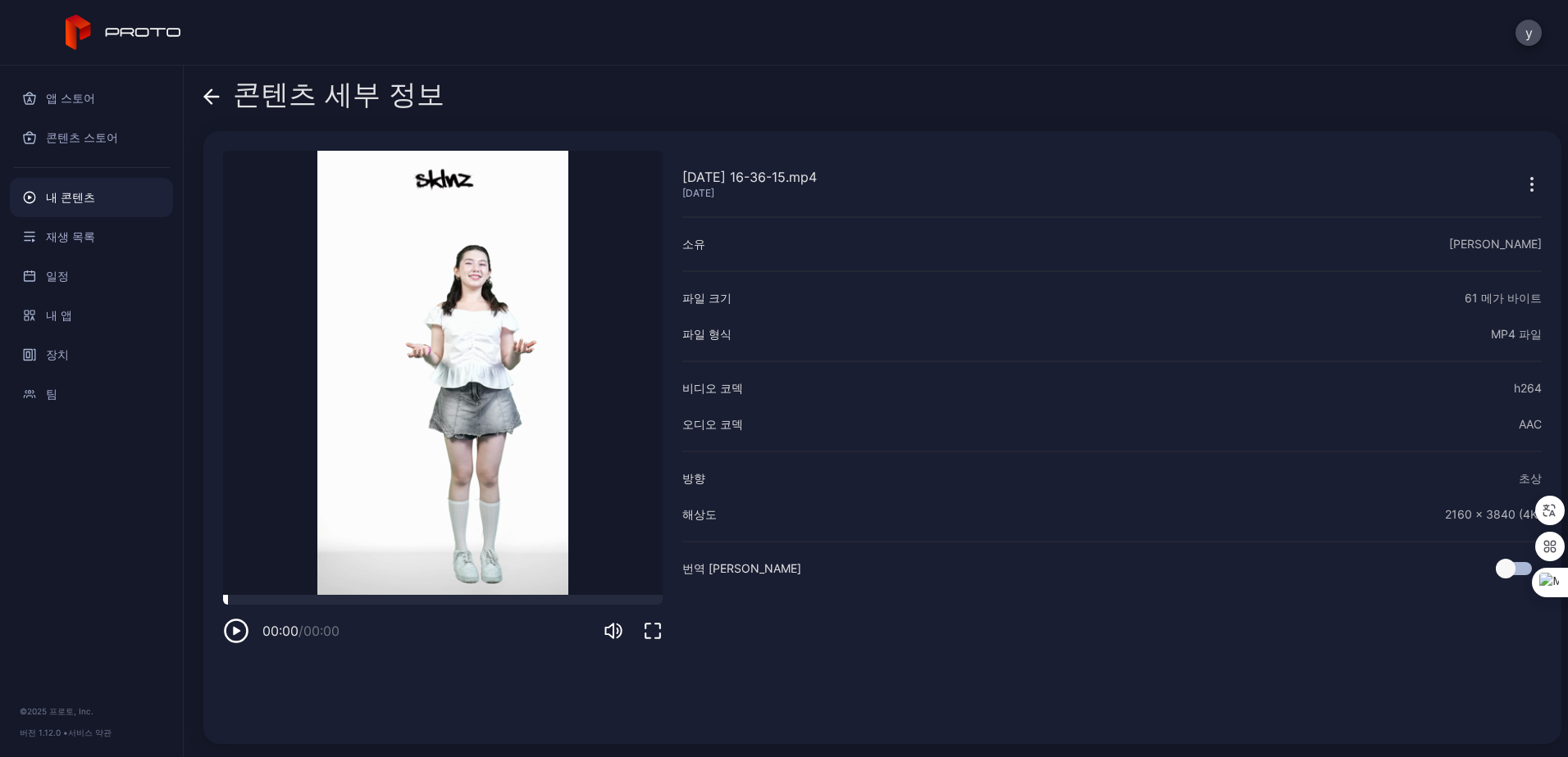
click at [395, 595] on div at bounding box center [442, 599] width 439 height 10
click at [245, 631] on icon "button" at bounding box center [236, 631] width 27 height 27
click at [1522, 176] on icon "button" at bounding box center [1531, 183] width 19 height 19
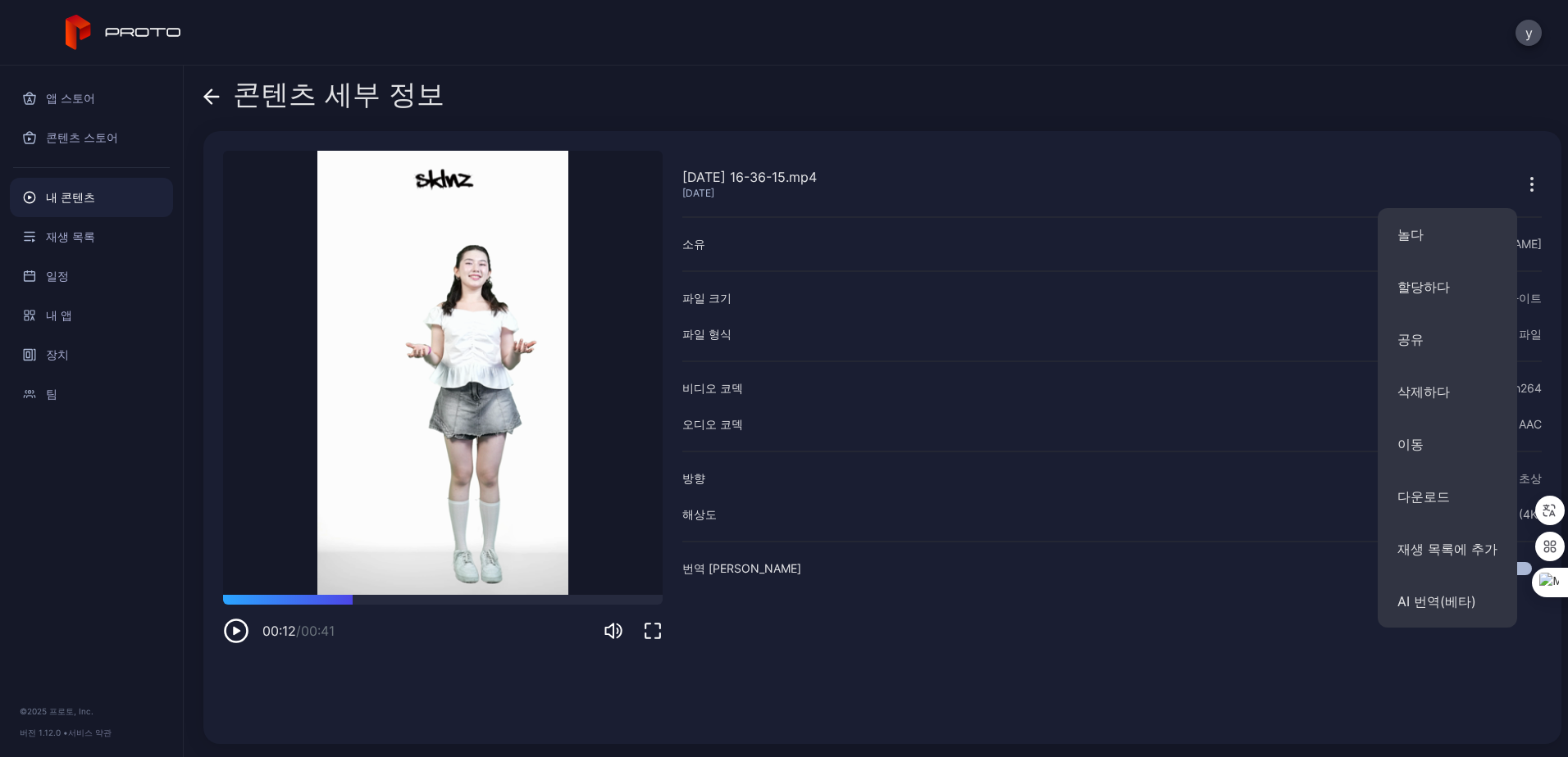
click at [1455, 496] on button "다운로드" at bounding box center [1448, 496] width 139 height 52
